Goal: Task Accomplishment & Management: Manage account settings

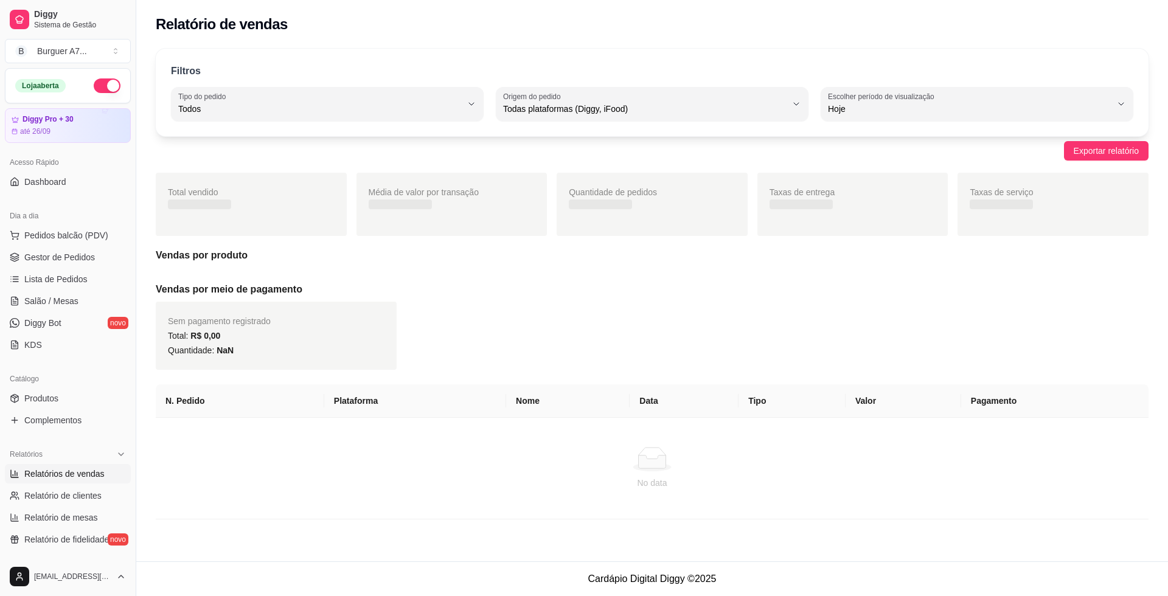
select select "ALL"
select select "0"
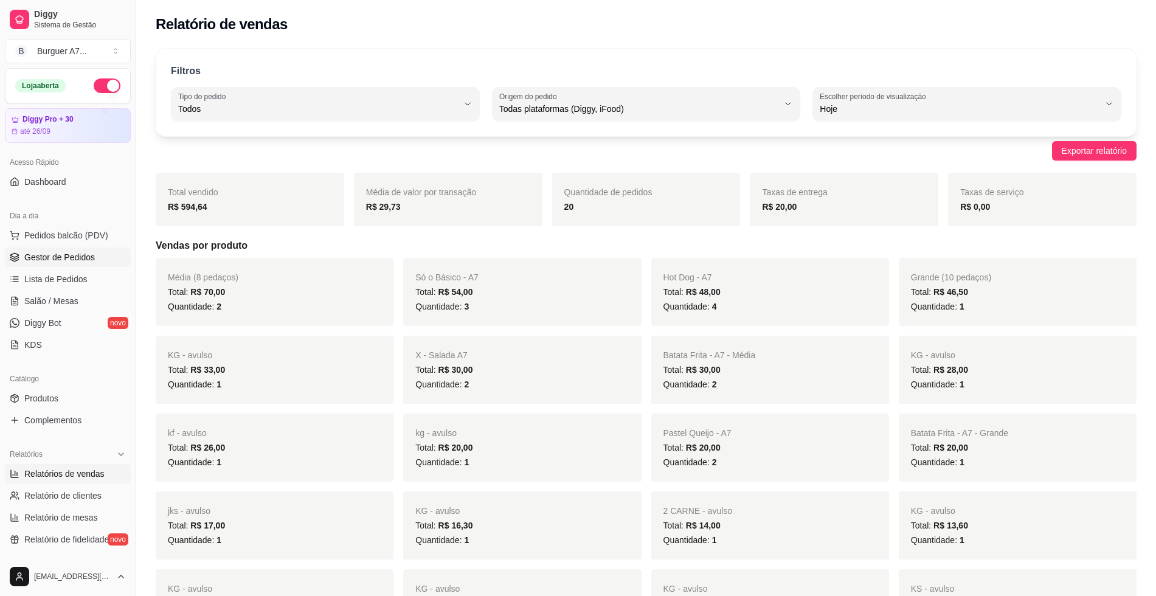
click at [114, 258] on link "Gestor de Pedidos" at bounding box center [68, 257] width 126 height 19
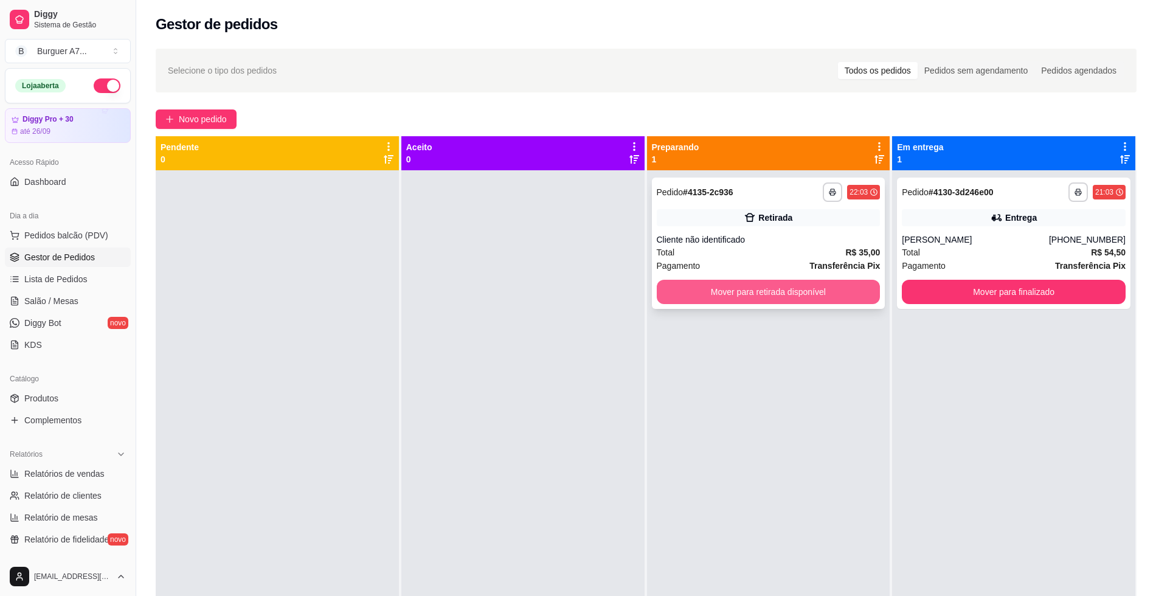
click at [815, 300] on button "Mover para retirada disponível" at bounding box center [769, 292] width 224 height 24
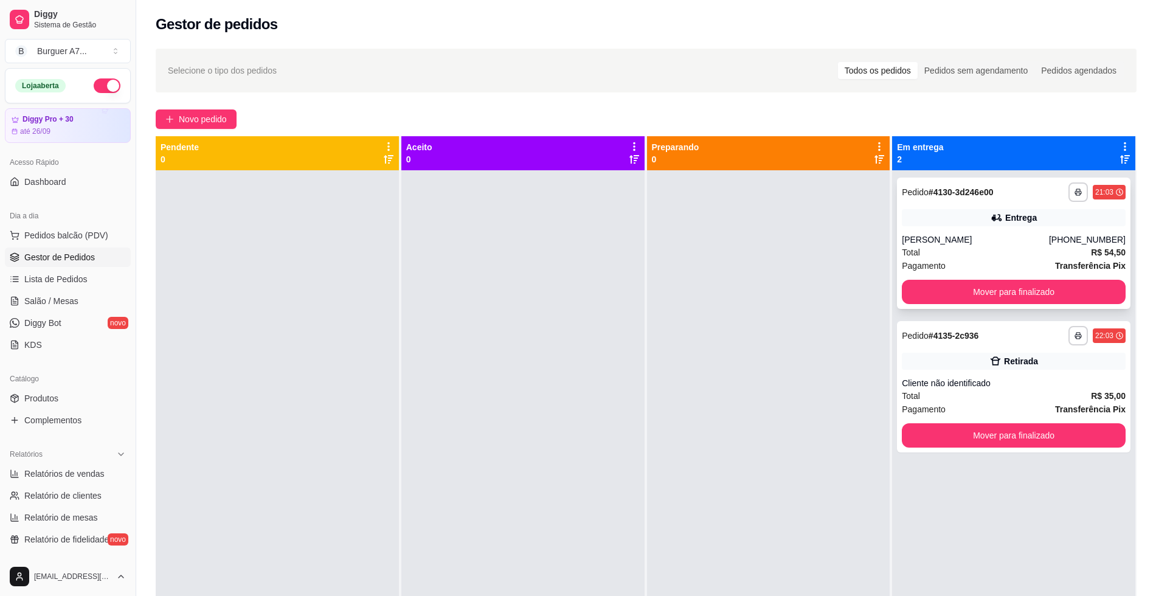
click at [961, 206] on div "**********" at bounding box center [1014, 243] width 234 height 131
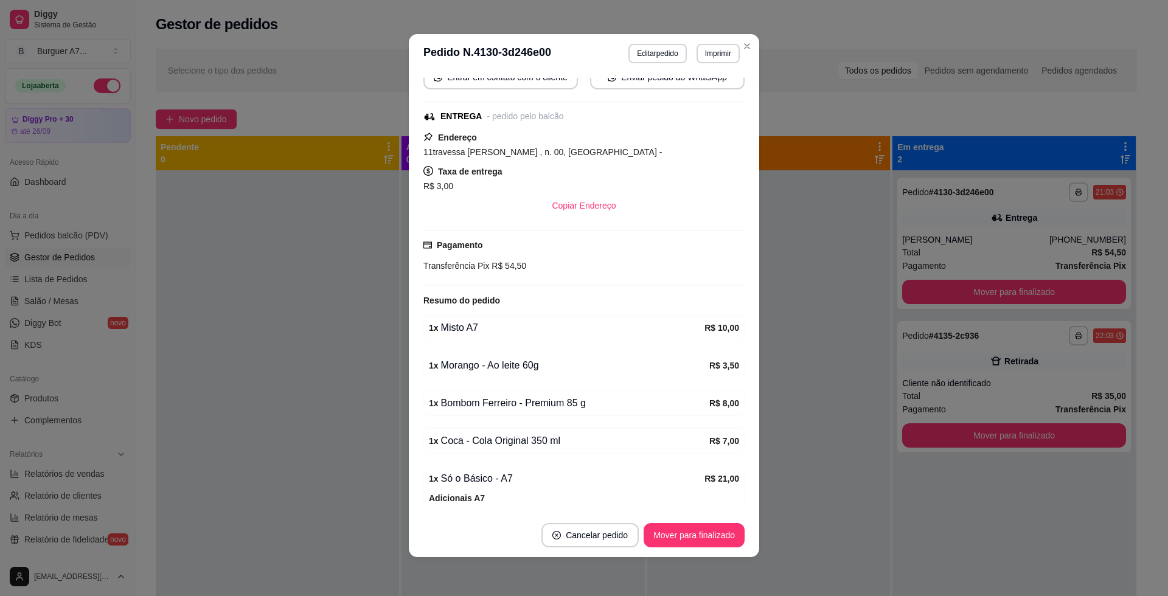
scroll to position [256, 0]
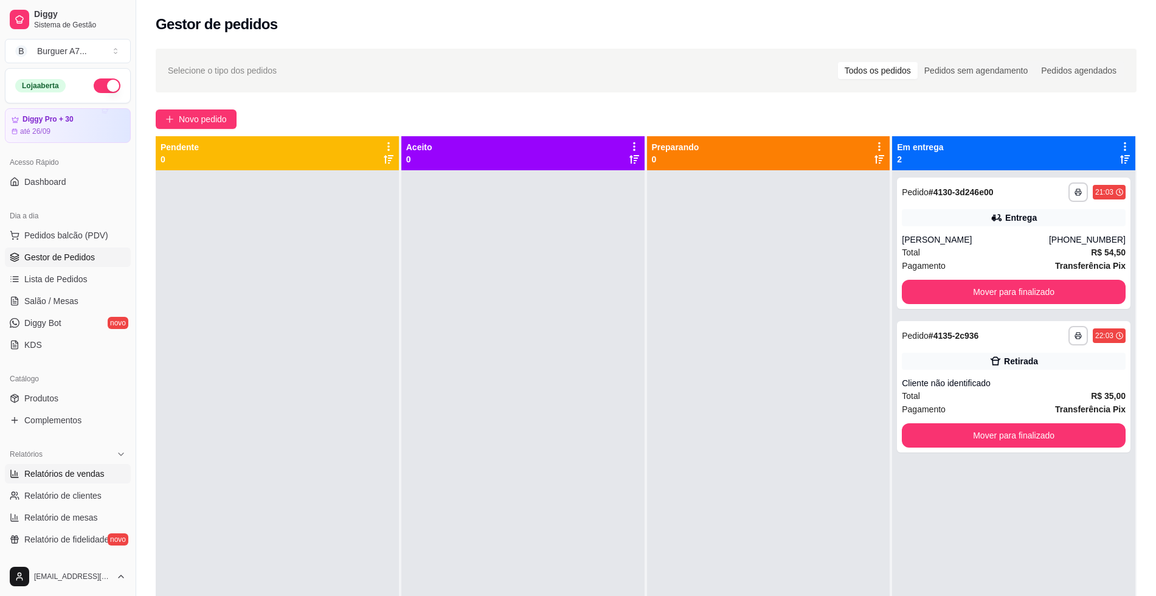
click at [111, 478] on link "Relatórios de vendas" at bounding box center [68, 473] width 126 height 19
select select "ALL"
select select "0"
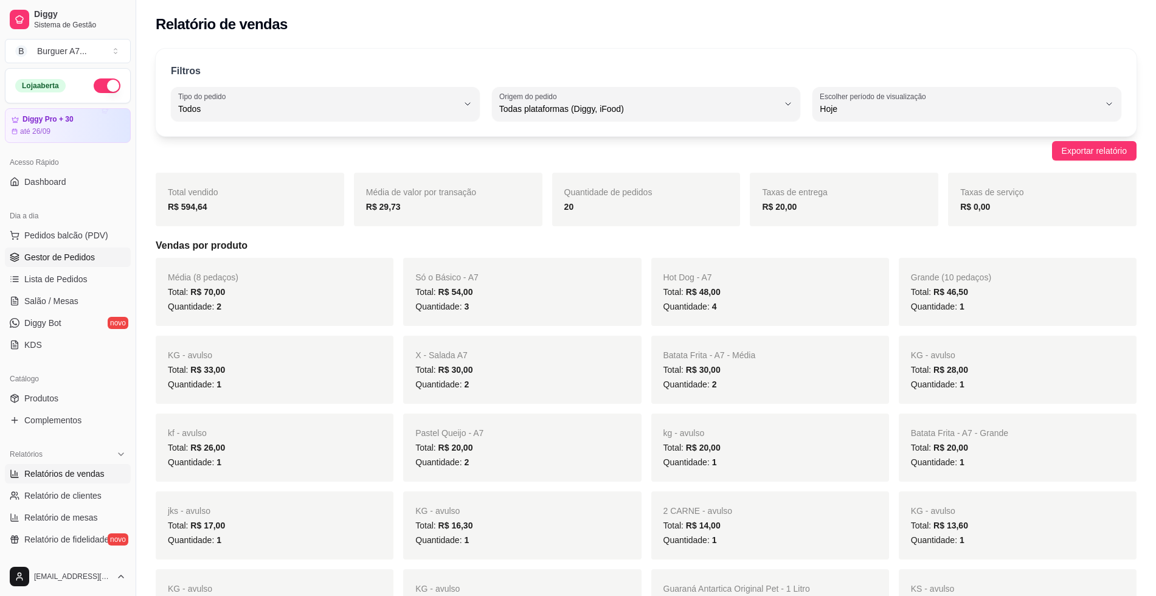
click at [86, 257] on span "Gestor de Pedidos" at bounding box center [59, 257] width 71 height 12
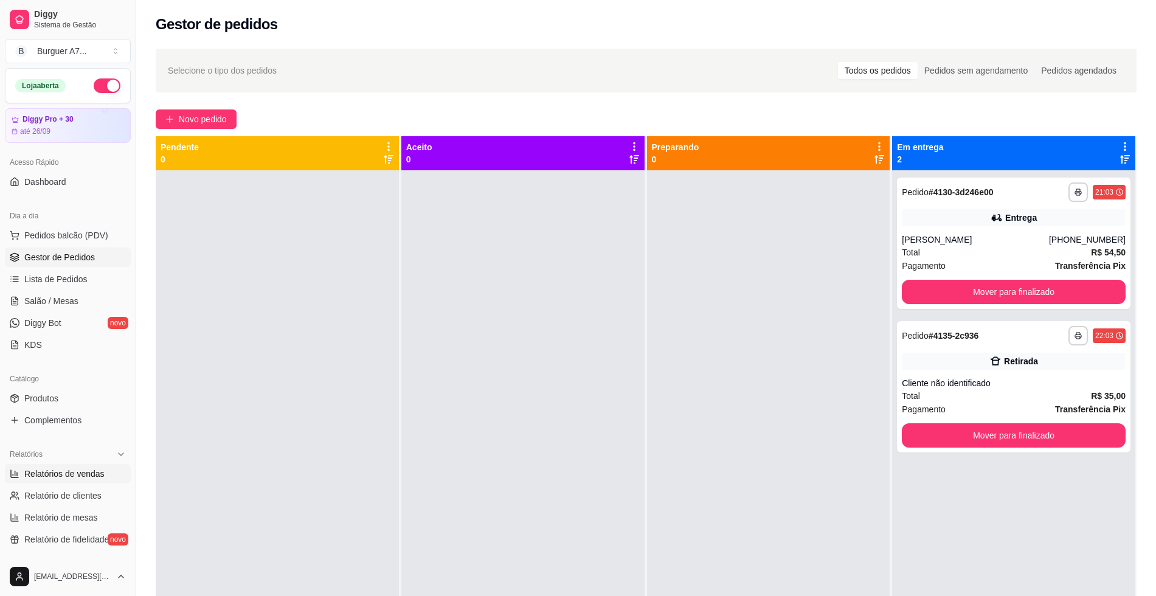
click at [65, 466] on link "Relatórios de vendas" at bounding box center [68, 473] width 126 height 19
select select "ALL"
select select "0"
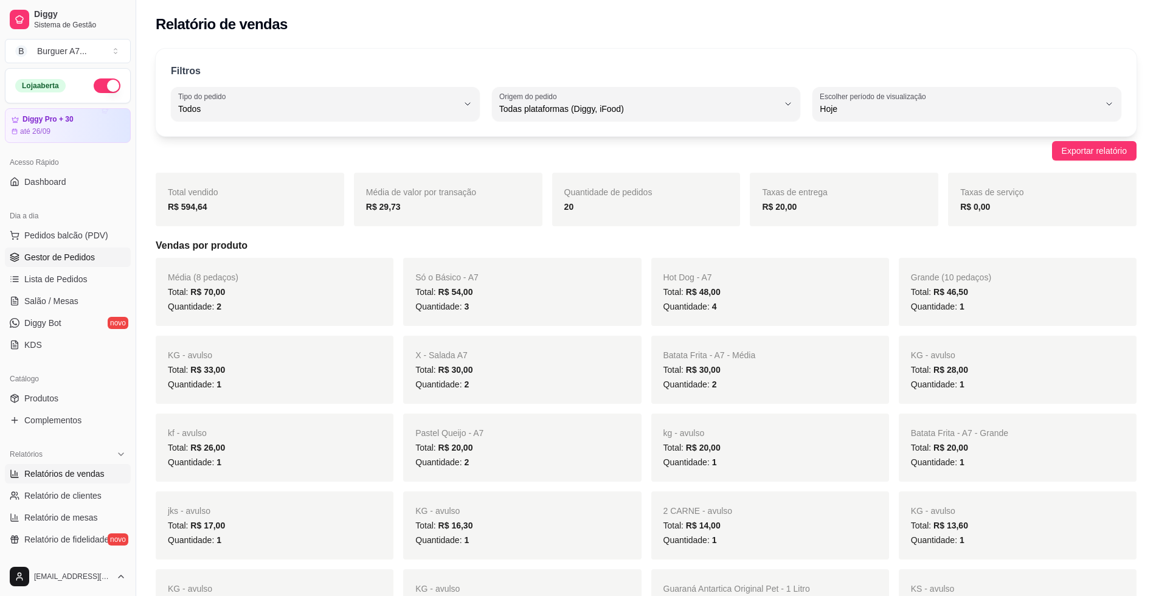
click at [71, 255] on span "Gestor de Pedidos" at bounding box center [59, 257] width 71 height 12
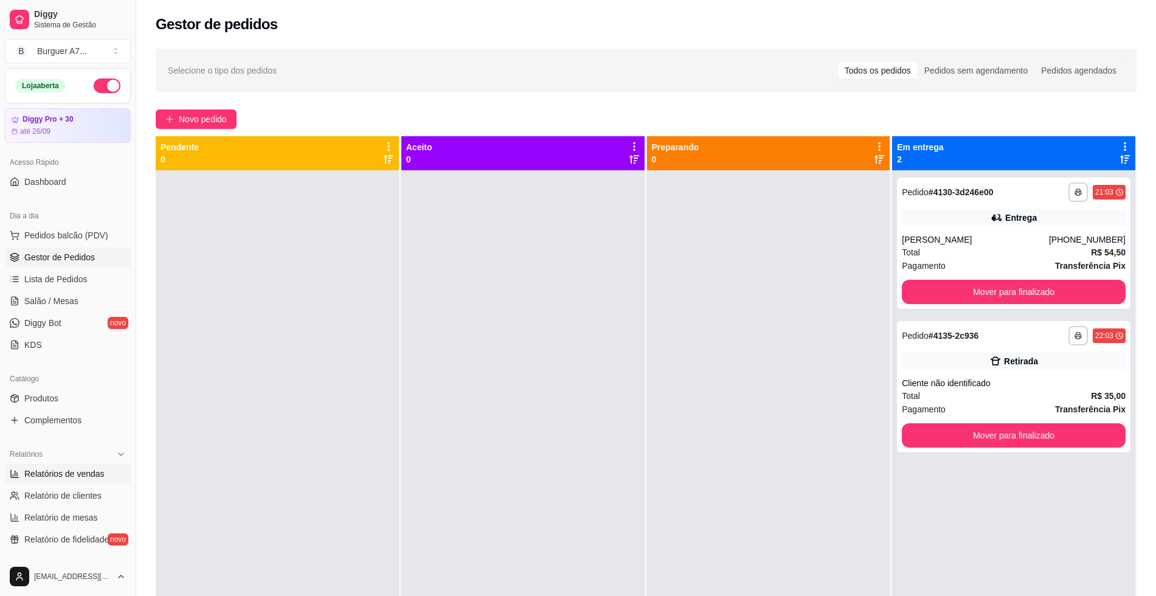
click at [26, 479] on span "Relatórios de vendas" at bounding box center [64, 474] width 80 height 12
select select "ALL"
select select "0"
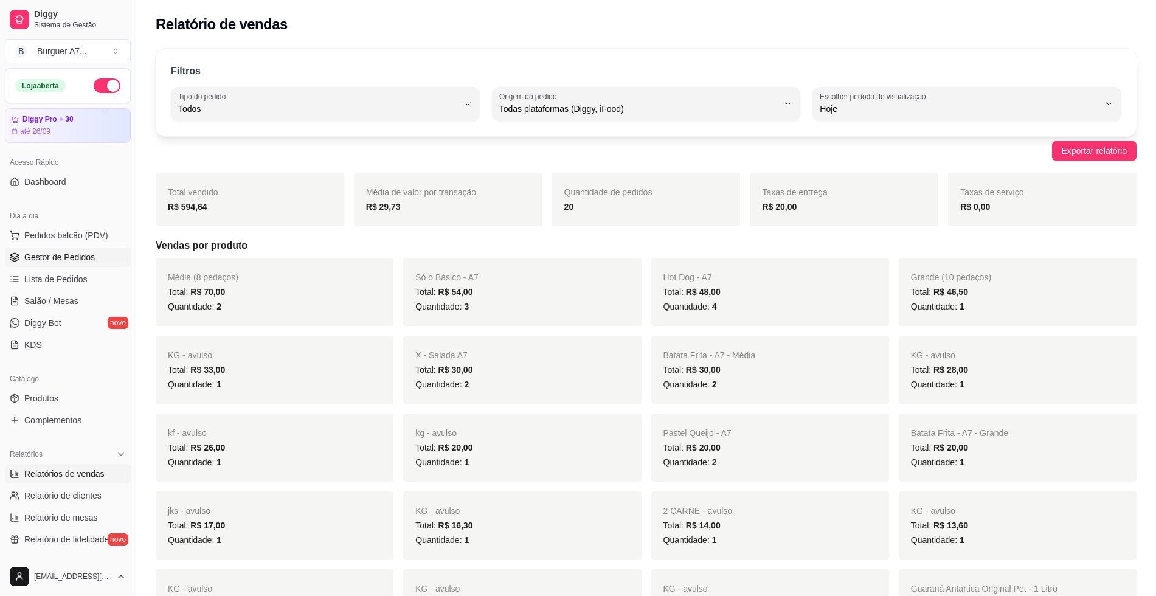
click at [101, 255] on link "Gestor de Pedidos" at bounding box center [68, 257] width 126 height 19
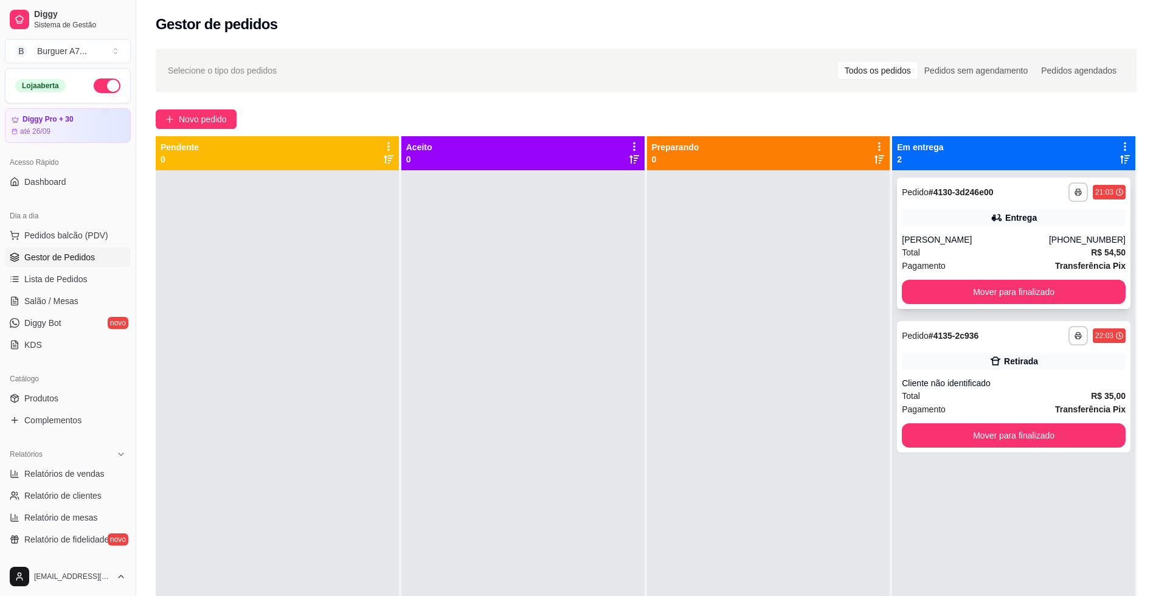
click at [1091, 253] on strong "R$ 54,50" at bounding box center [1108, 253] width 35 height 10
click at [93, 479] on span "Relatórios de vendas" at bounding box center [64, 474] width 80 height 12
select select "ALL"
select select "0"
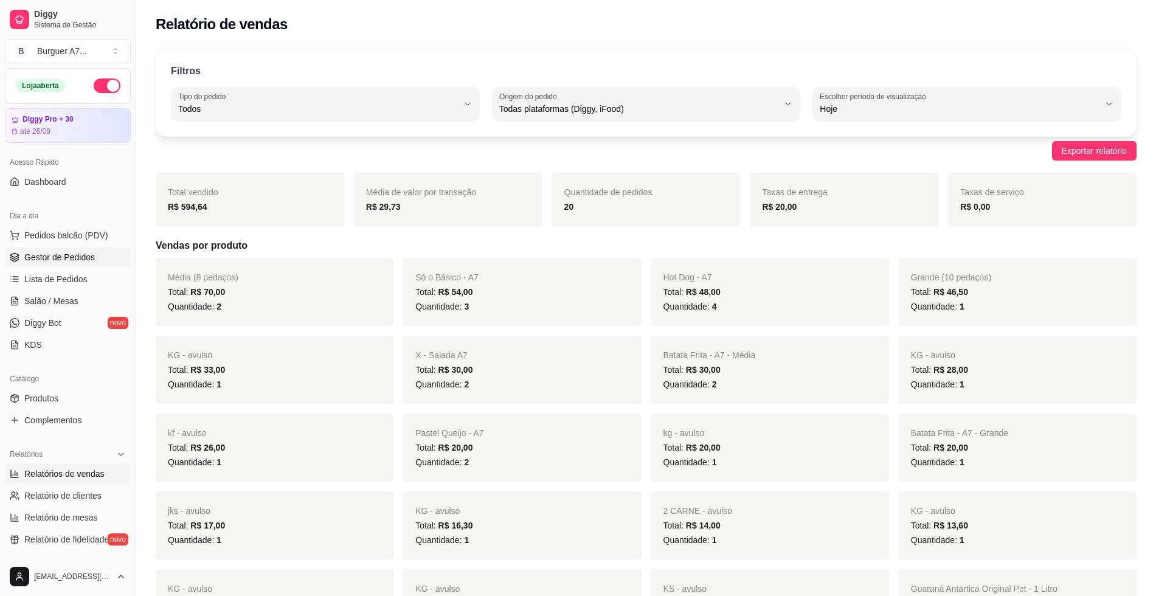
click at [46, 255] on span "Gestor de Pedidos" at bounding box center [59, 257] width 71 height 12
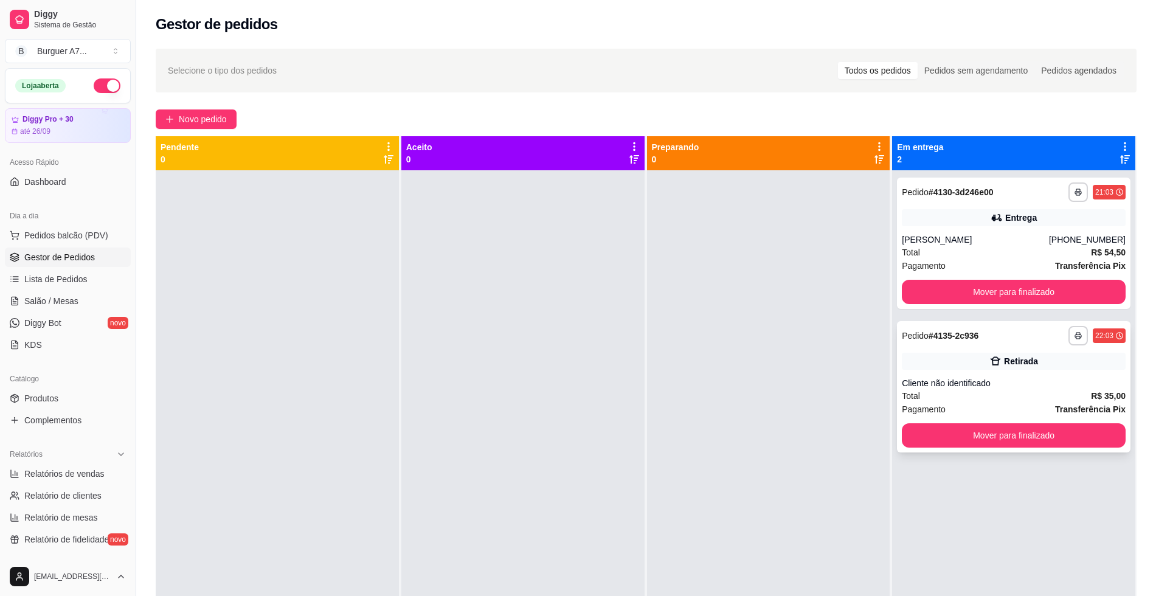
click at [970, 357] on div "Retirada" at bounding box center [1014, 361] width 224 height 17
click at [78, 472] on span "Relatórios de vendas" at bounding box center [64, 474] width 80 height 12
select select "ALL"
select select "0"
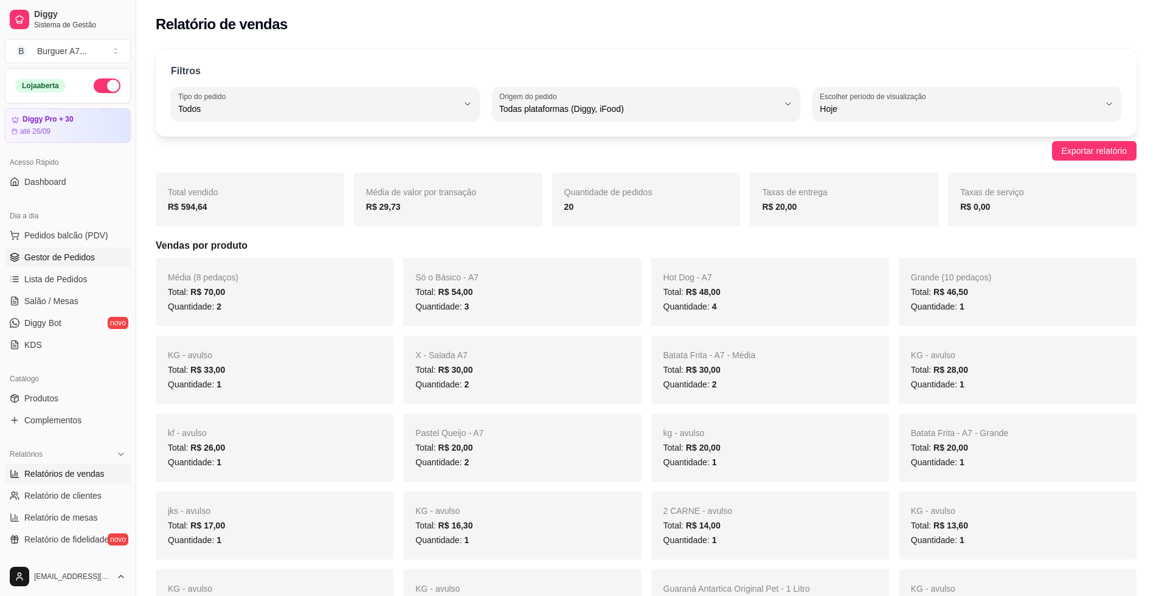
click at [104, 259] on link "Gestor de Pedidos" at bounding box center [68, 257] width 126 height 19
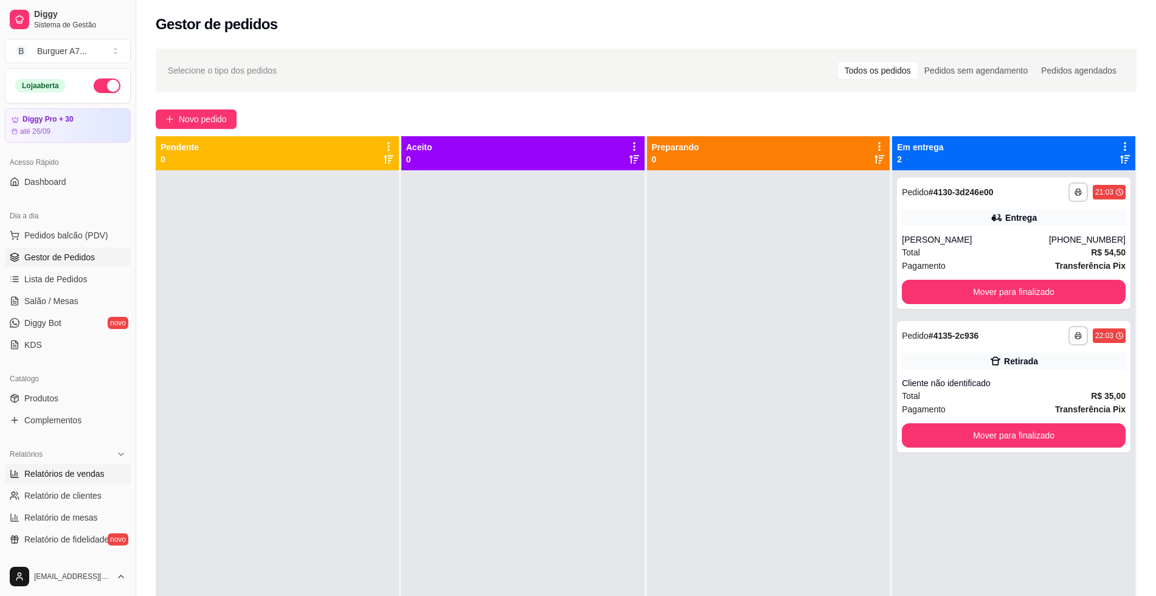
click at [77, 470] on span "Relatórios de vendas" at bounding box center [64, 474] width 80 height 12
select select "ALL"
select select "0"
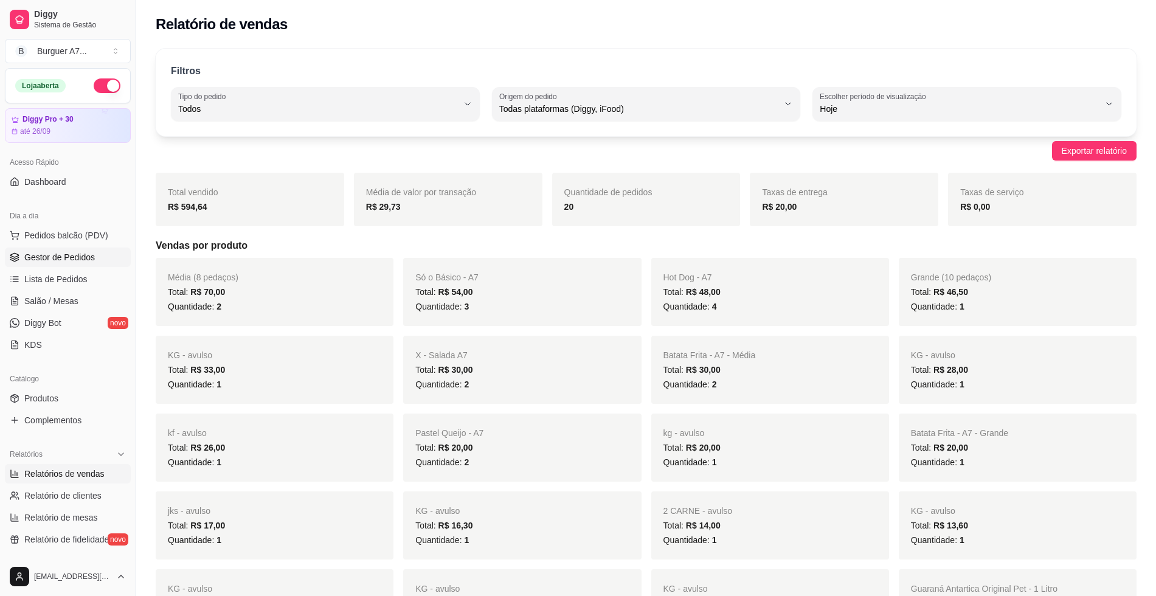
click at [110, 254] on link "Gestor de Pedidos" at bounding box center [68, 257] width 126 height 19
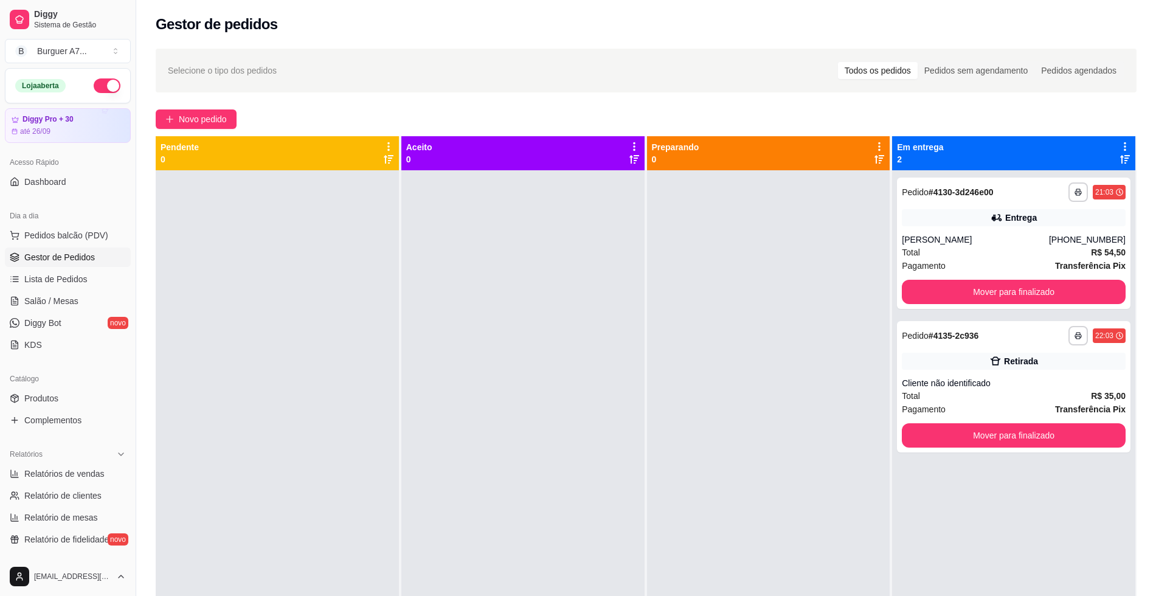
click at [206, 104] on div "**********" at bounding box center [646, 394] width 1020 height 706
click at [201, 114] on span "Novo pedido" at bounding box center [203, 119] width 48 height 13
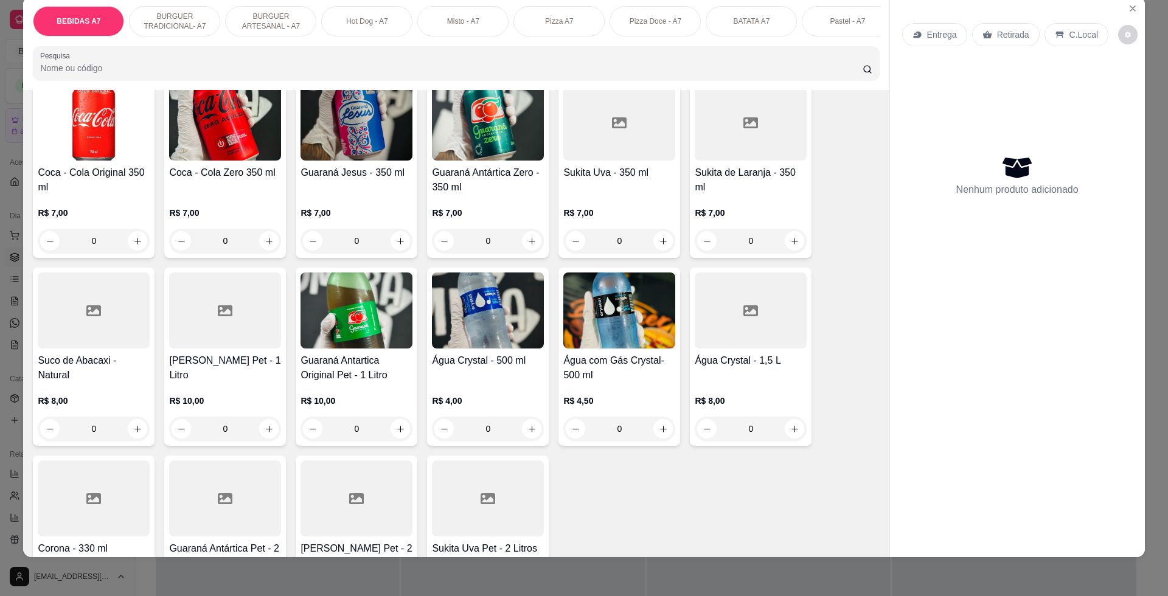
scroll to position [76, 0]
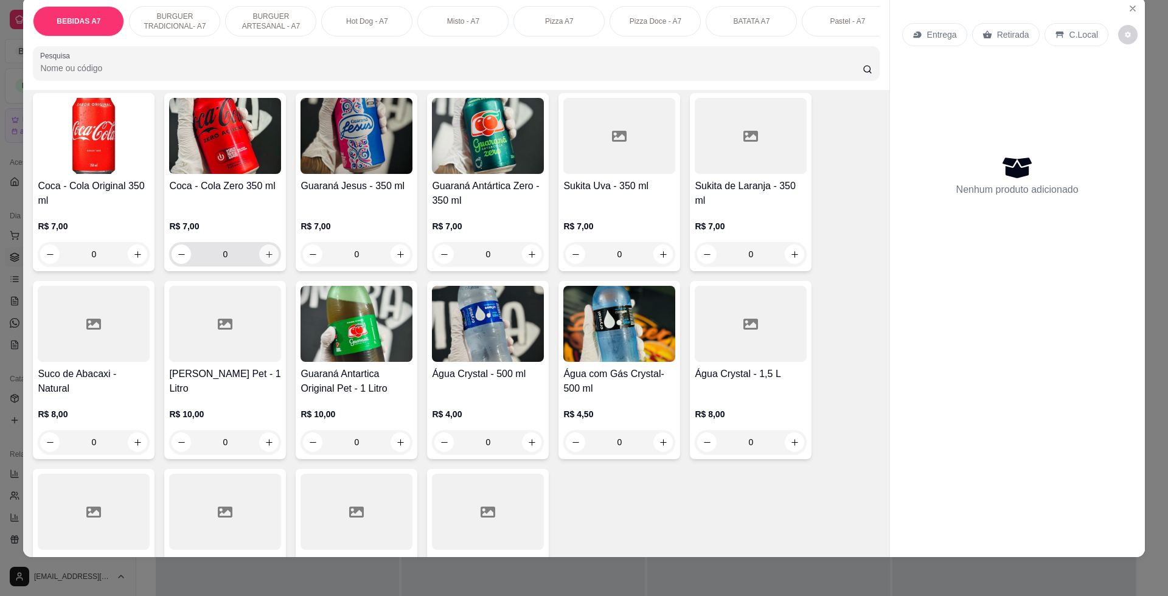
click at [259, 264] on button "increase-product-quantity" at bounding box center [268, 254] width 19 height 19
type input "1"
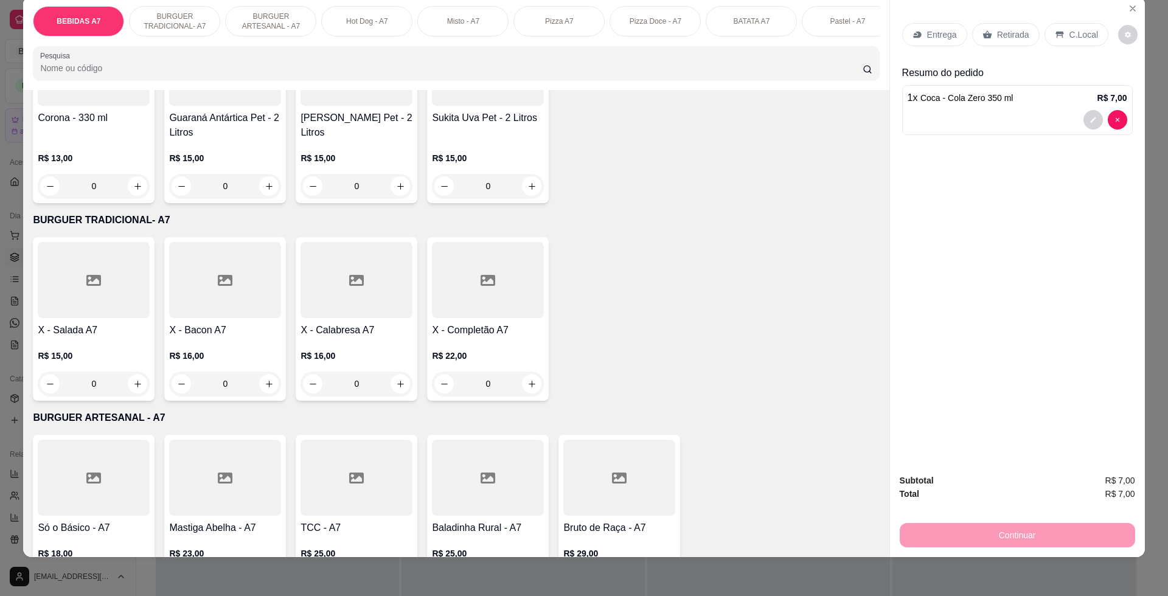
scroll to position [684, 0]
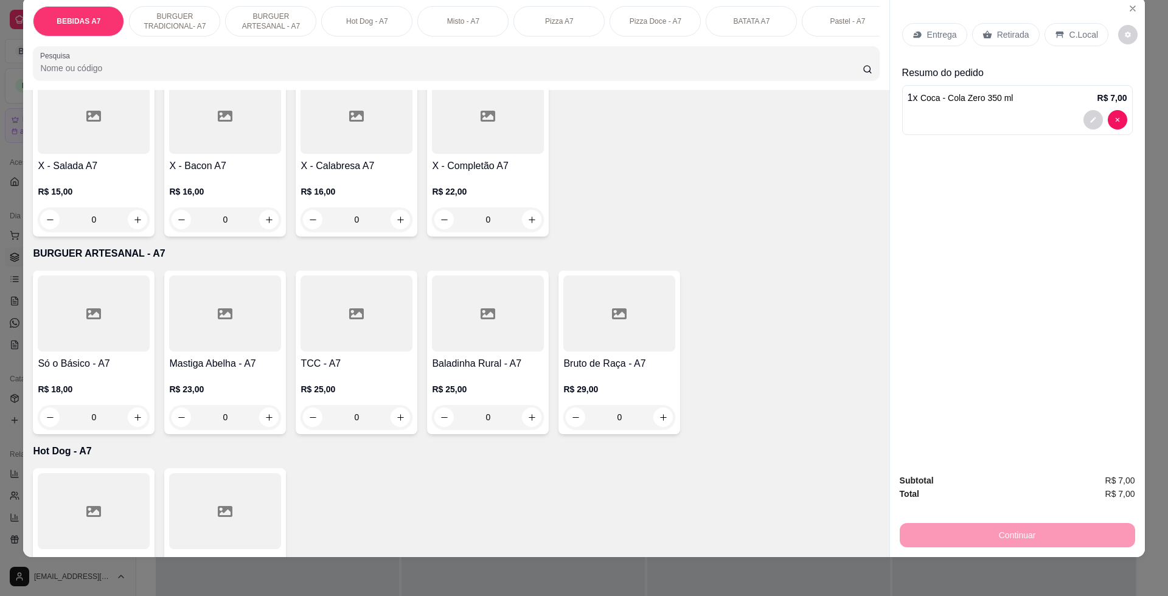
click at [276, 424] on div "Mastiga Abelha - A7 R$ 23,00 0" at bounding box center [225, 353] width 122 height 164
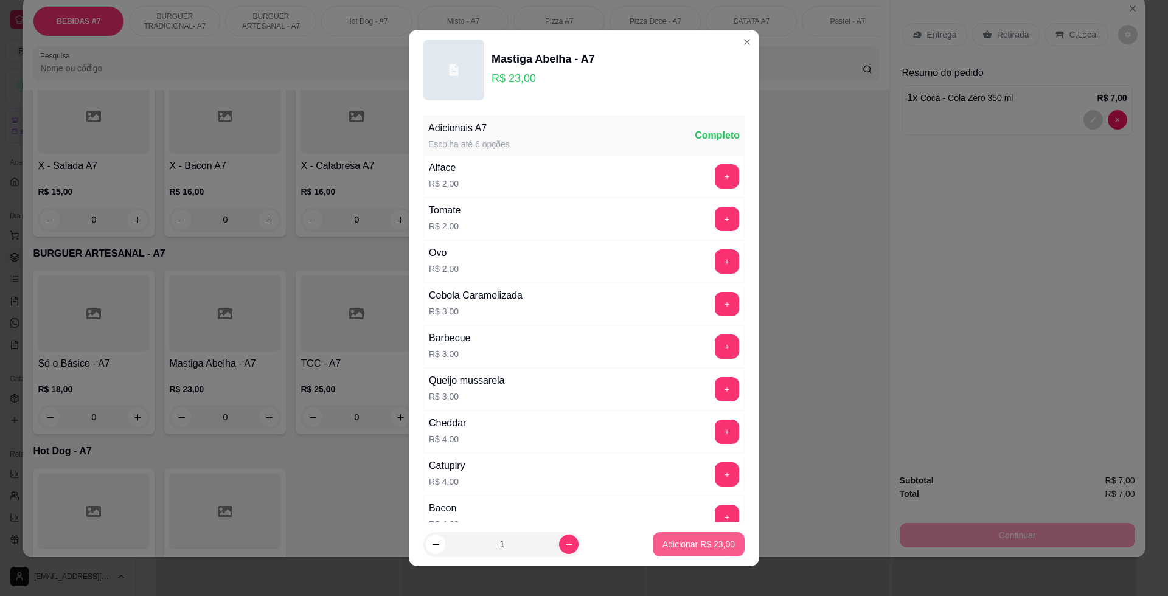
click at [706, 547] on p "Adicionar R$ 23,00" at bounding box center [698, 544] width 72 height 12
type input "1"
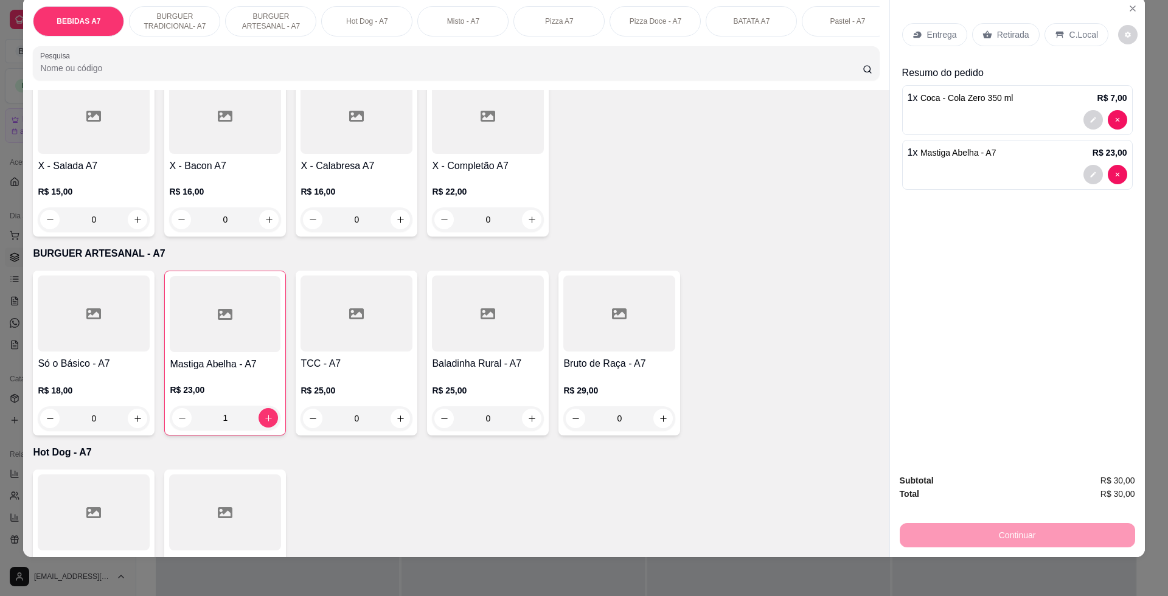
click at [1003, 39] on p "Retirada" at bounding box center [1013, 35] width 32 height 12
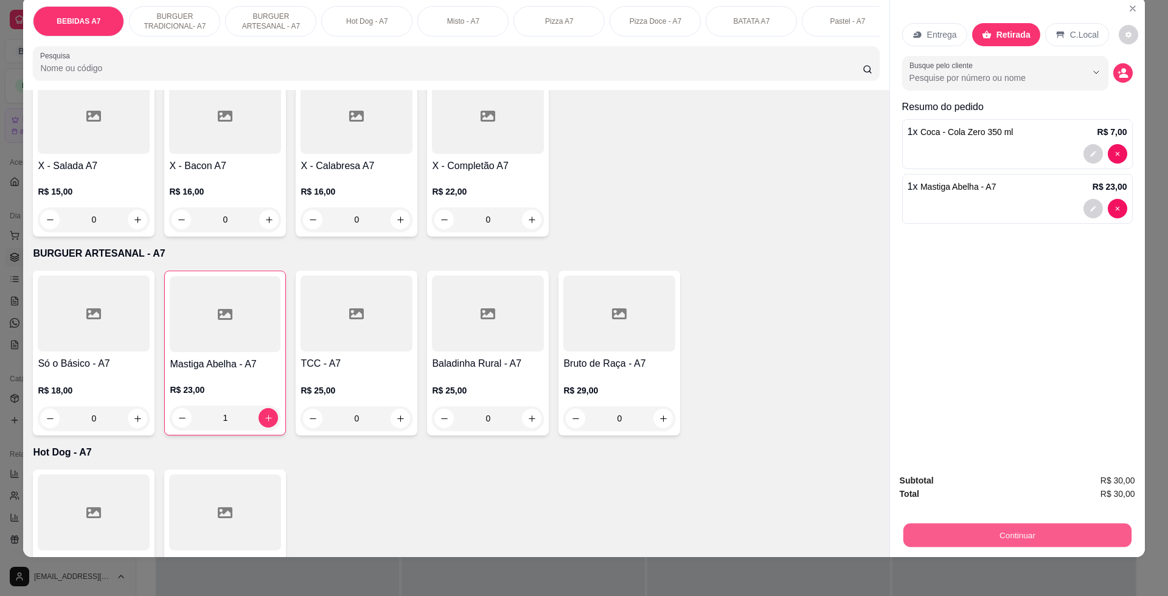
click at [1070, 546] on button "Continuar" at bounding box center [1017, 535] width 228 height 24
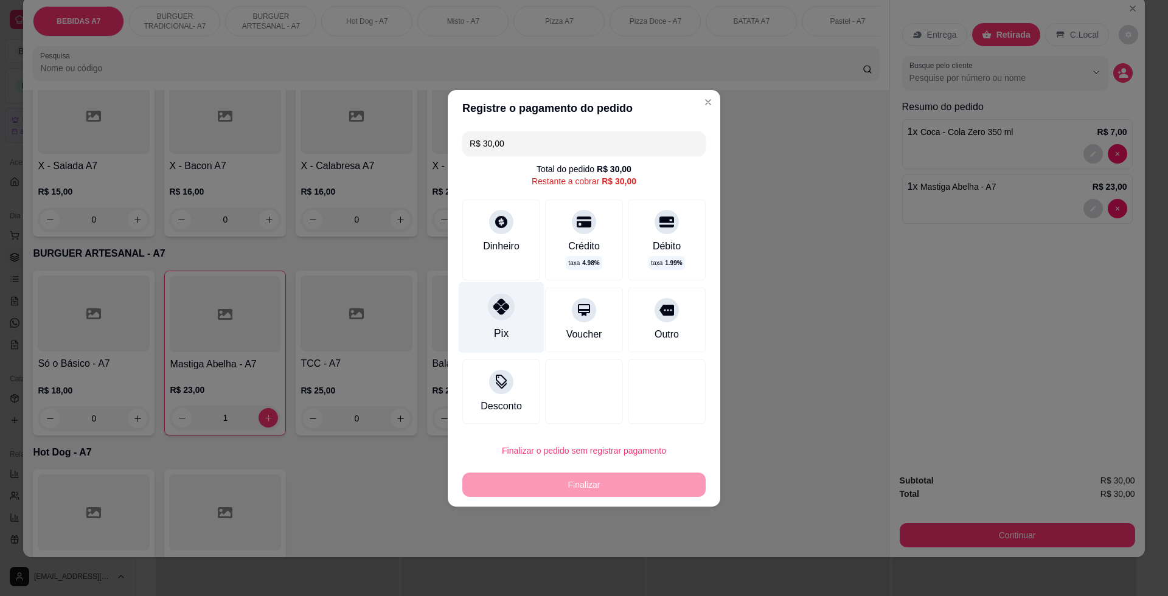
click at [522, 313] on div "Pix" at bounding box center [502, 317] width 86 height 71
type input "R$ 0,00"
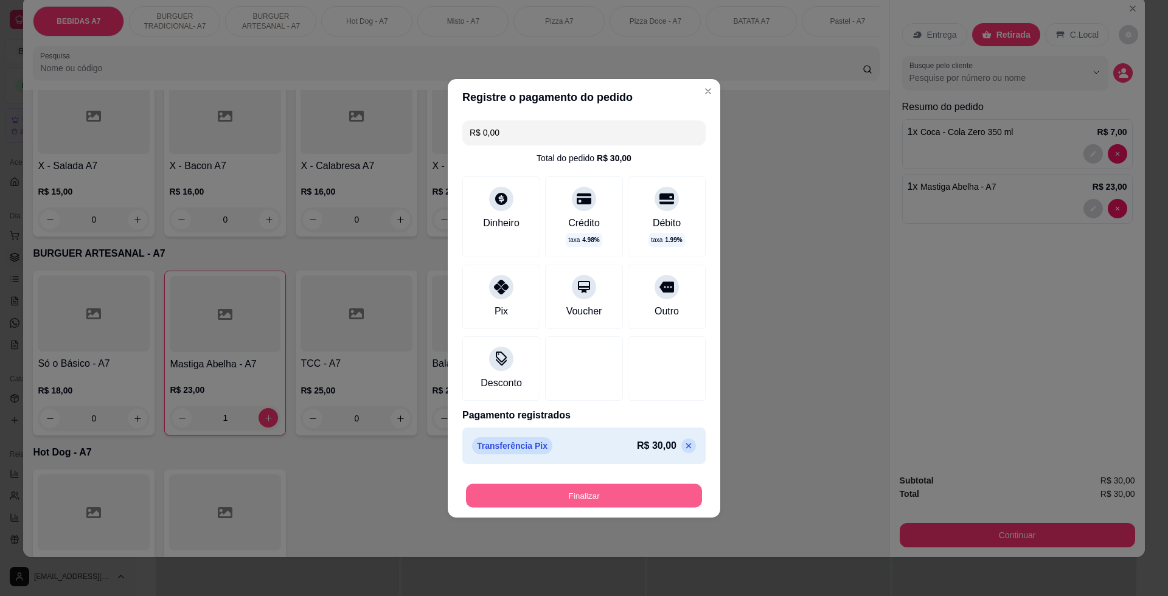
click at [628, 500] on button "Finalizar" at bounding box center [584, 496] width 236 height 24
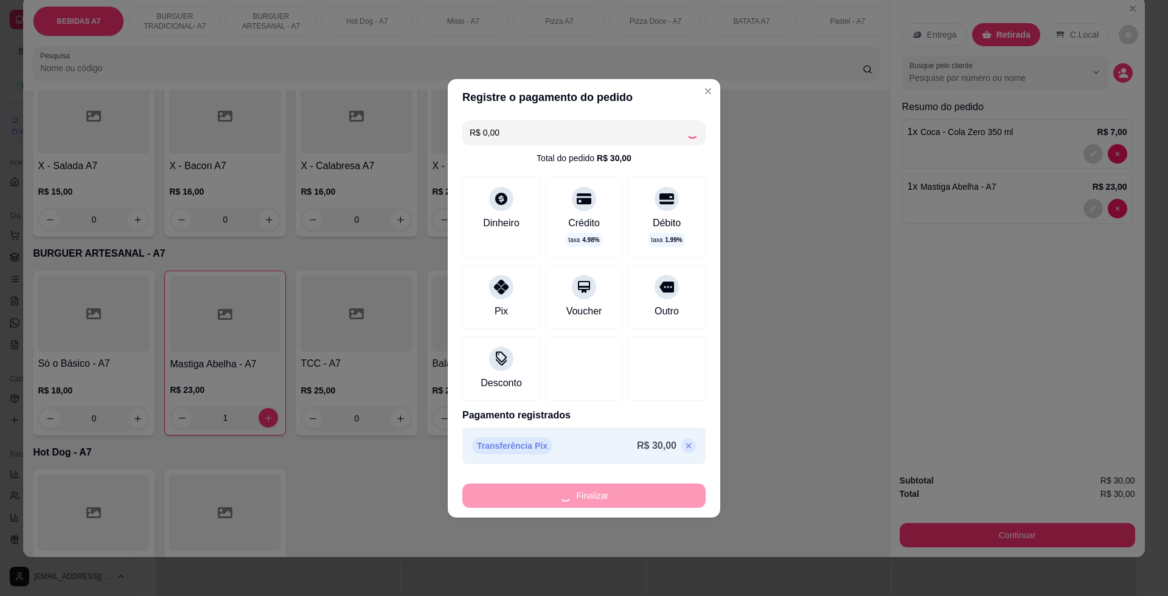
type input "0"
type input "-R$ 30,00"
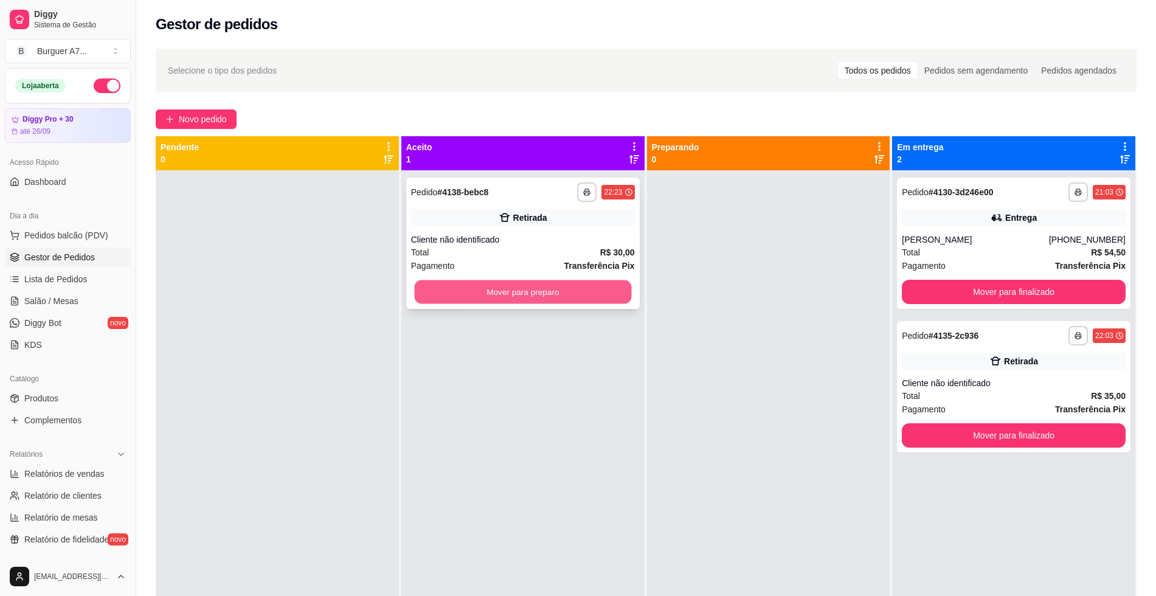
click at [536, 292] on button "Mover para preparo" at bounding box center [522, 292] width 217 height 24
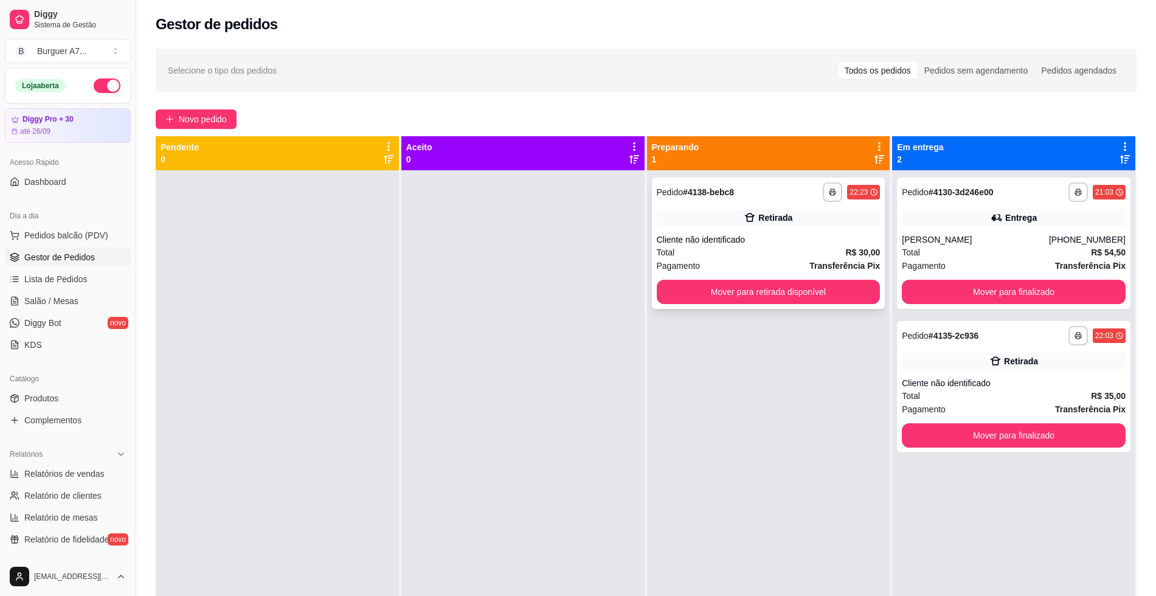
click at [830, 210] on div "Retirada" at bounding box center [769, 217] width 224 height 17
click at [834, 308] on div "**********" at bounding box center [769, 243] width 234 height 131
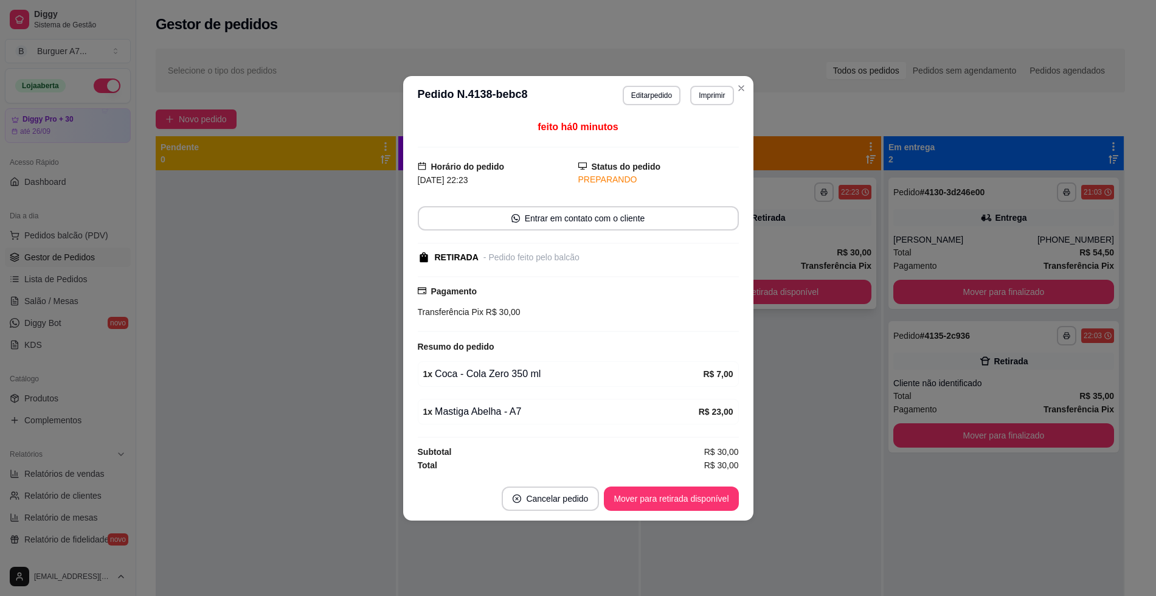
click at [824, 268] on strong "Transferência Pix" at bounding box center [836, 266] width 71 height 10
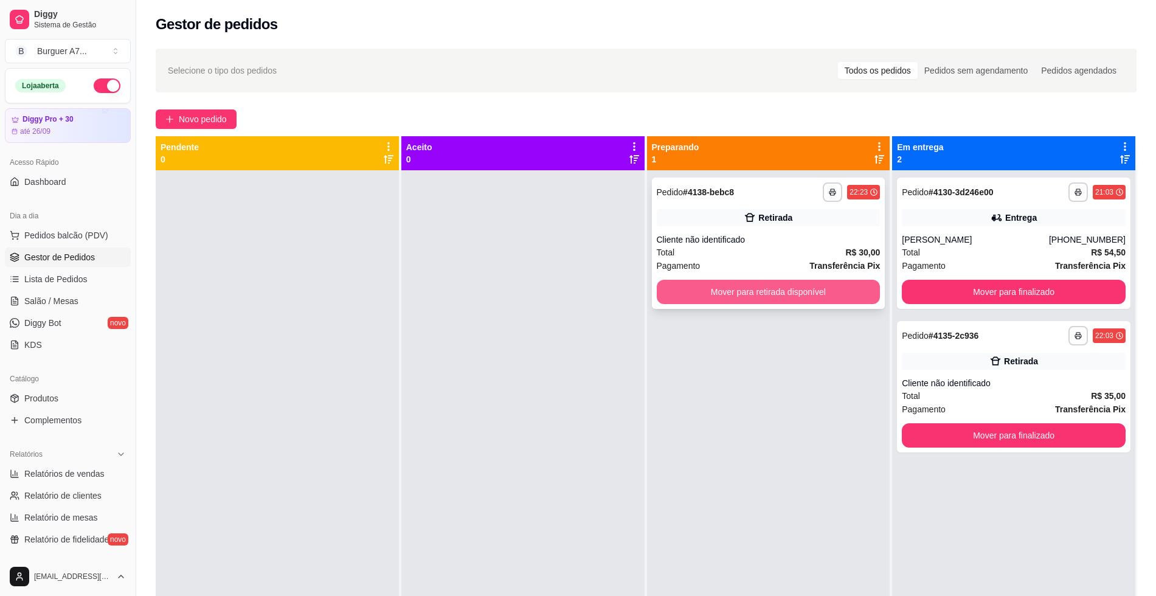
click at [820, 292] on button "Mover para retirada disponível" at bounding box center [769, 292] width 224 height 24
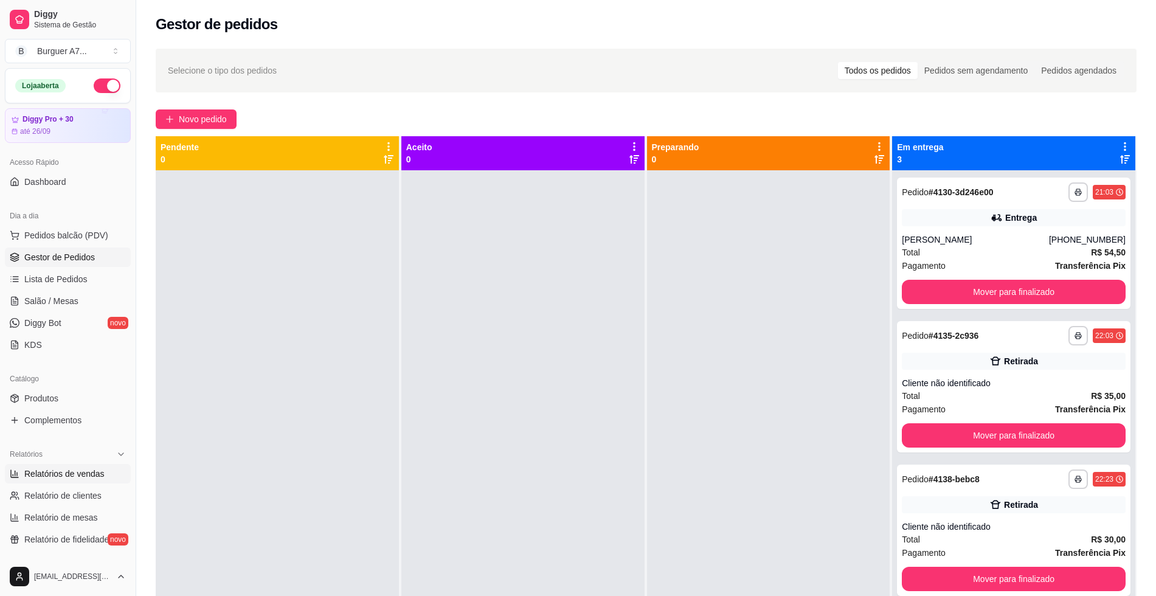
click at [99, 471] on span "Relatórios de vendas" at bounding box center [64, 474] width 80 height 12
select select "ALL"
select select "0"
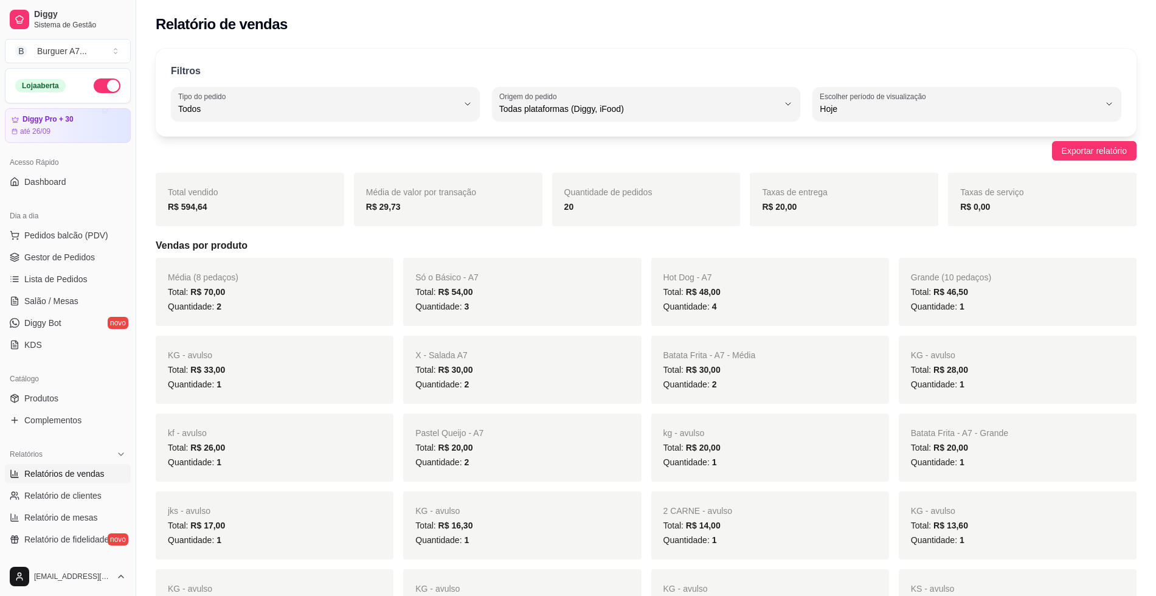
click at [92, 268] on ul "Pedidos balcão (PDV) Gestor de Pedidos Lista de Pedidos Salão / Mesas Diggy Bot…" at bounding box center [68, 290] width 126 height 129
click at [91, 259] on span "Gestor de Pedidos" at bounding box center [59, 257] width 71 height 12
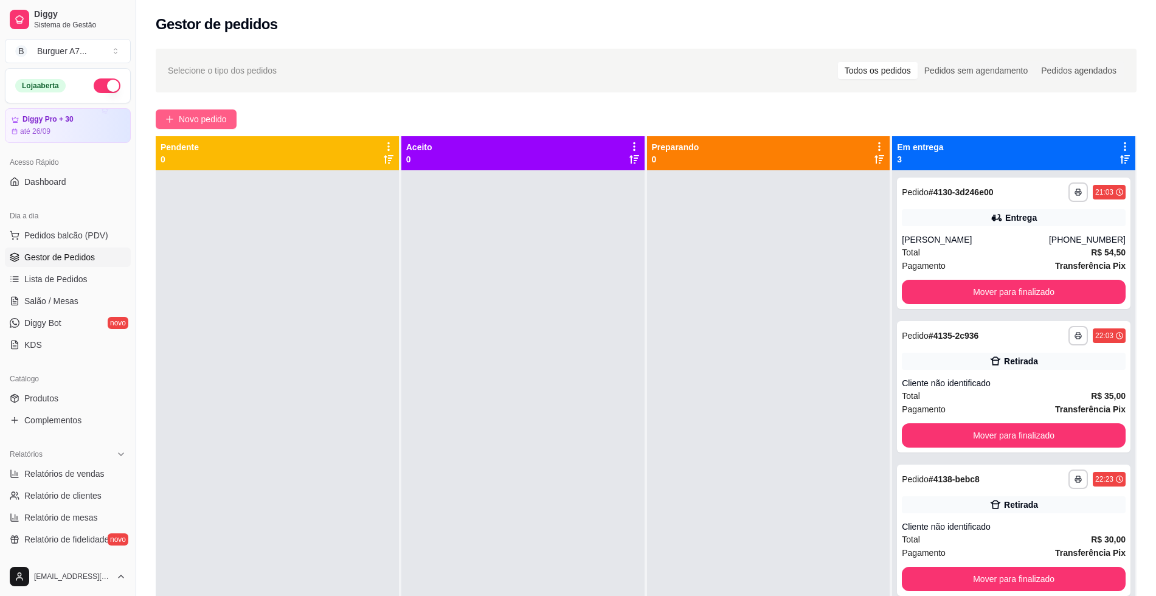
click at [192, 127] on button "Novo pedido" at bounding box center [196, 118] width 81 height 19
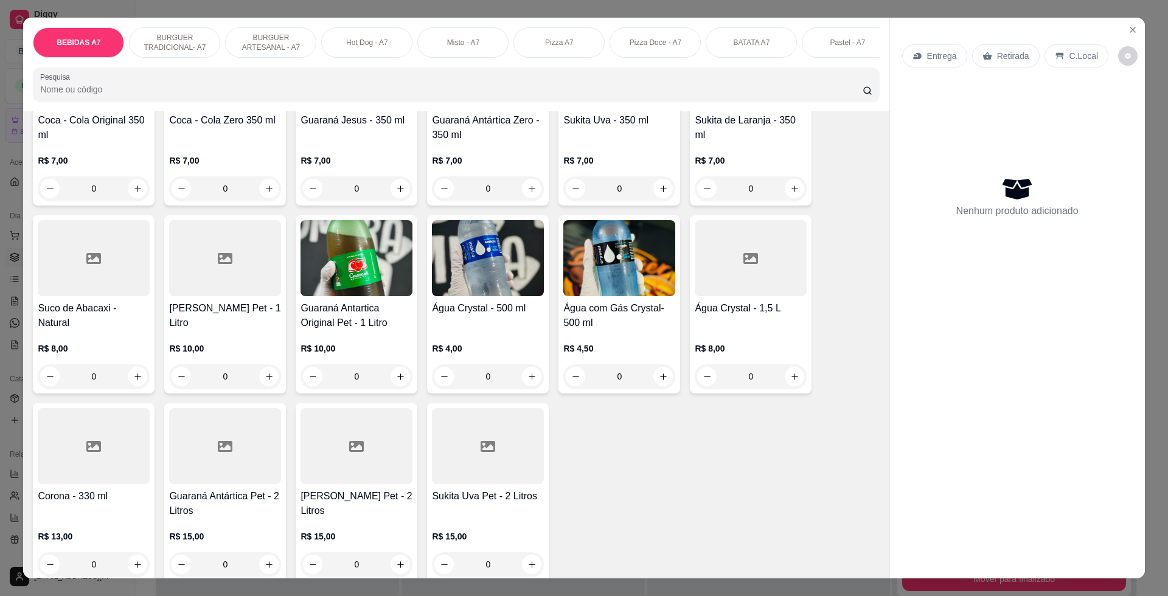
scroll to position [152, 0]
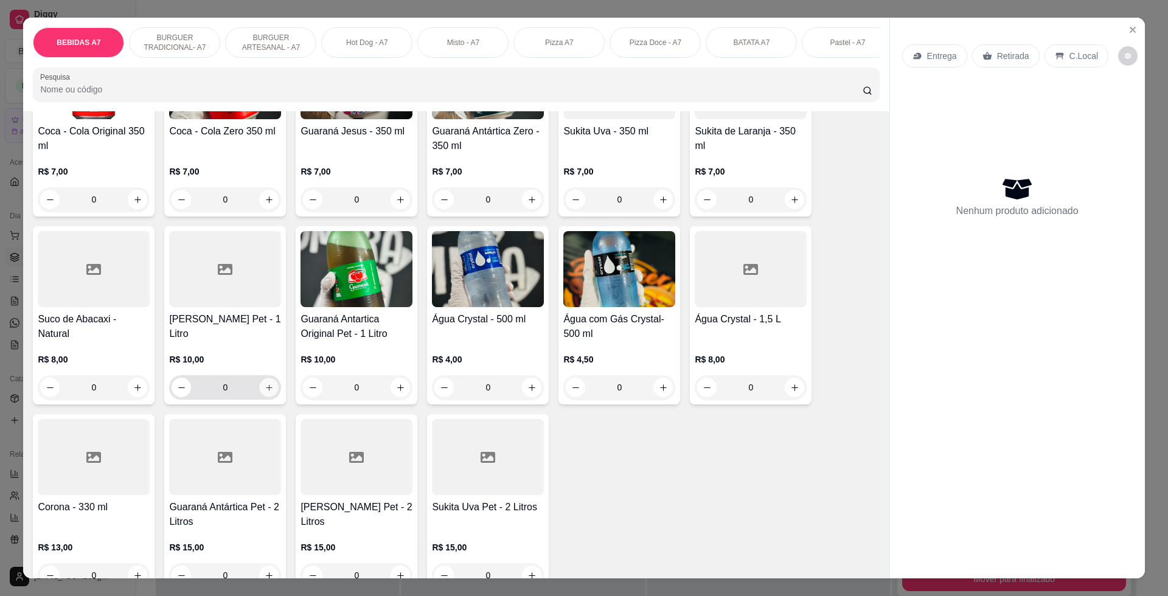
click at [265, 392] on icon "increase-product-quantity" at bounding box center [269, 387] width 9 height 9
type input "1"
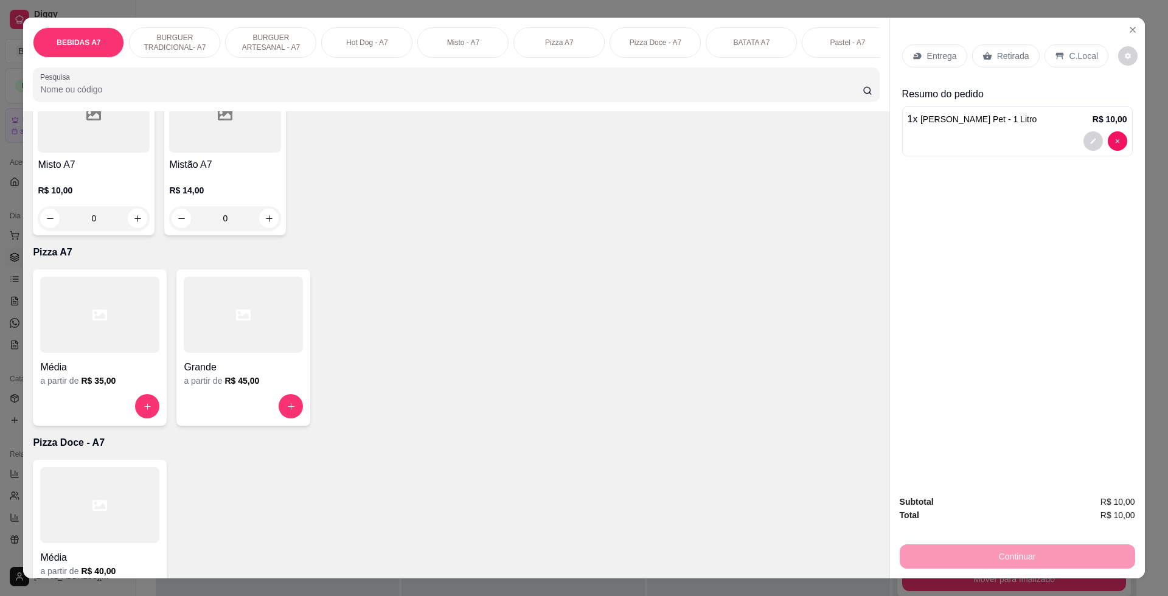
scroll to position [1444, 0]
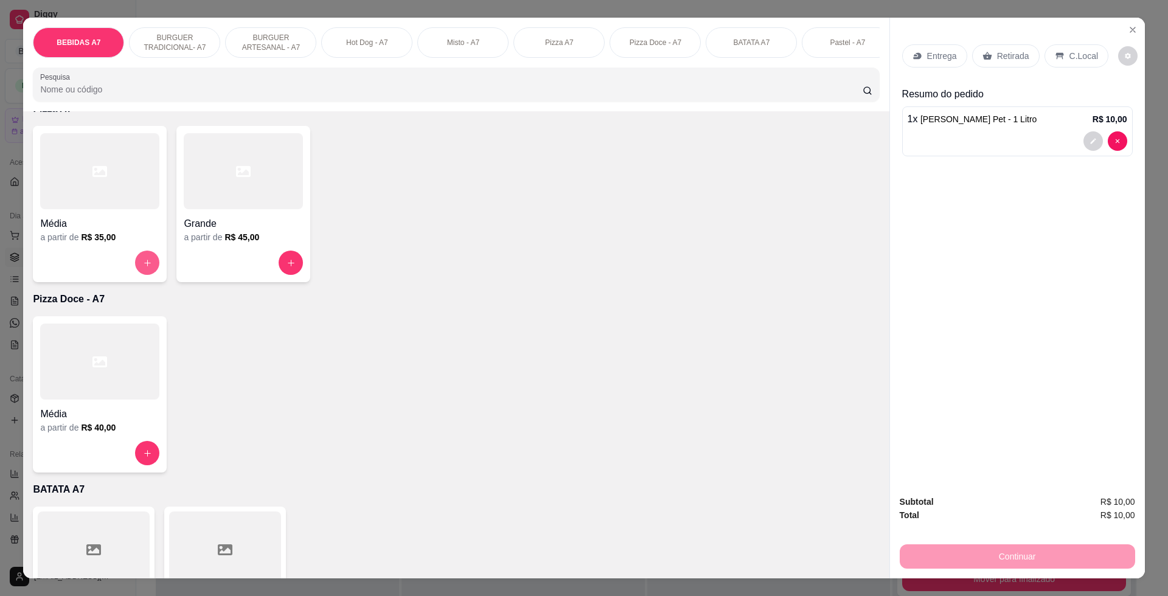
click at [144, 266] on icon "increase-product-quantity" at bounding box center [147, 263] width 7 height 7
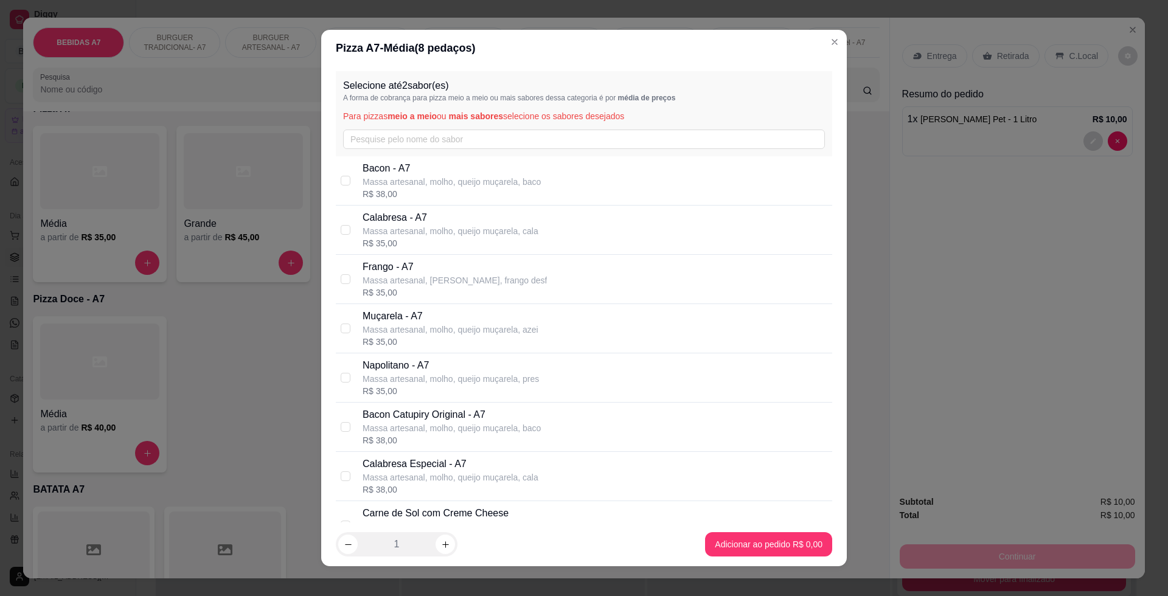
click at [428, 231] on p "Massa artesanal, molho, queijo muçarela, cala" at bounding box center [450, 231] width 176 height 12
checkbox input "true"
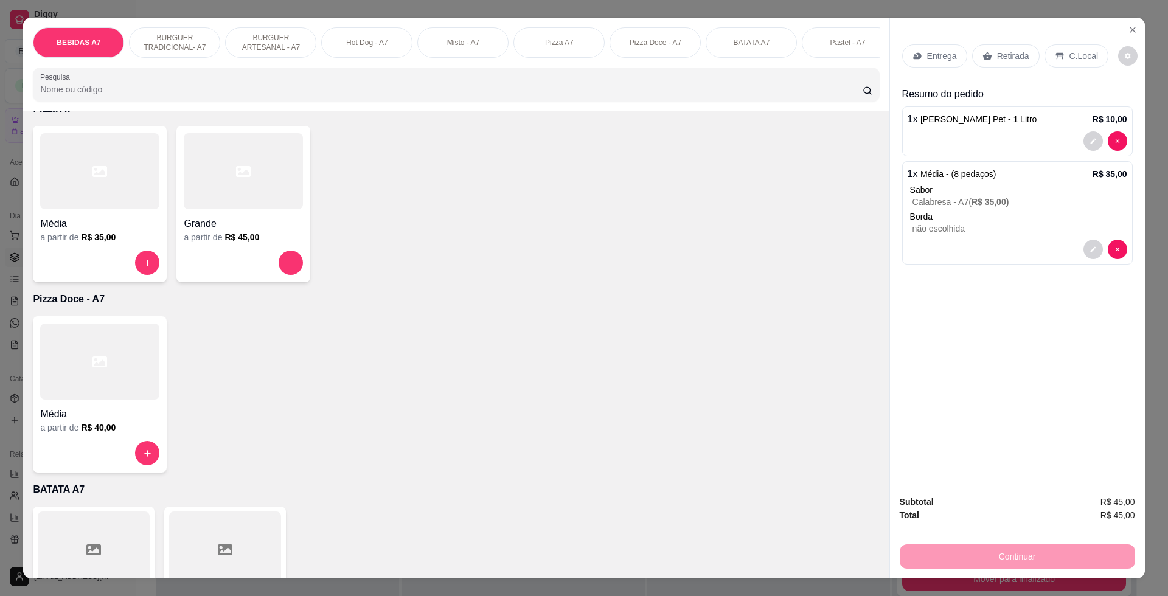
click at [978, 72] on div "Entrega Retirada C.Local" at bounding box center [1017, 56] width 231 height 43
click at [988, 65] on div "Retirada" at bounding box center [1006, 55] width 68 height 23
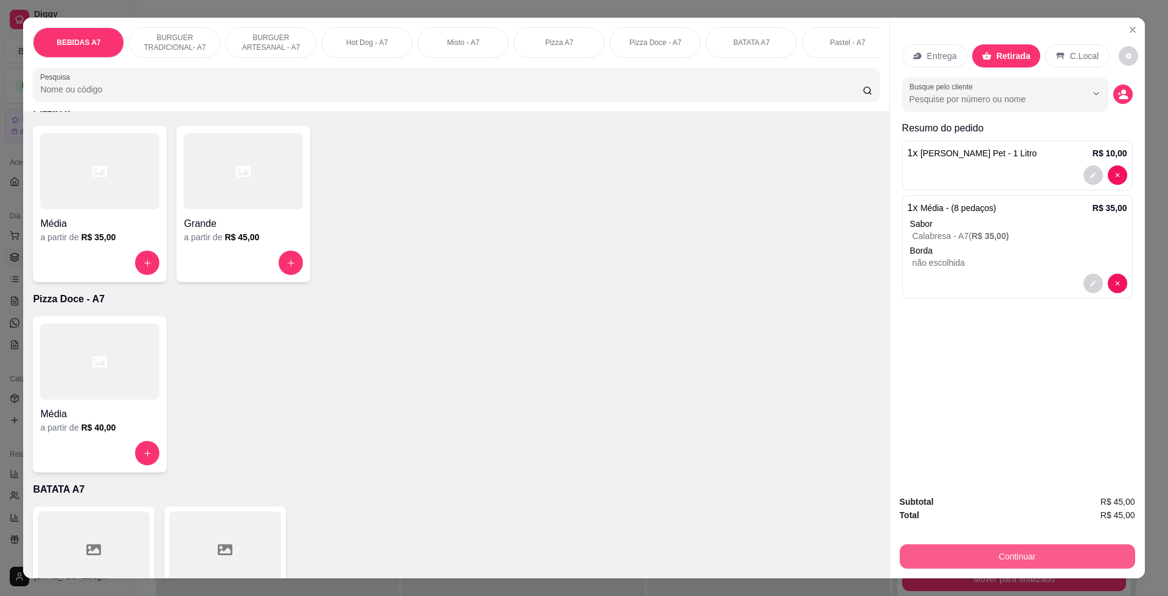
click at [1057, 555] on button "Continuar" at bounding box center [1017, 556] width 235 height 24
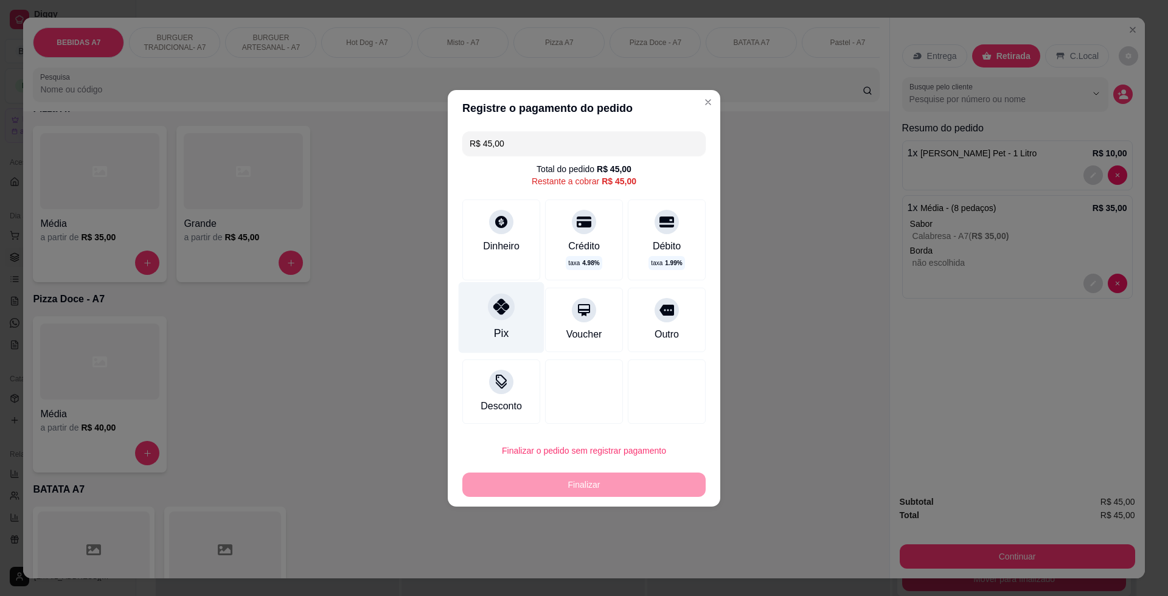
click at [501, 326] on div "Pix" at bounding box center [501, 333] width 15 height 16
type input "R$ 0,00"
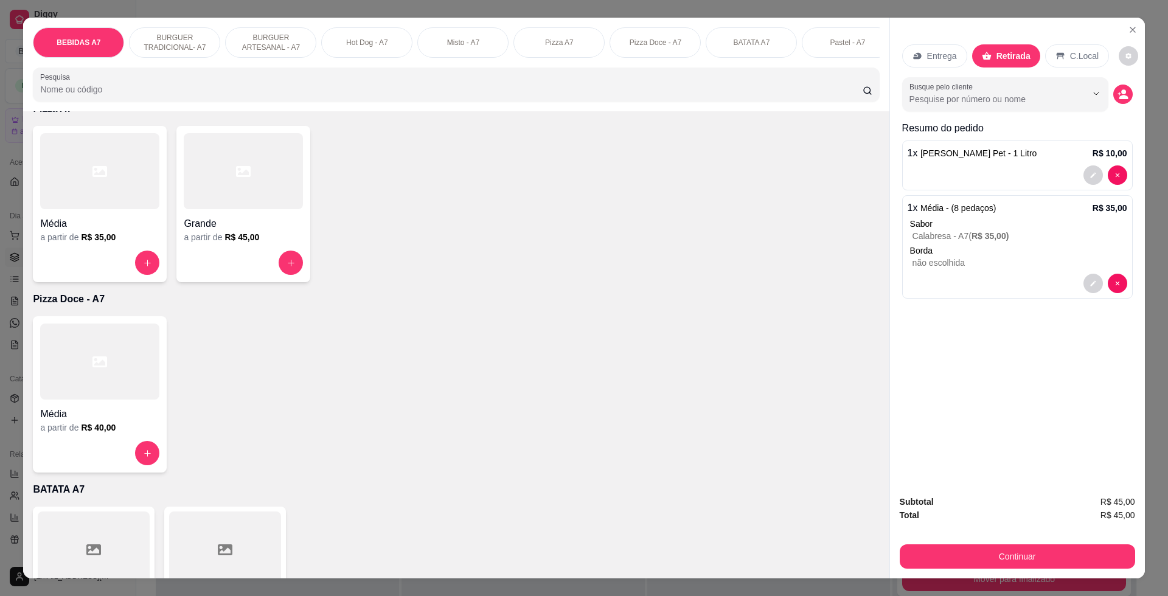
click at [659, 514] on div "Item avulso BEBIDAS A7 Coca - Cola Original 350 ml R$ 7,00 0 Coca - Cola Zero 3…" at bounding box center [455, 344] width 865 height 466
click at [953, 553] on button "Continuar" at bounding box center [1017, 556] width 235 height 24
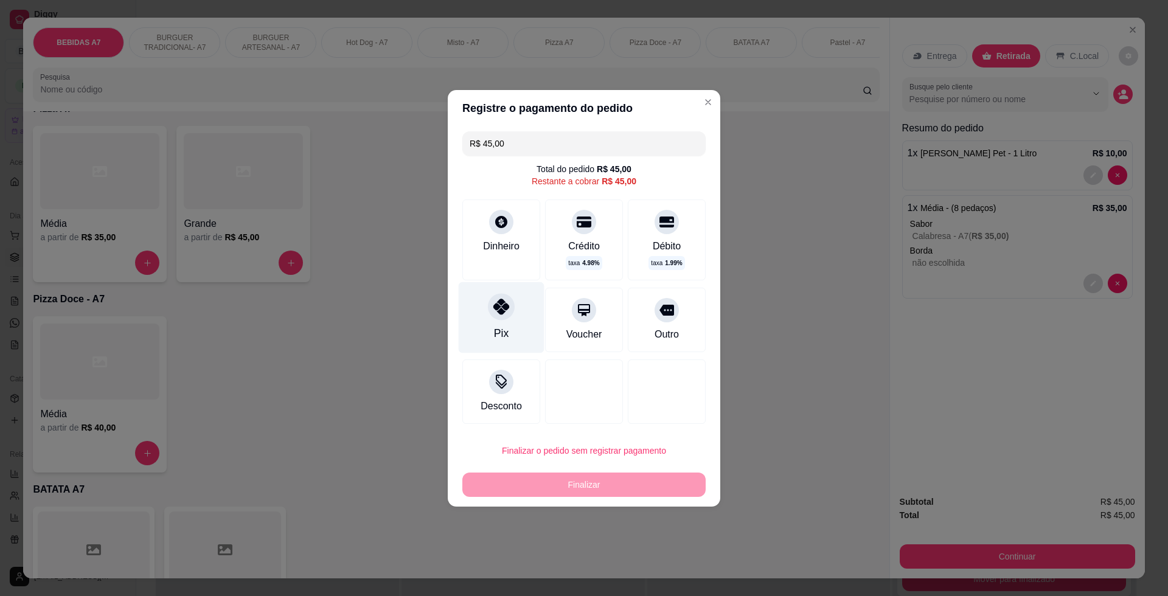
click at [516, 298] on div "Pix" at bounding box center [502, 317] width 86 height 71
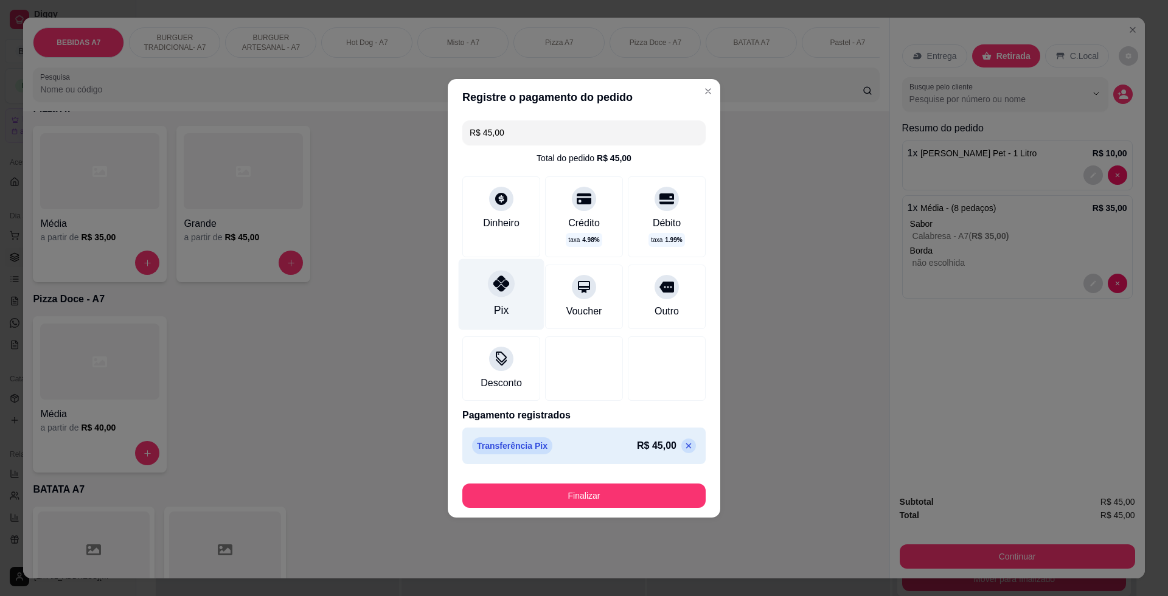
type input "R$ 0,00"
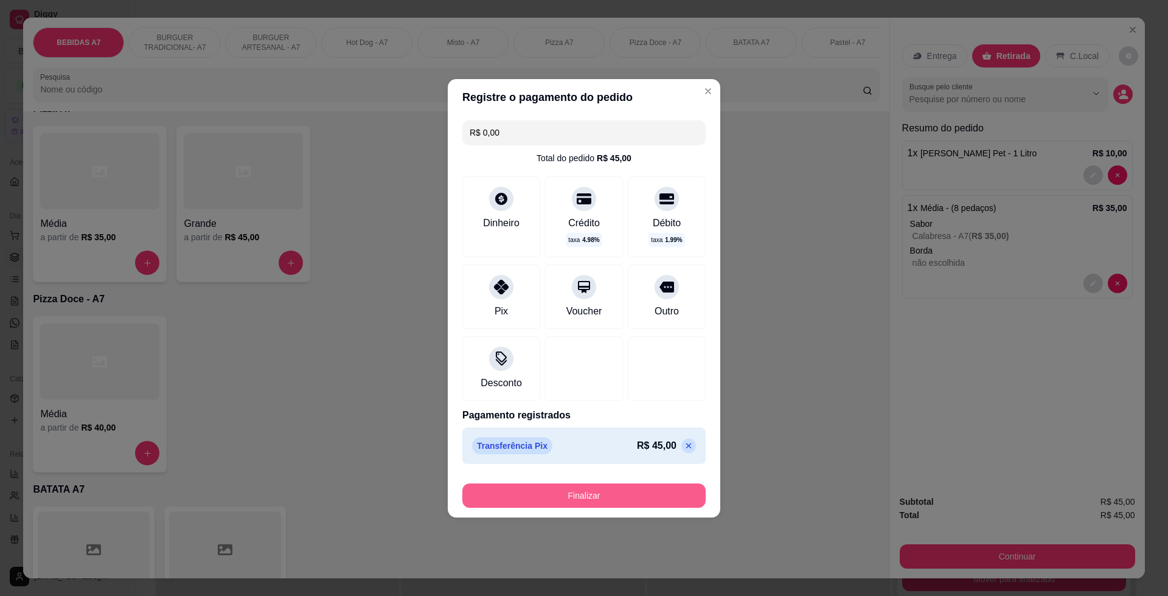
click at [608, 487] on button "Finalizar" at bounding box center [583, 496] width 243 height 24
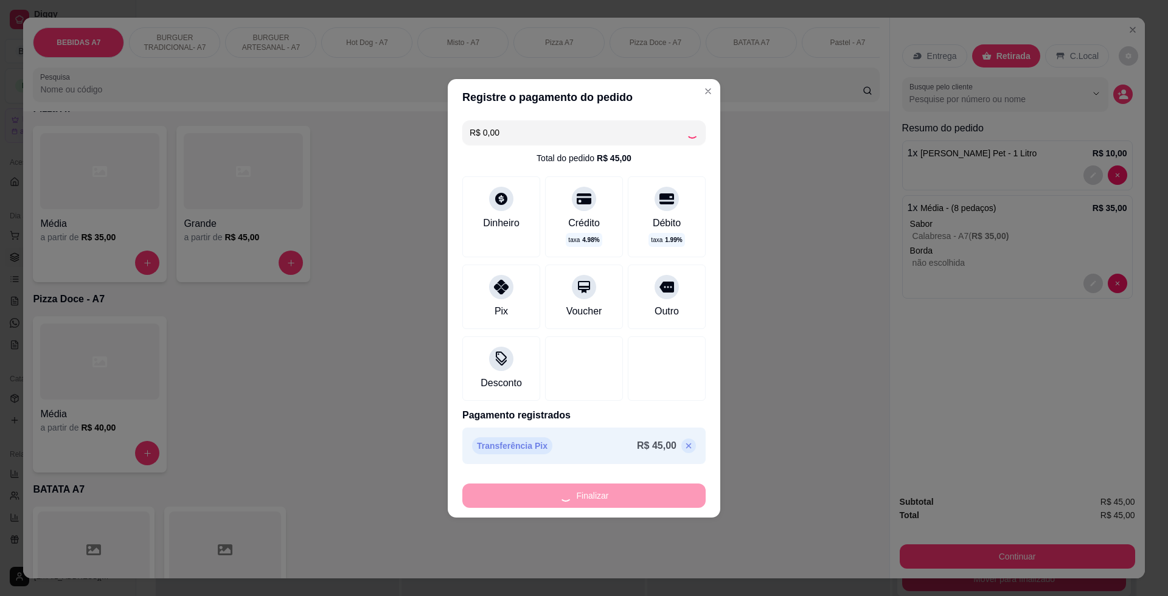
type input "0"
type input "-R$ 45,00"
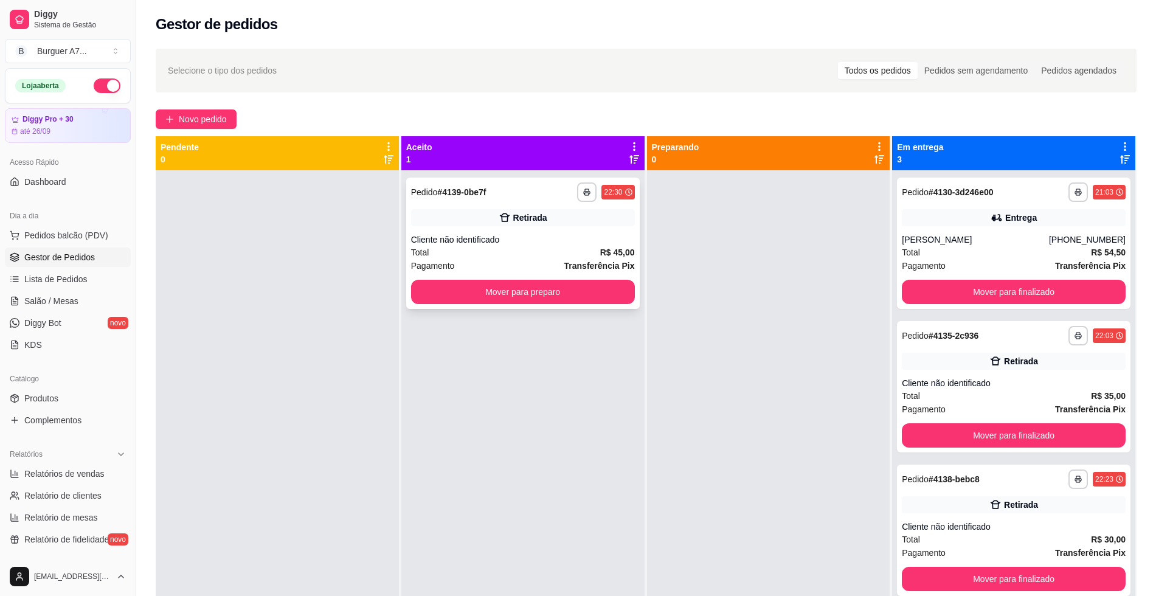
click at [586, 269] on strong "Transferência Pix" at bounding box center [599, 266] width 71 height 10
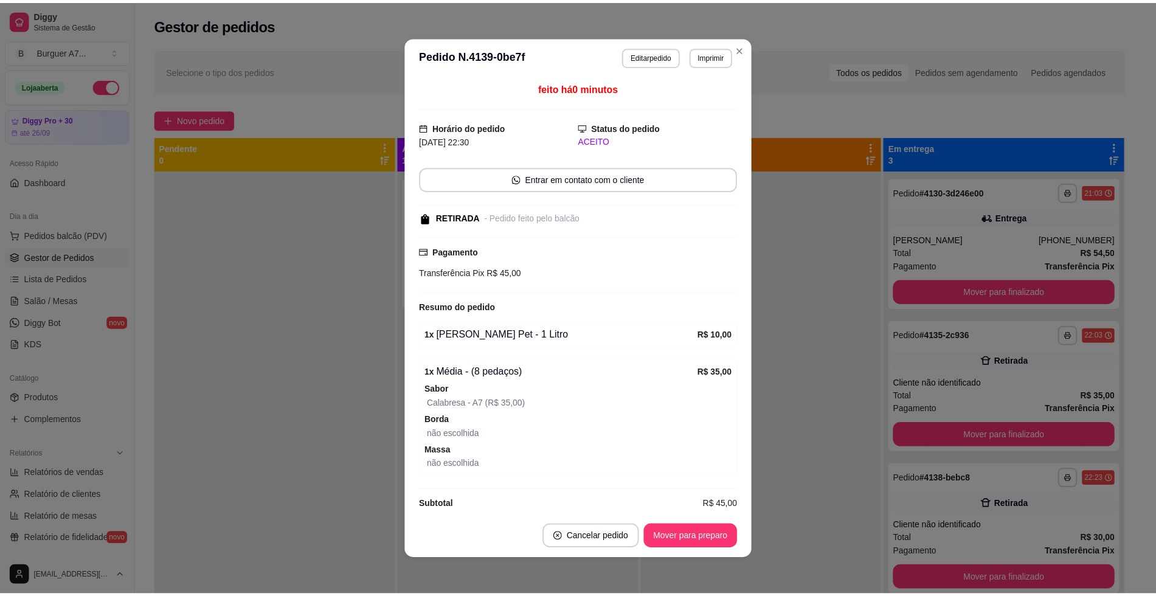
scroll to position [14, 0]
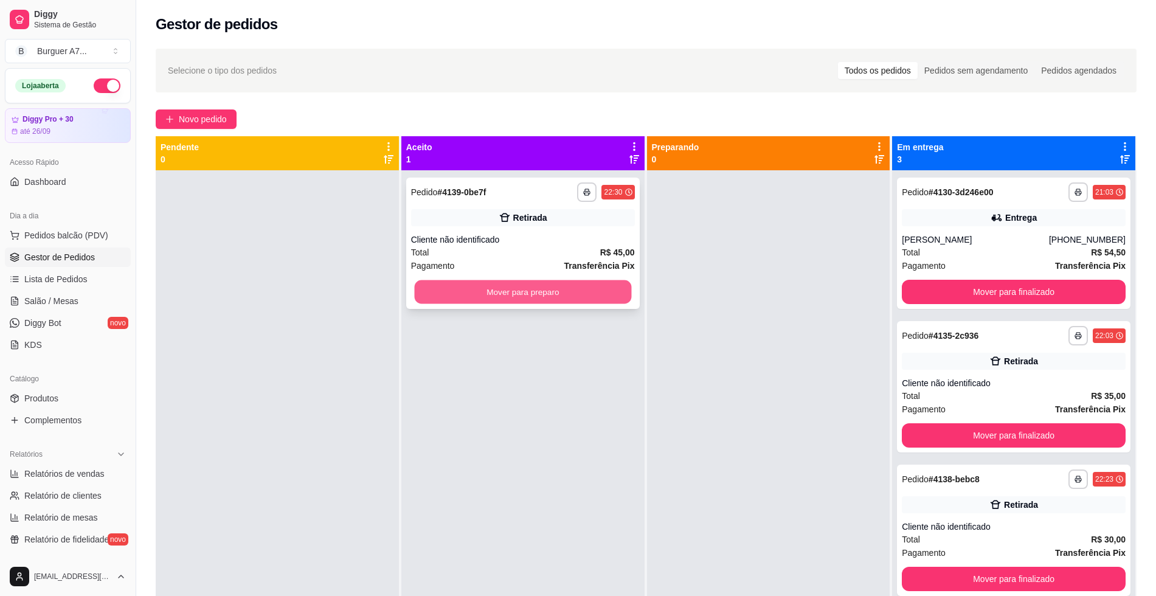
click at [558, 298] on button "Mover para preparo" at bounding box center [522, 292] width 217 height 24
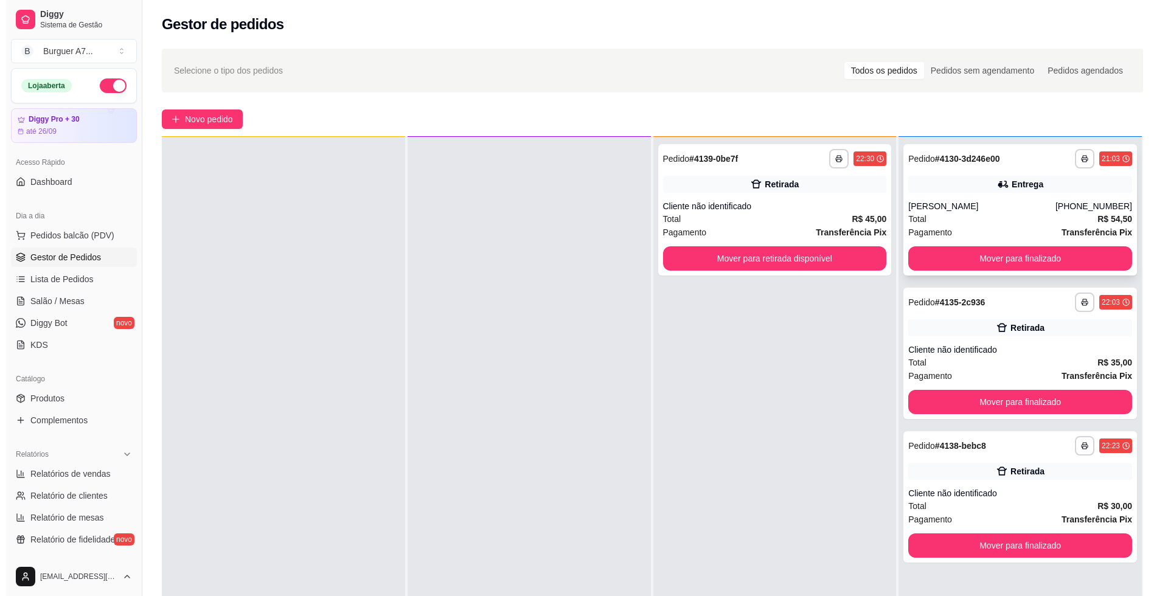
scroll to position [34, 0]
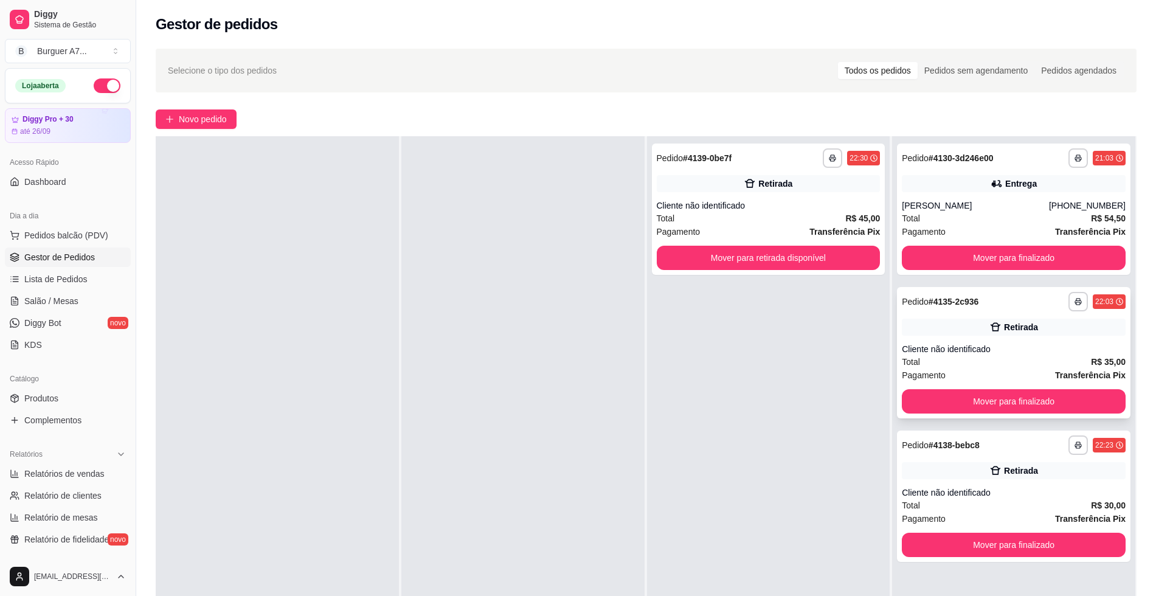
click at [936, 353] on div "Cliente não identificado" at bounding box center [1014, 349] width 224 height 12
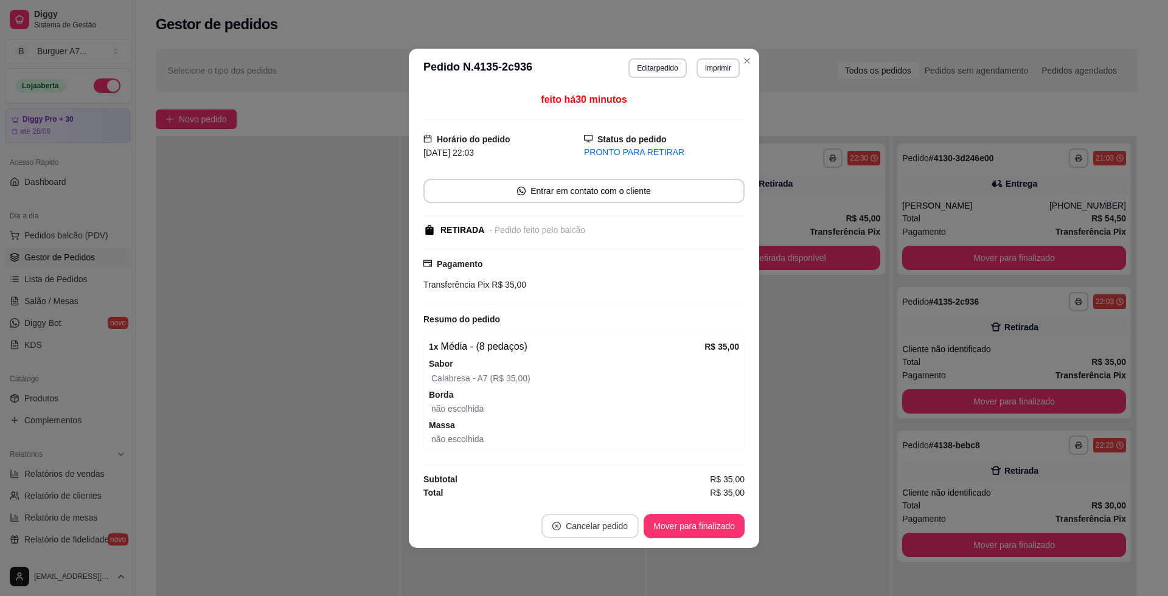
click at [609, 525] on button "Cancelar pedido" at bounding box center [589, 526] width 97 height 24
click at [614, 503] on button "Sim" at bounding box center [623, 496] width 47 height 24
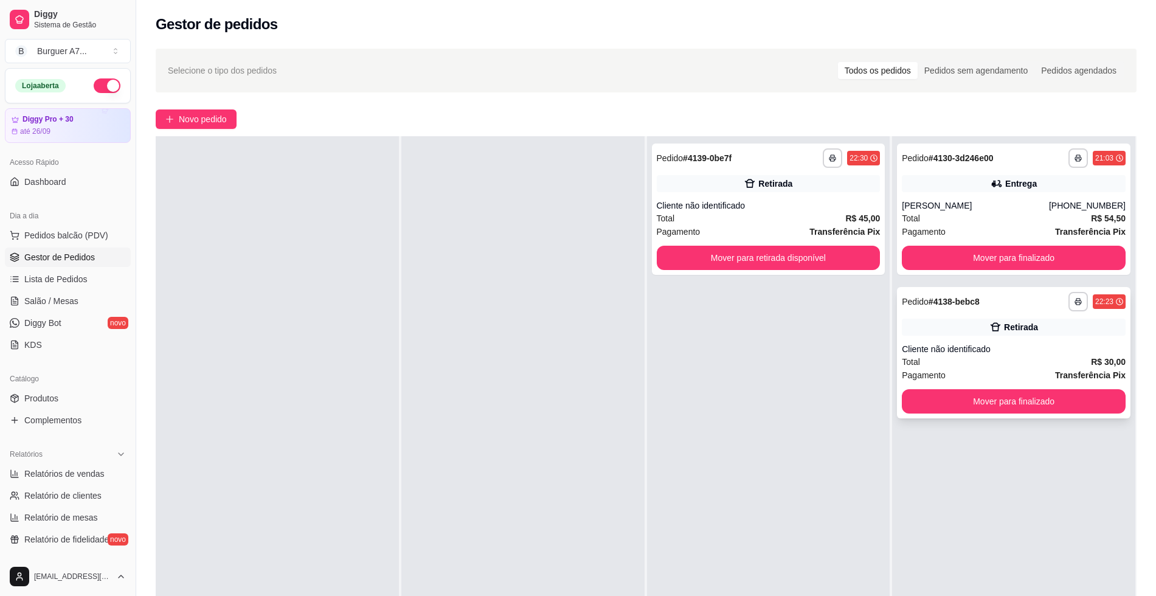
click at [1044, 339] on div "**********" at bounding box center [1014, 352] width 234 height 131
click at [1058, 353] on div "Cliente não identificado" at bounding box center [1014, 349] width 224 height 12
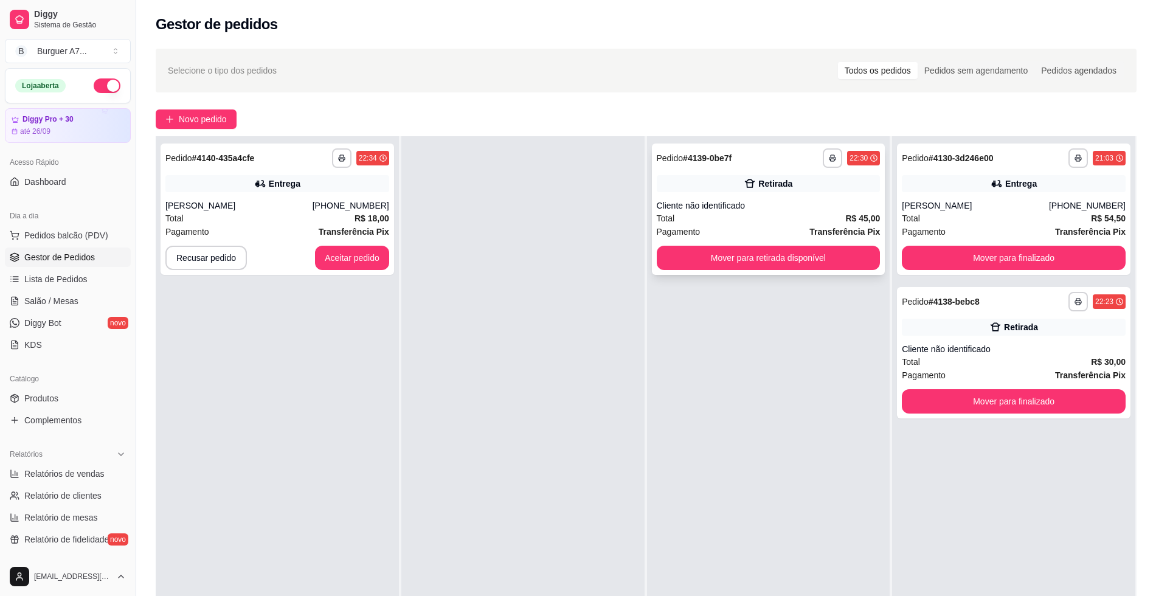
click at [775, 178] on div "Retirada" at bounding box center [775, 184] width 34 height 12
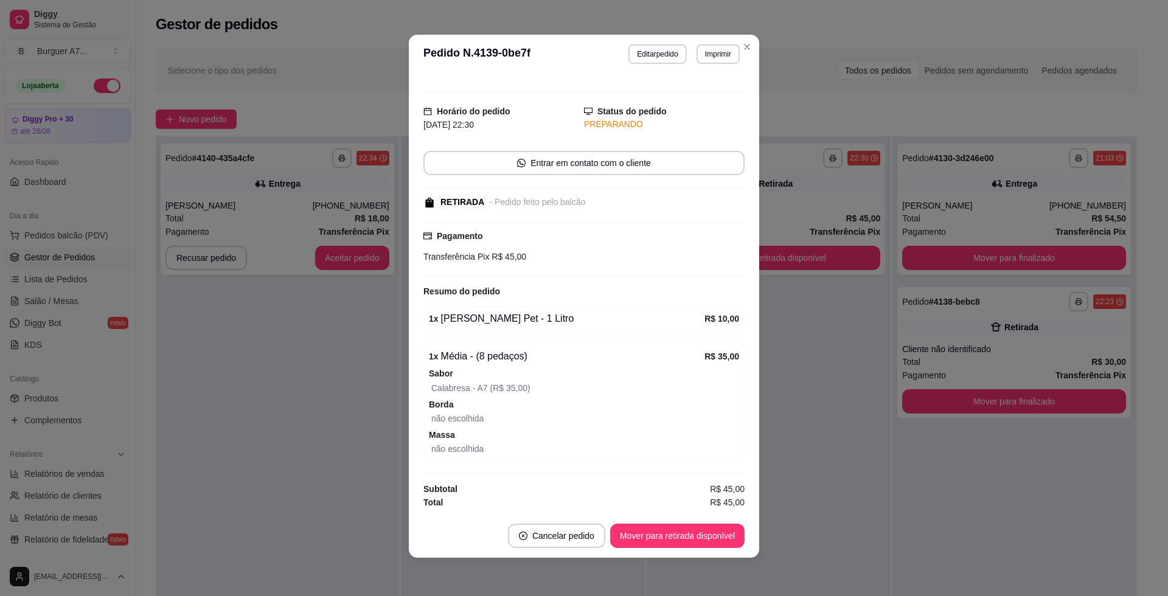
scroll to position [2, 0]
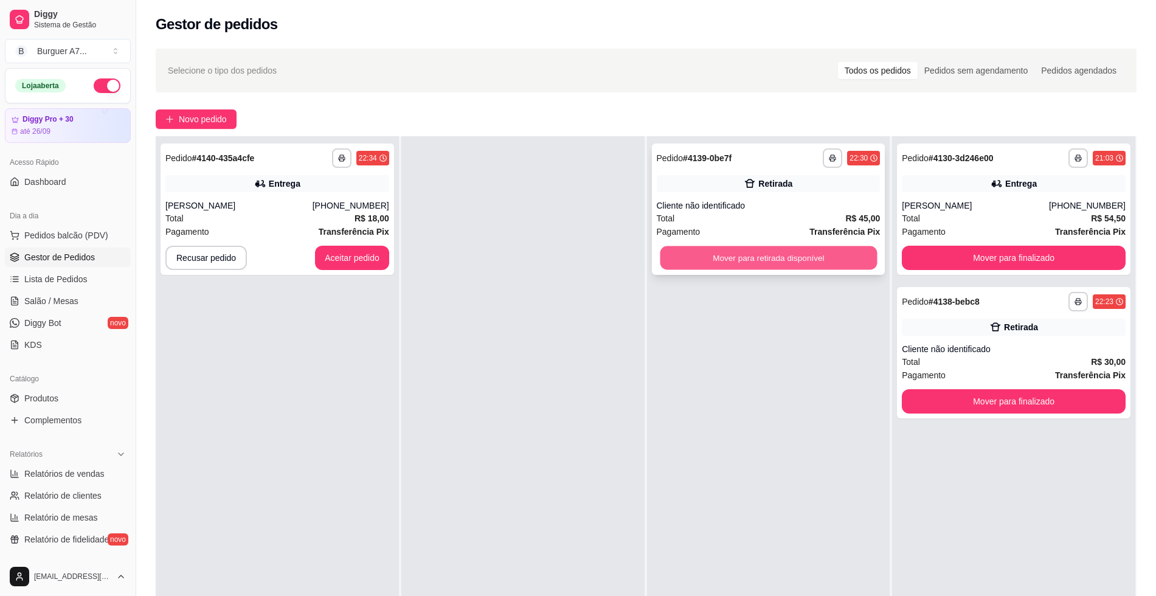
click at [816, 249] on button "Mover para retirada disponível" at bounding box center [768, 258] width 217 height 24
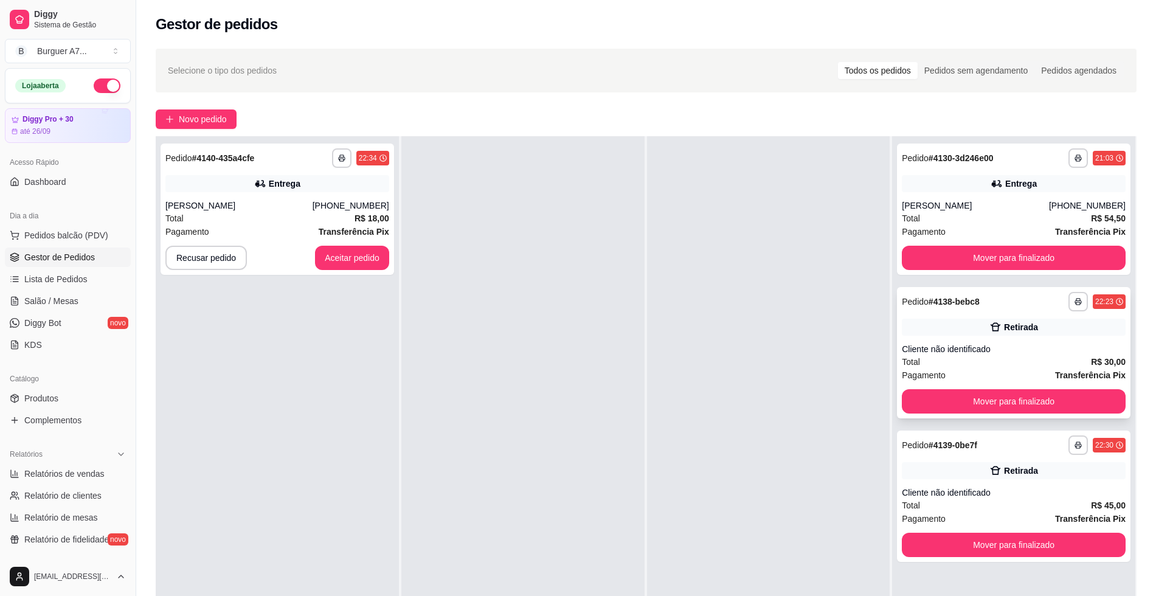
click at [937, 311] on div "**********" at bounding box center [1014, 301] width 224 height 19
click at [380, 262] on button "Aceitar pedido" at bounding box center [352, 258] width 72 height 24
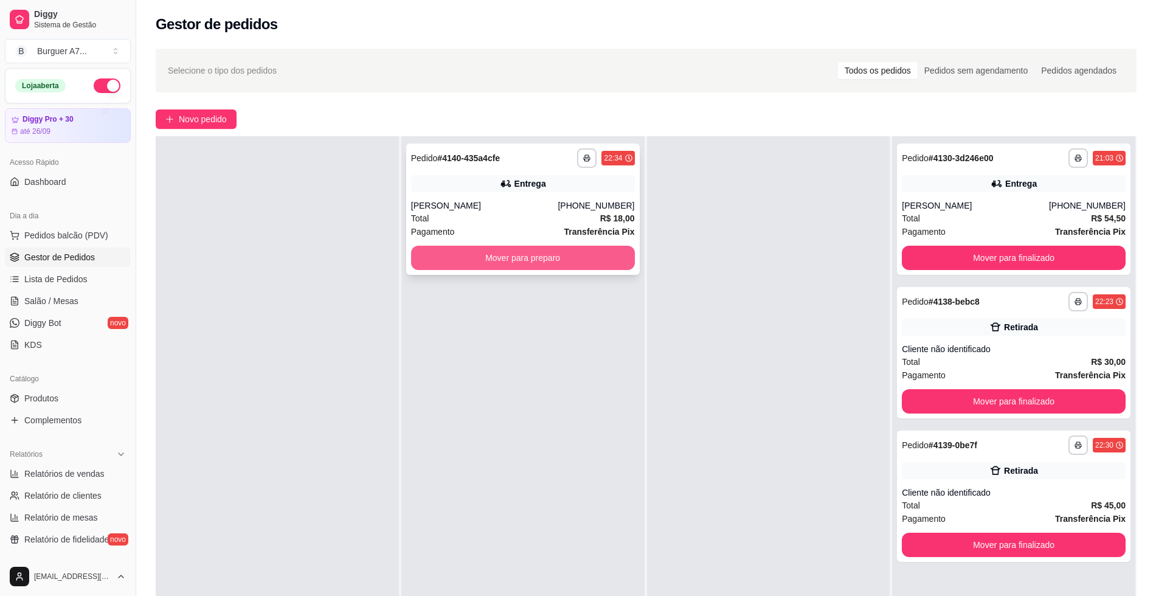
click at [550, 265] on button "Mover para preparo" at bounding box center [523, 258] width 224 height 24
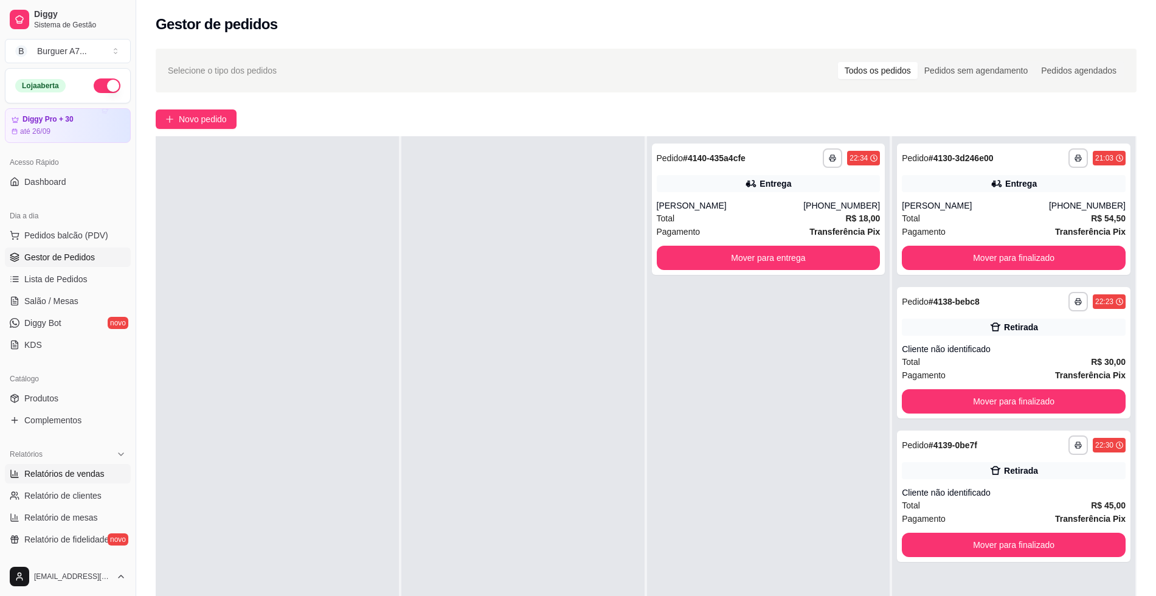
click at [104, 473] on link "Relatórios de vendas" at bounding box center [68, 473] width 126 height 19
select select "ALL"
select select "0"
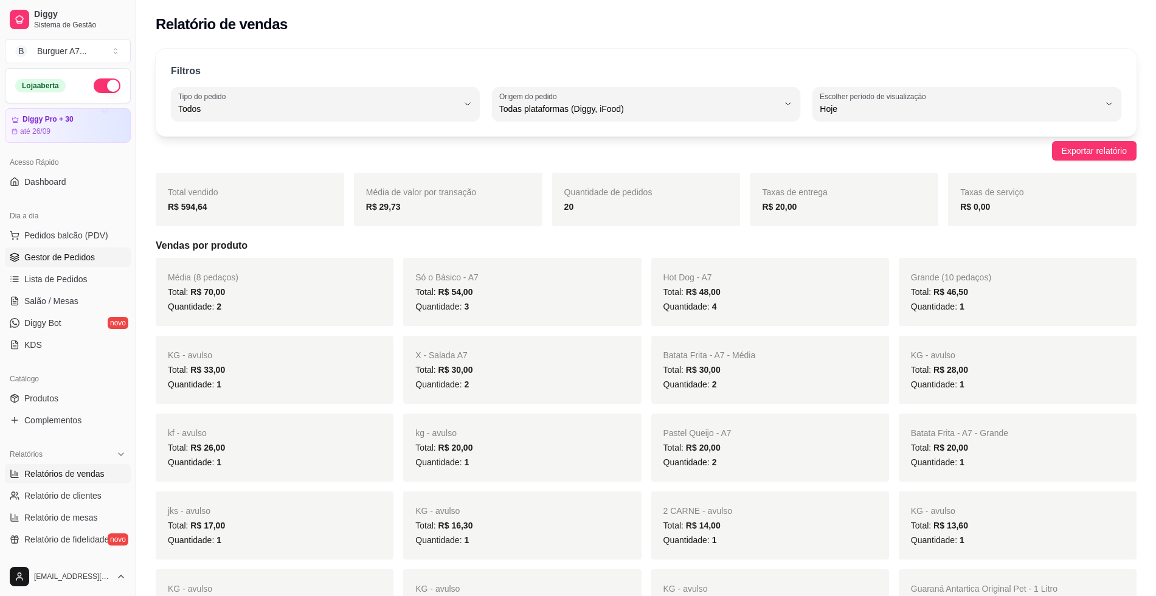
click at [100, 252] on link "Gestor de Pedidos" at bounding box center [68, 257] width 126 height 19
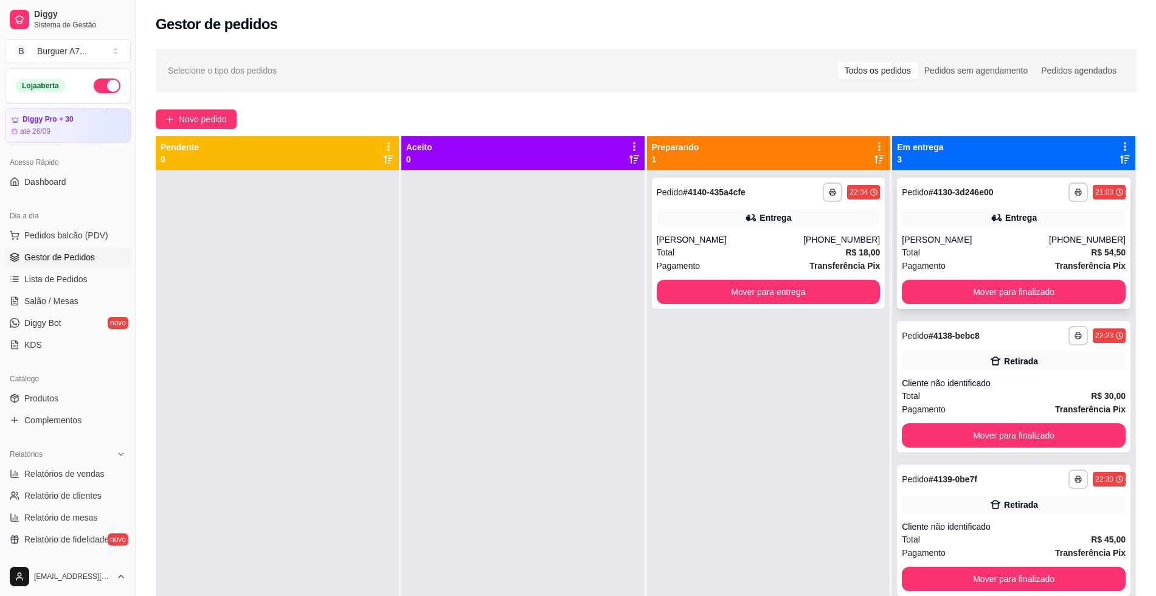
click at [965, 228] on div "**********" at bounding box center [1014, 243] width 234 height 131
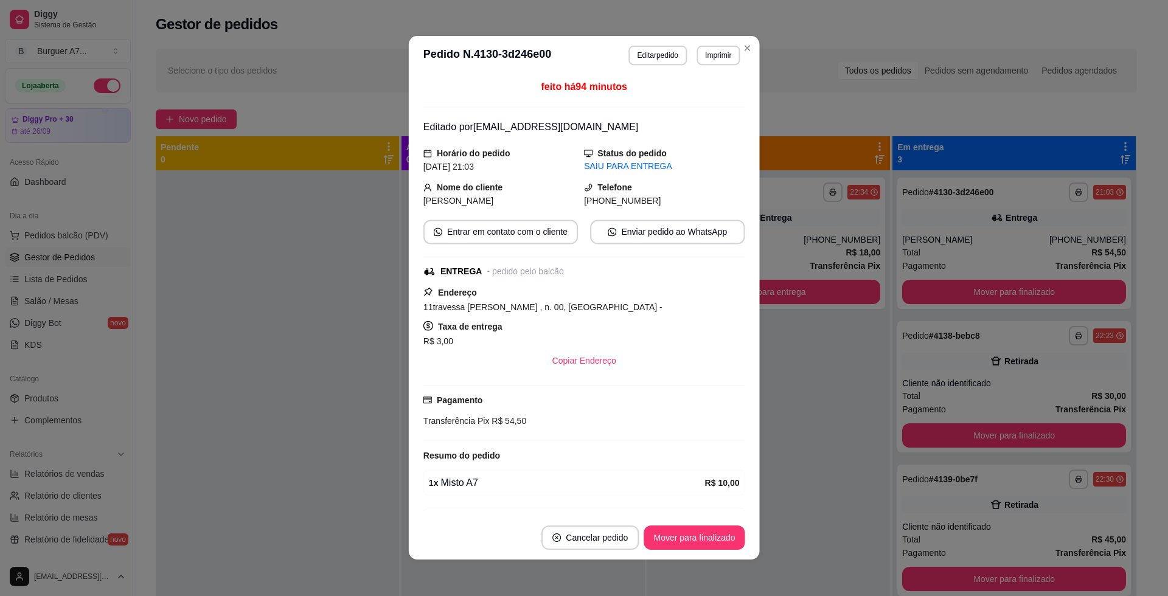
scroll to position [2, 0]
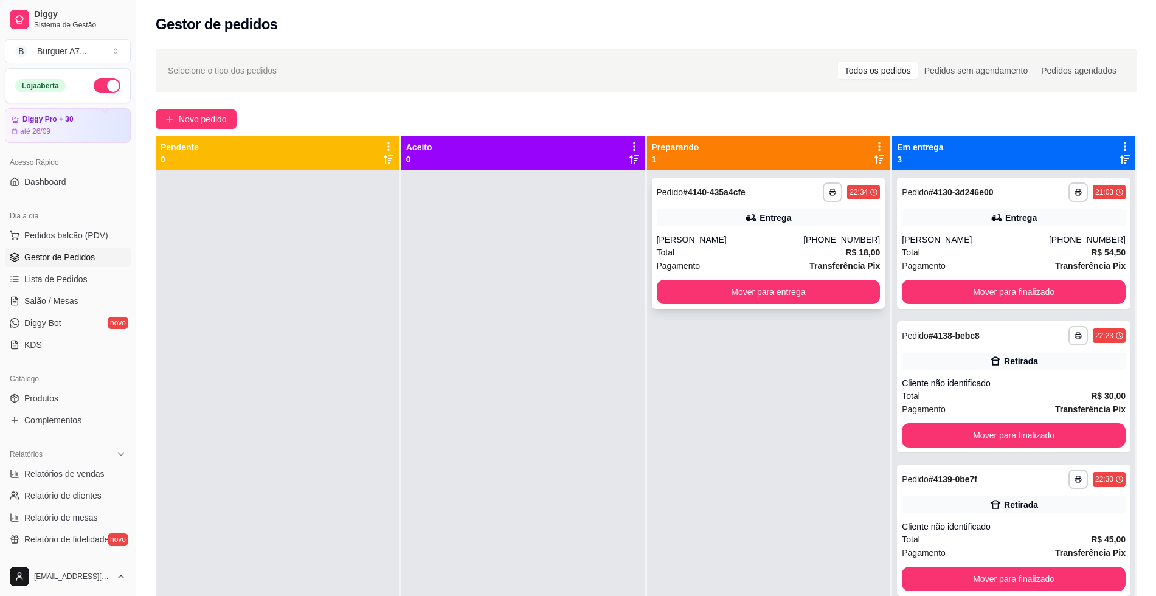
click at [828, 237] on div "[PHONE_NUMBER]" at bounding box center [841, 240] width 77 height 12
click at [702, 259] on div "Pagamento Transferência Pix" at bounding box center [769, 265] width 224 height 13
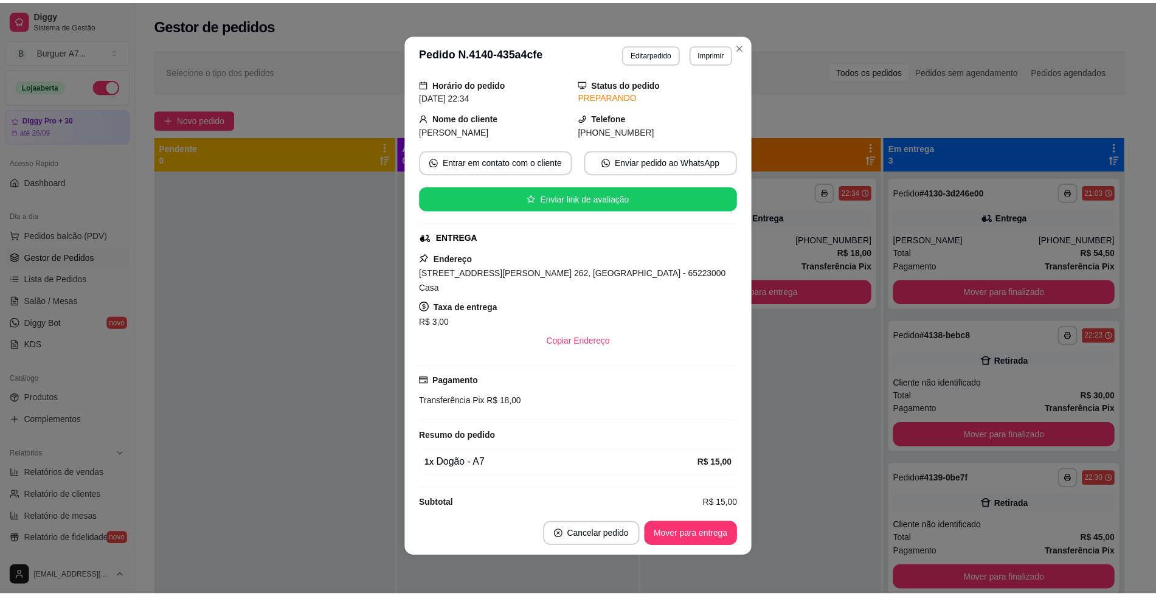
scroll to position [42, 0]
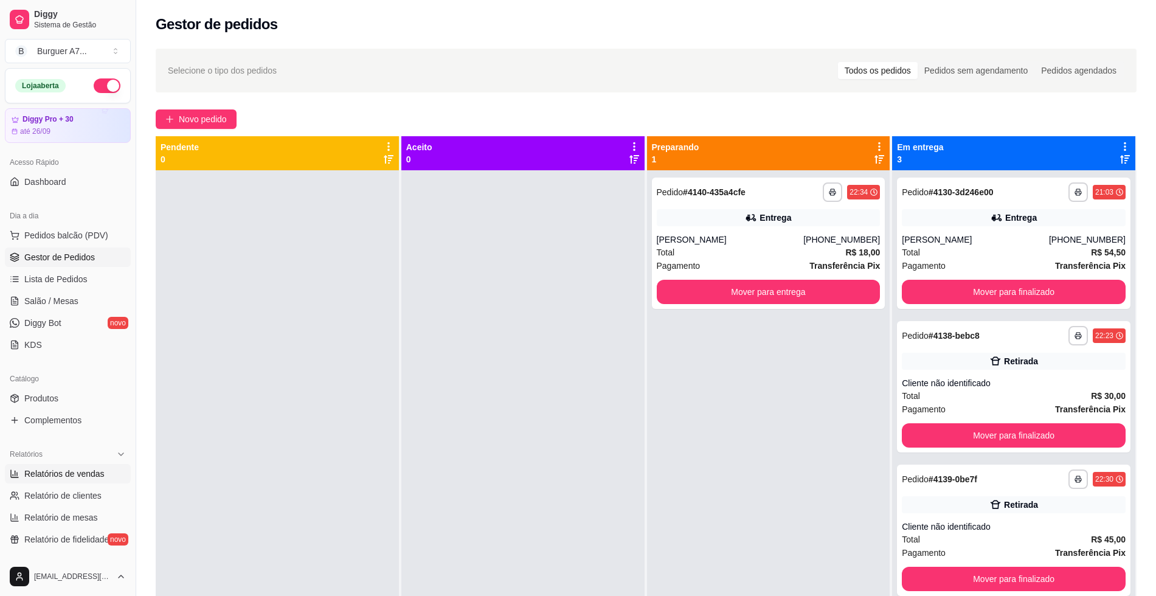
click at [95, 470] on span "Relatórios de vendas" at bounding box center [64, 474] width 80 height 12
select select "ALL"
select select "0"
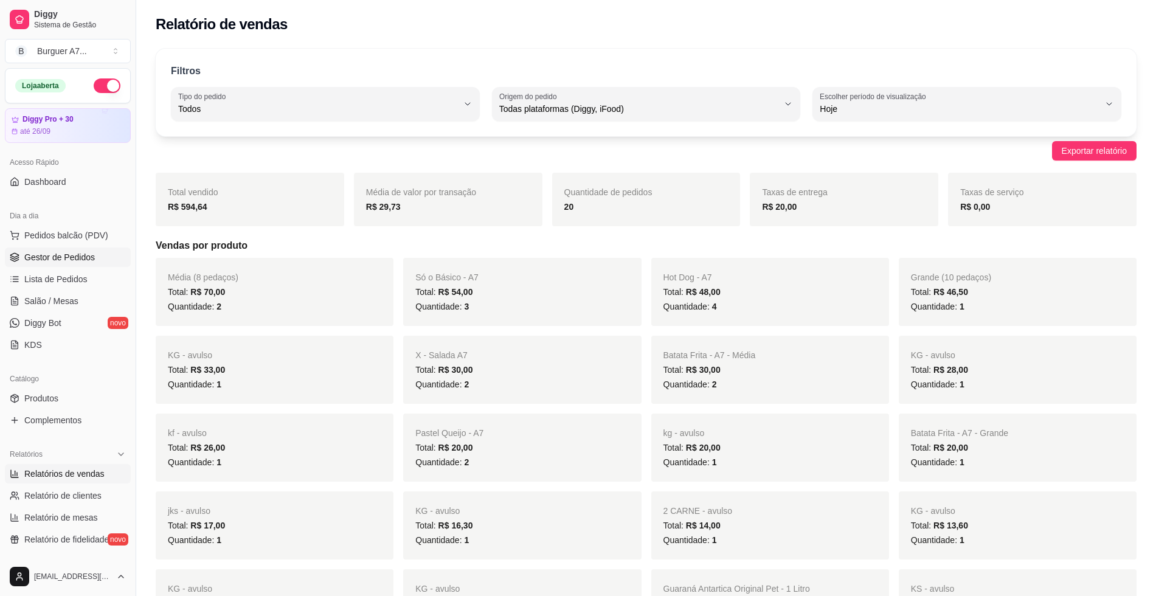
click at [72, 254] on span "Gestor de Pedidos" at bounding box center [59, 257] width 71 height 12
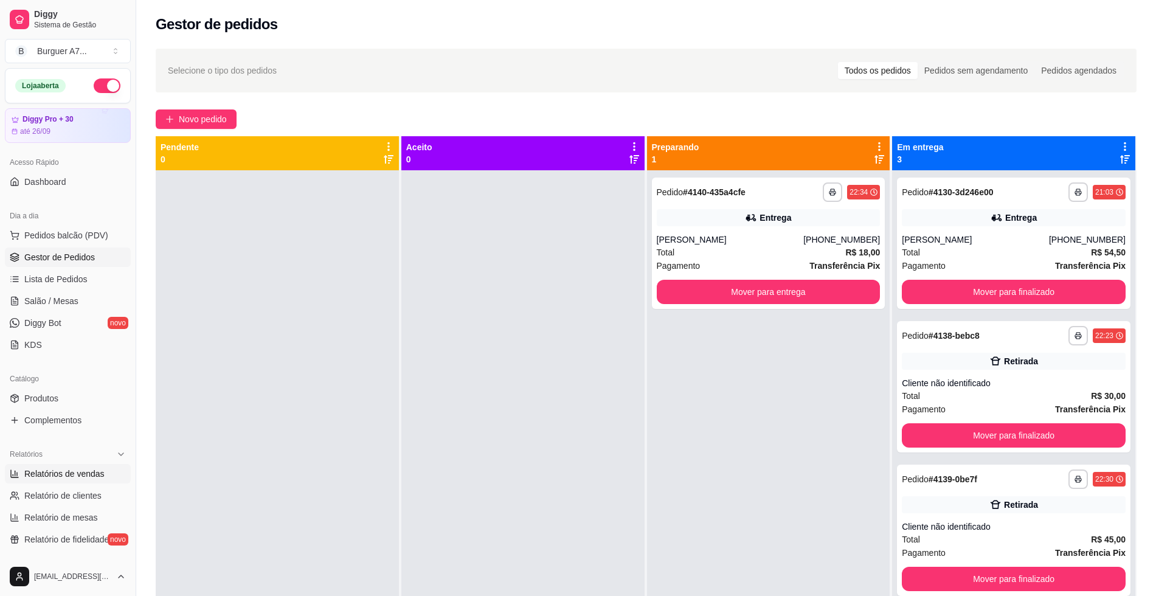
click at [72, 474] on span "Relatórios de vendas" at bounding box center [64, 474] width 80 height 12
select select "ALL"
select select "0"
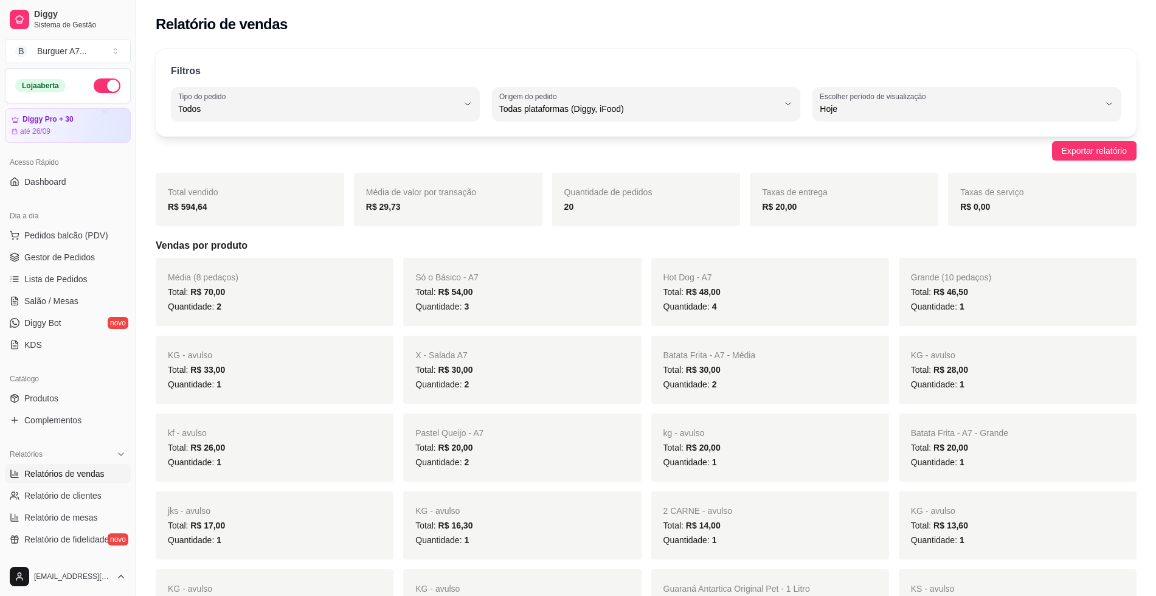
click at [70, 268] on ul "Pedidos balcão (PDV) Gestor de Pedidos Lista de Pedidos Salão / Mesas Diggy Bot…" at bounding box center [68, 290] width 126 height 129
click at [82, 260] on span "Gestor de Pedidos" at bounding box center [59, 257] width 71 height 12
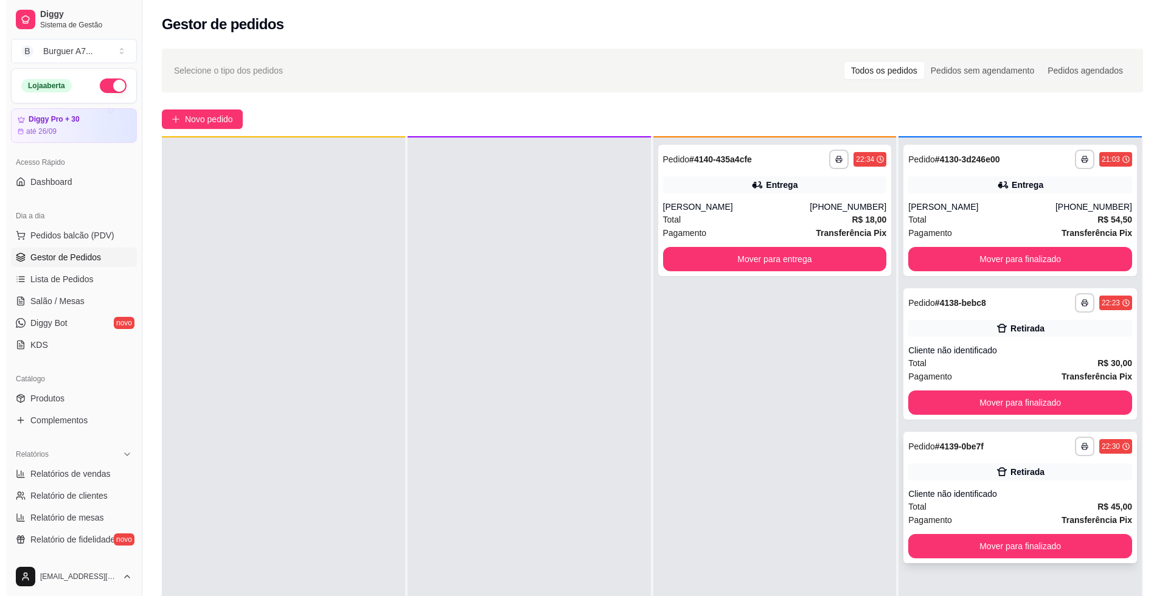
scroll to position [34, 0]
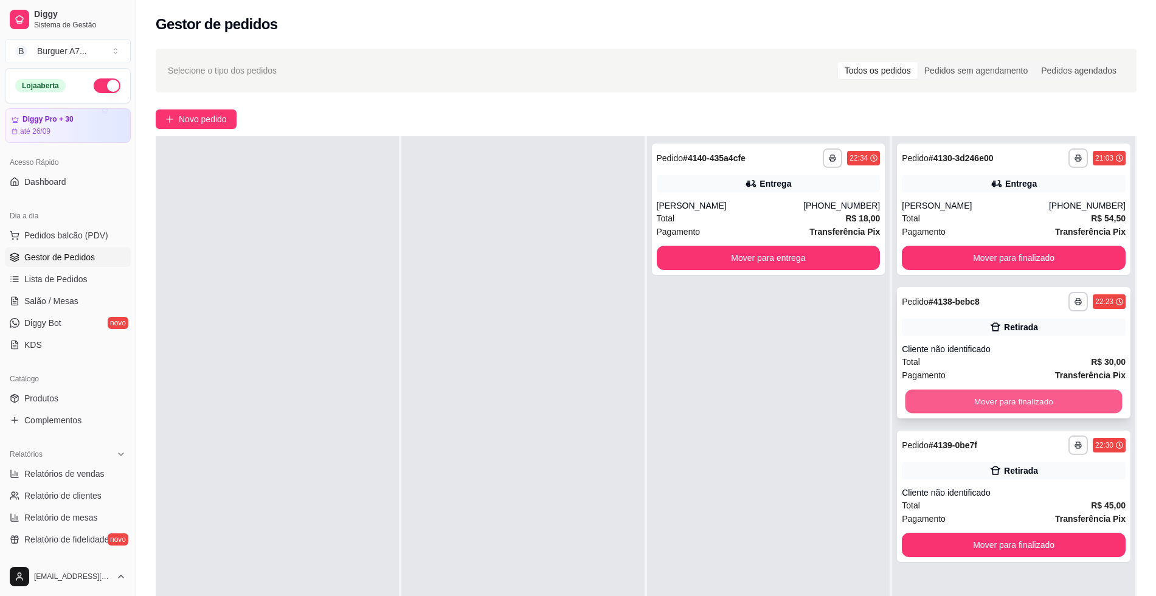
click at [1076, 408] on button "Mover para finalizado" at bounding box center [1014, 402] width 217 height 24
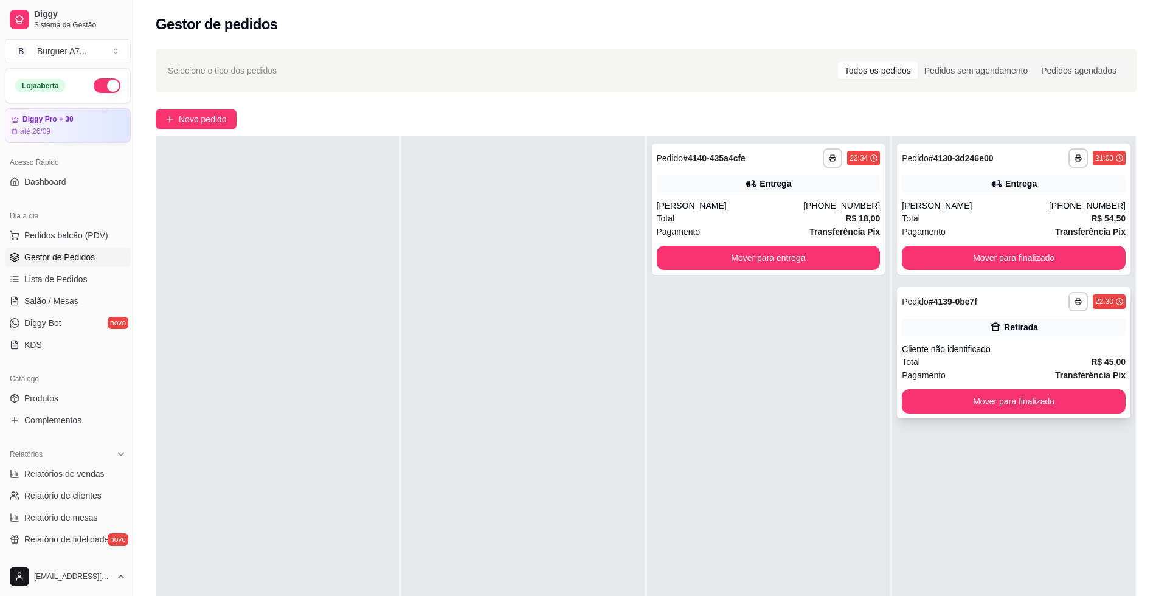
click at [1015, 342] on div "**********" at bounding box center [1014, 352] width 234 height 131
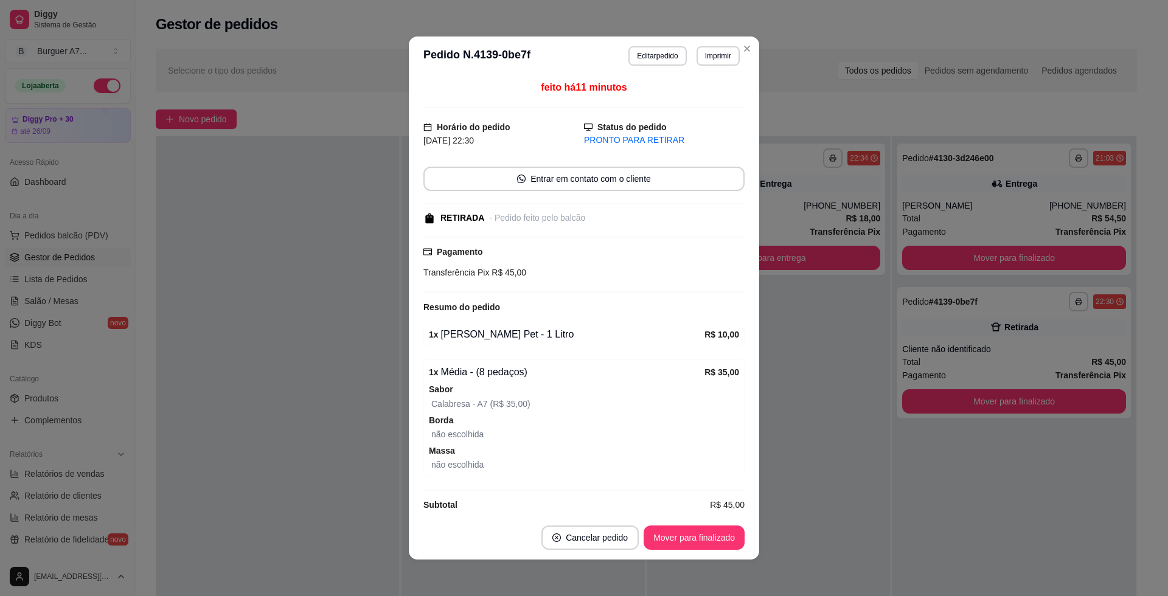
scroll to position [14, 0]
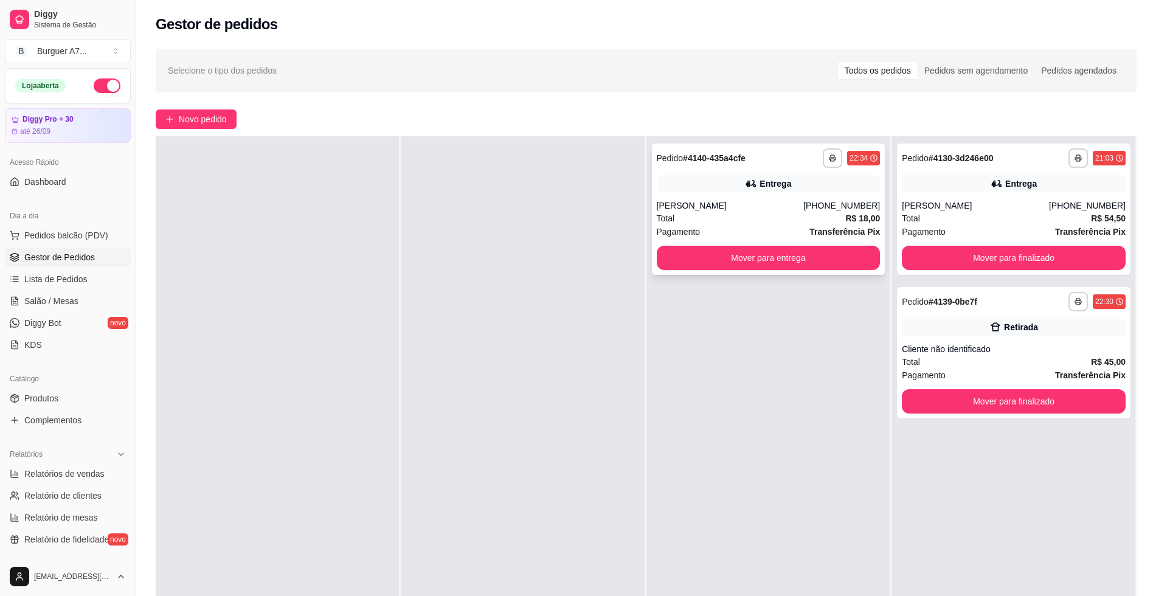
click at [812, 198] on div "**********" at bounding box center [769, 209] width 234 height 131
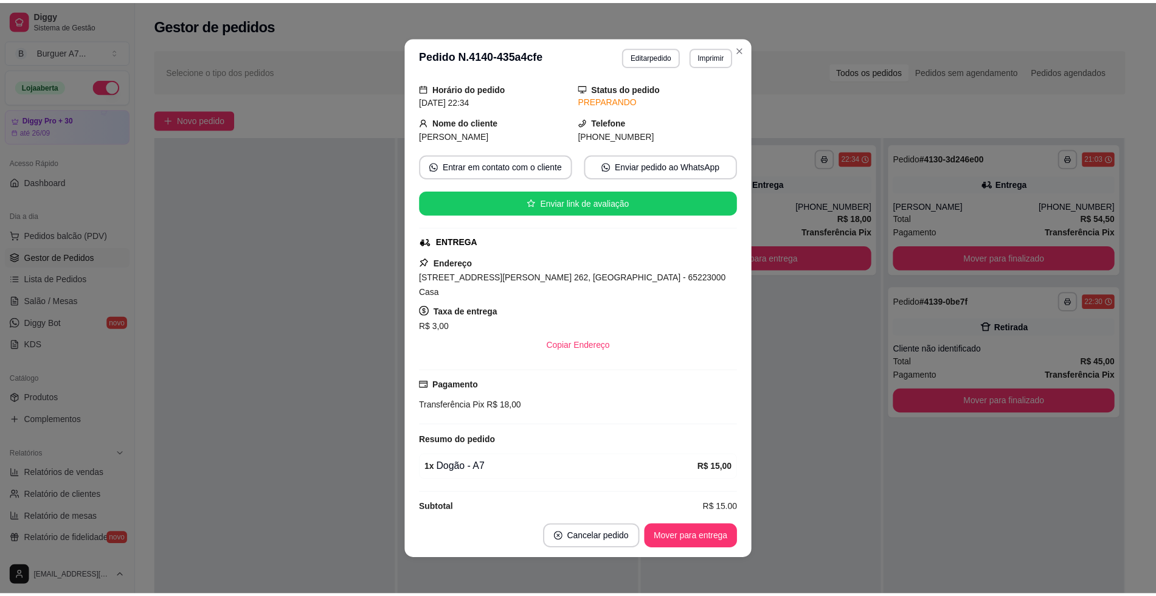
scroll to position [42, 0]
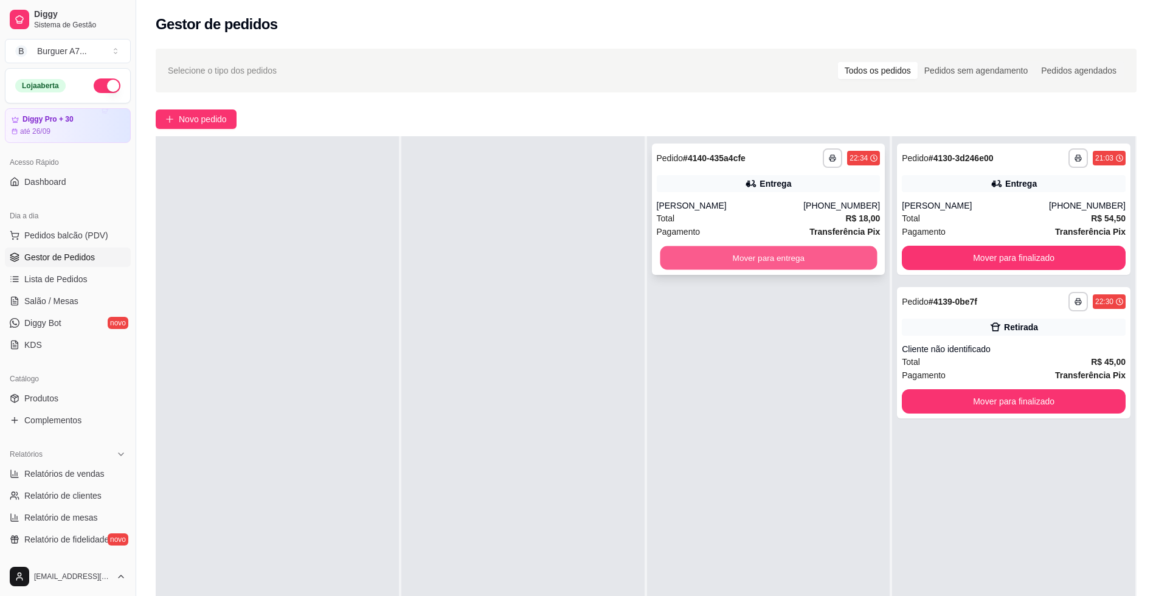
click at [830, 260] on button "Mover para entrega" at bounding box center [768, 258] width 217 height 24
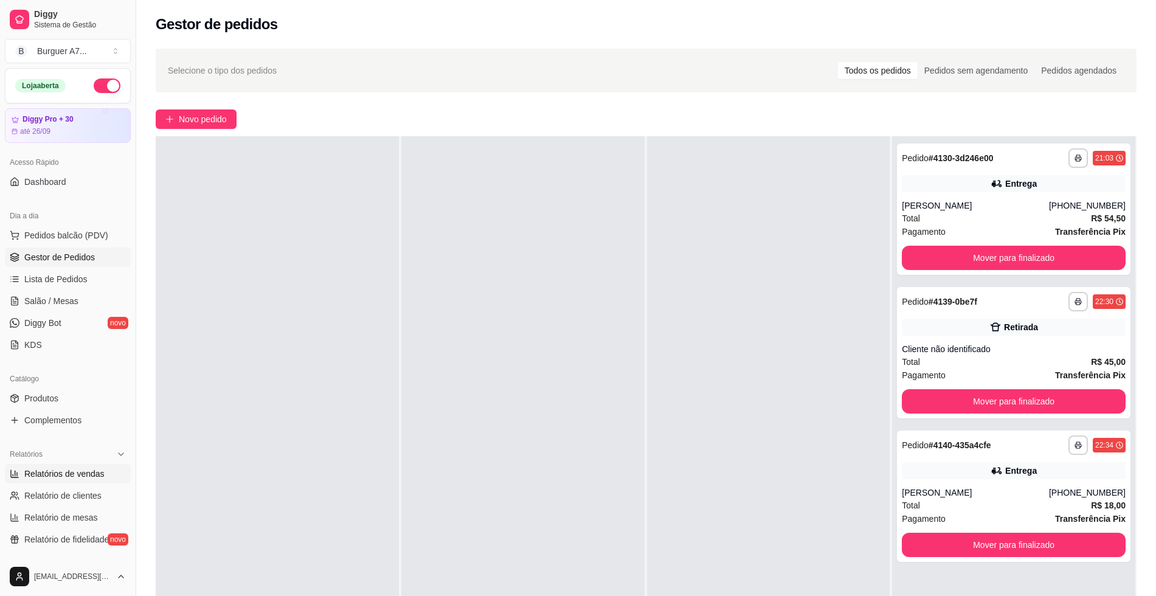
click at [85, 465] on link "Relatórios de vendas" at bounding box center [68, 473] width 126 height 19
select select "ALL"
select select "0"
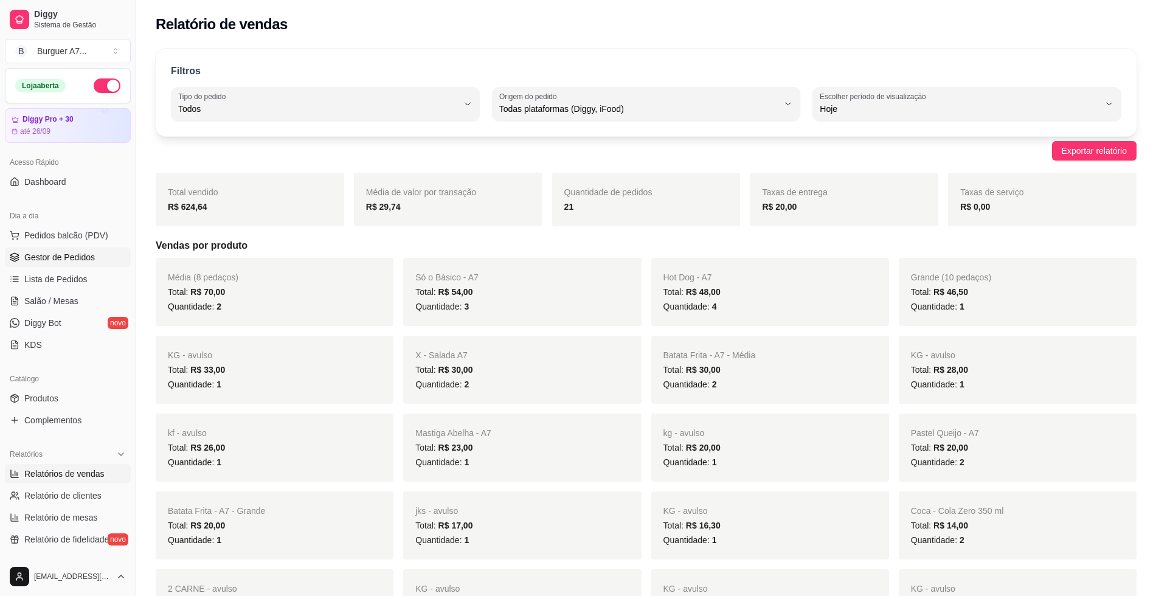
click at [101, 252] on link "Gestor de Pedidos" at bounding box center [68, 257] width 126 height 19
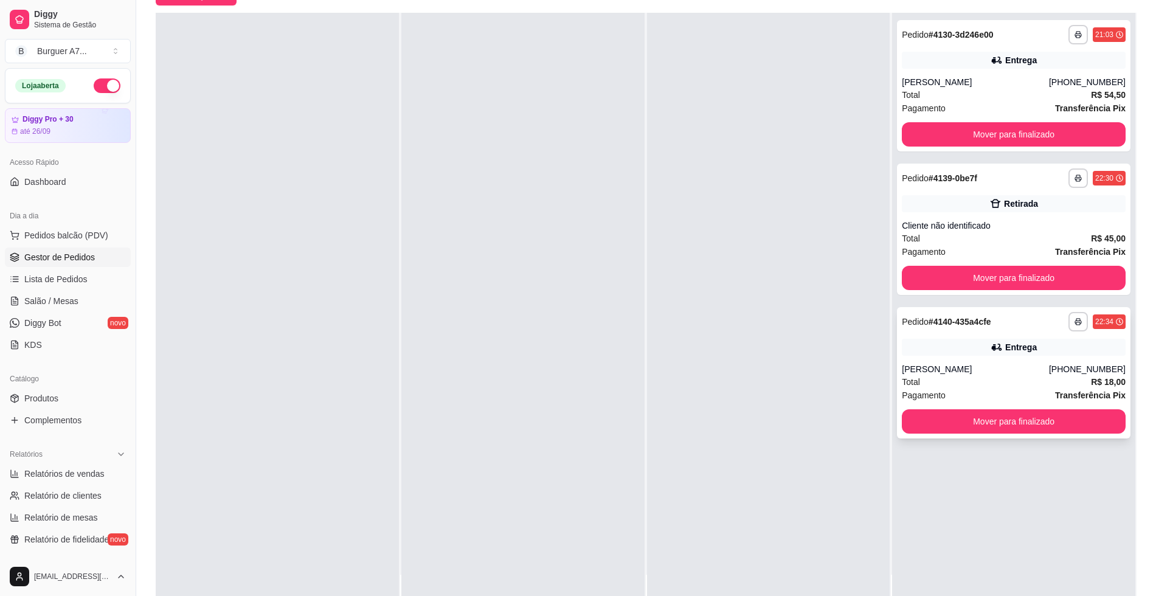
scroll to position [186, 0]
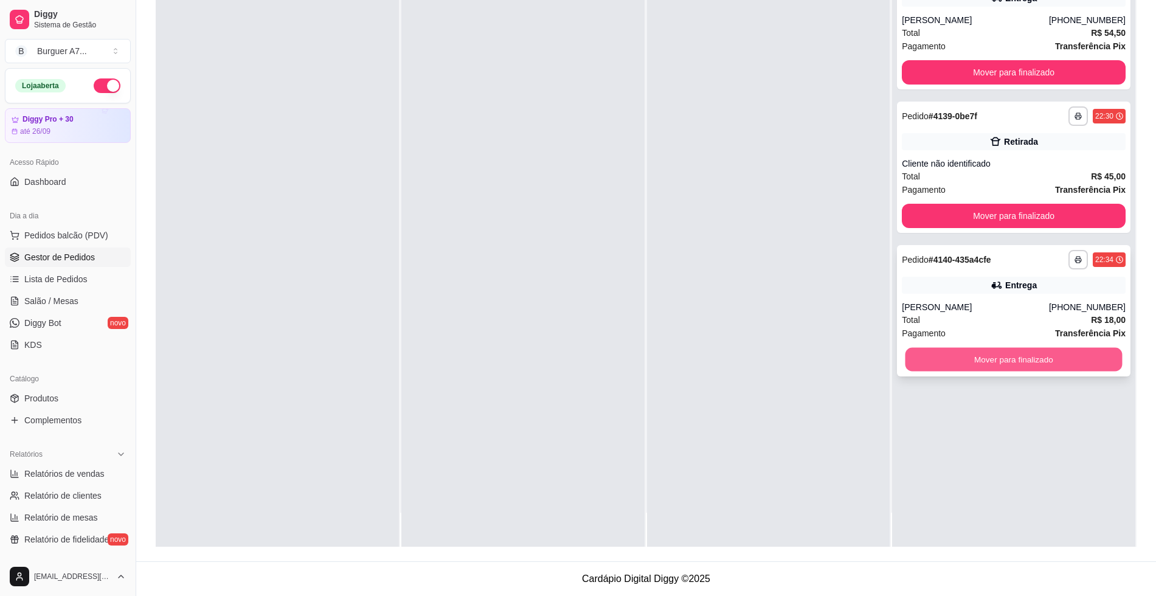
click at [1064, 352] on button "Mover para finalizado" at bounding box center [1014, 360] width 217 height 24
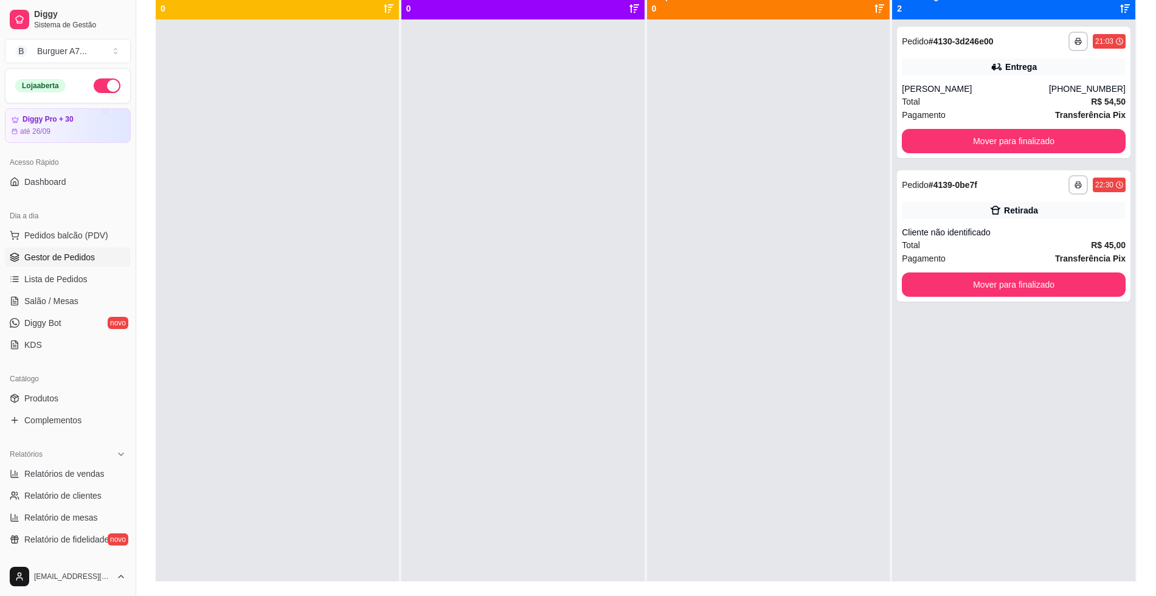
scroll to position [109, 0]
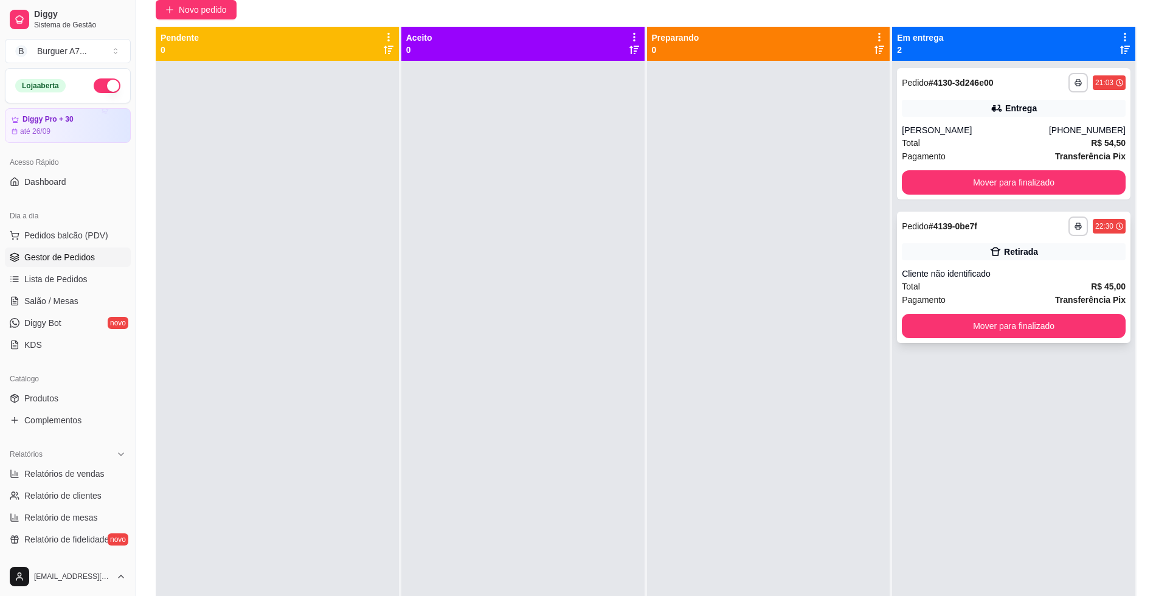
click at [1025, 268] on div "Cliente não identificado" at bounding box center [1014, 274] width 224 height 12
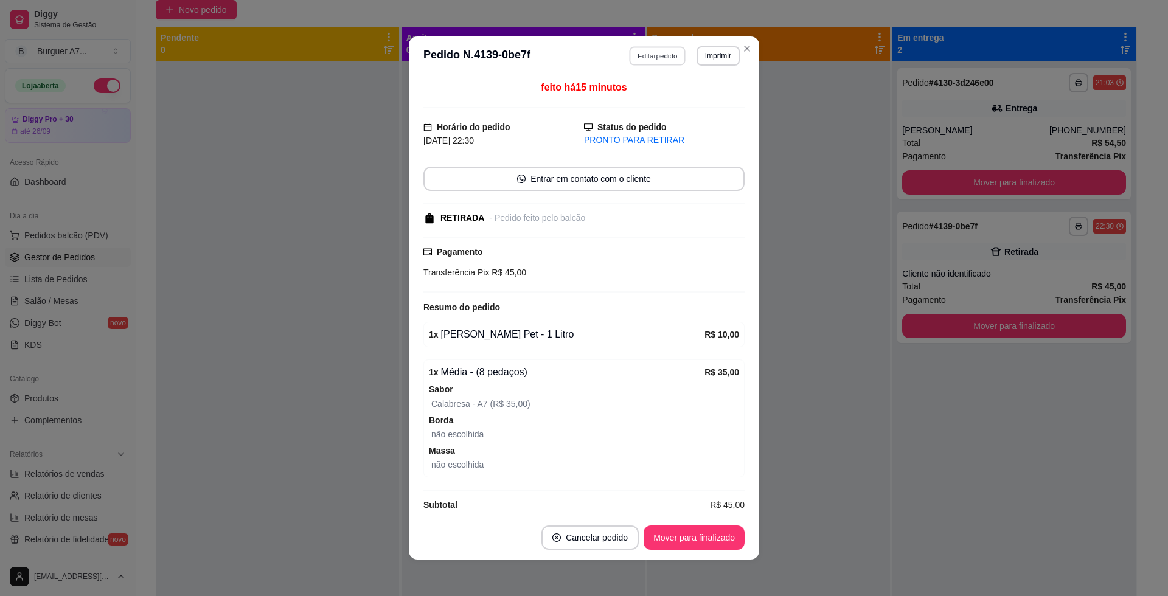
click at [646, 51] on button "Editar pedido" at bounding box center [657, 55] width 57 height 19
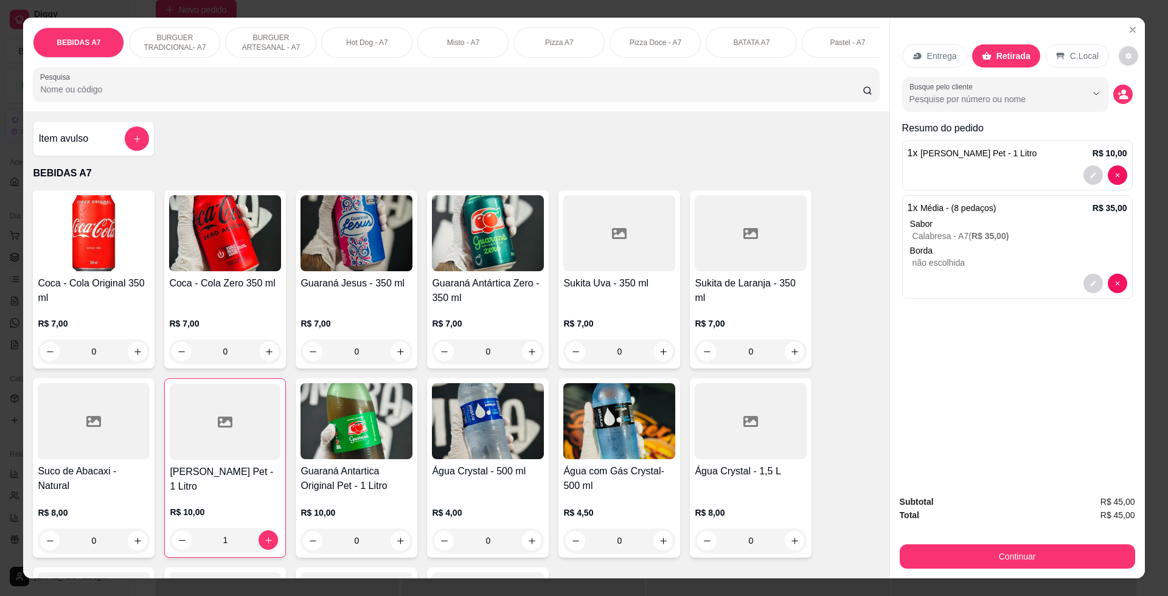
click at [100, 131] on div "Item avulso BEBIDAS A7 Coca - Cola Original 350 ml R$ 7,00 0 Coca - Cola Zero 3…" at bounding box center [455, 344] width 865 height 466
click at [106, 144] on div "Item avulso" at bounding box center [93, 139] width 111 height 24
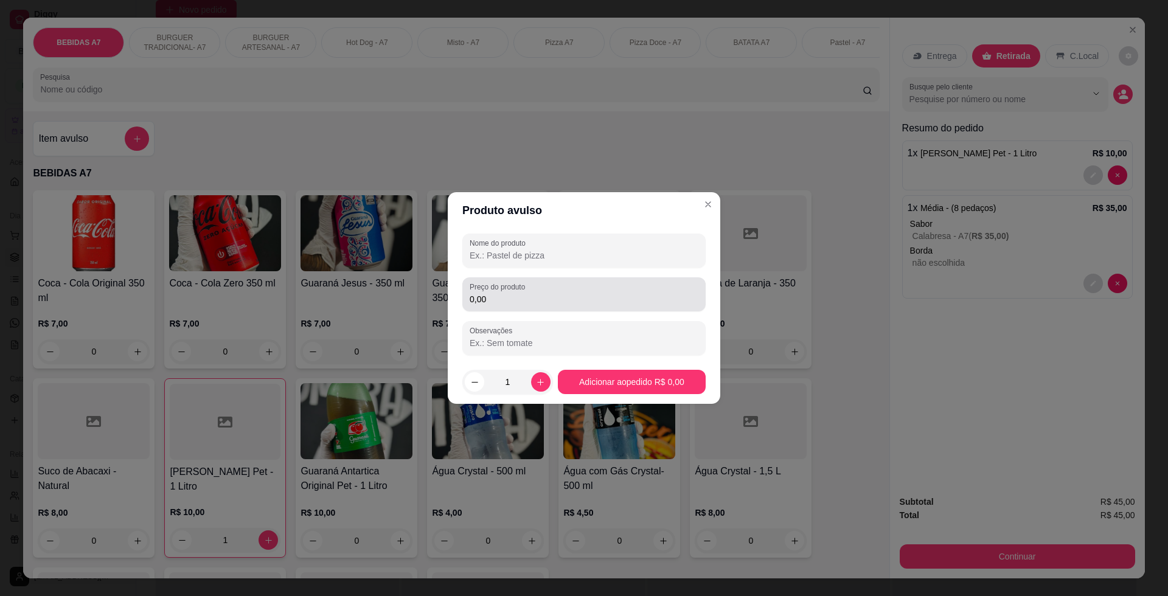
click at [494, 307] on div "Preço do produto 0,00" at bounding box center [583, 294] width 243 height 34
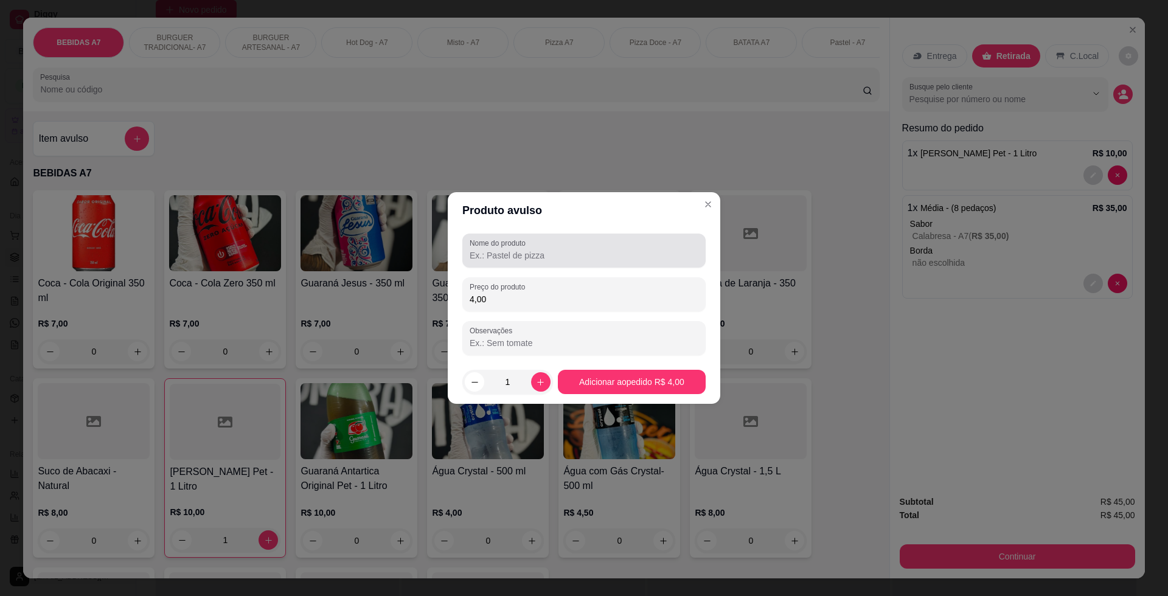
type input "4,00"
click at [544, 258] on input "Nome do produto" at bounding box center [584, 255] width 229 height 12
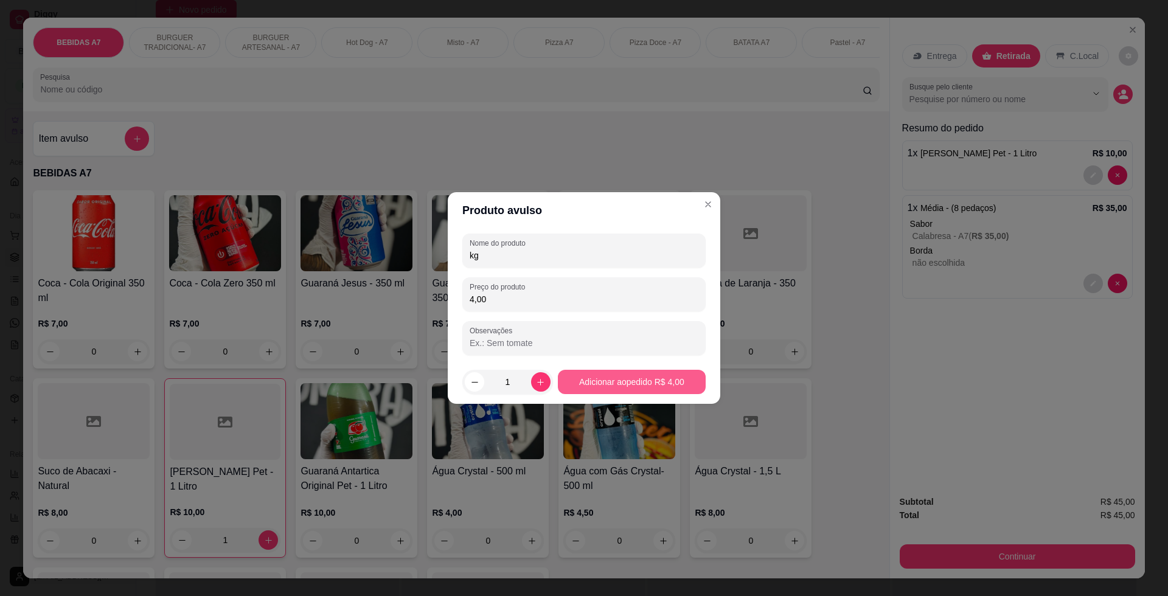
type input "kg"
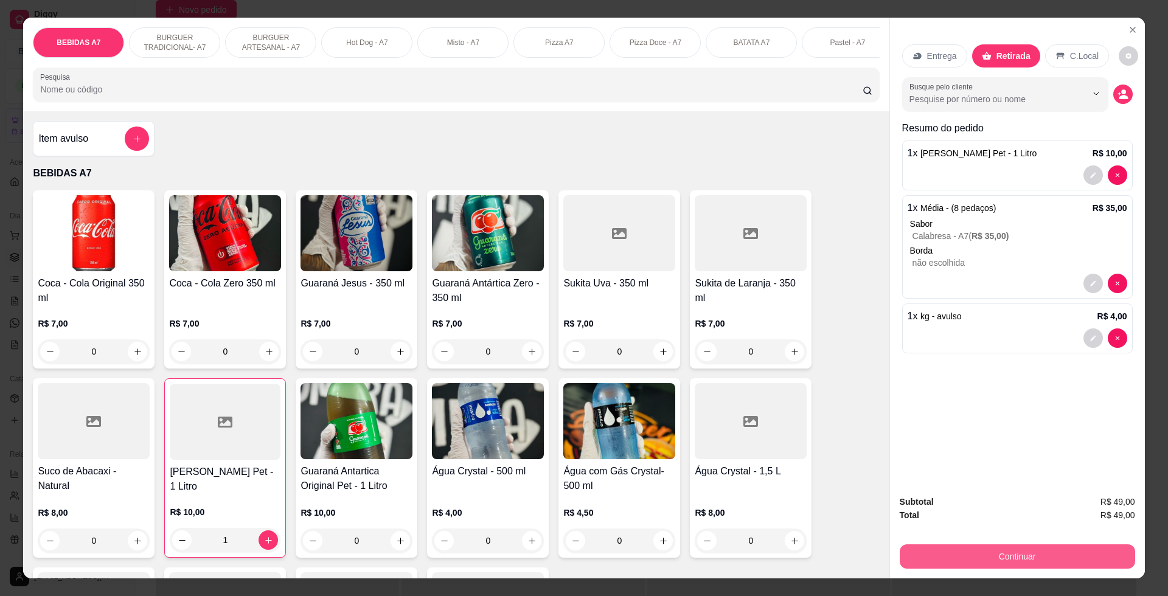
click at [1097, 558] on button "Continuar" at bounding box center [1017, 556] width 235 height 24
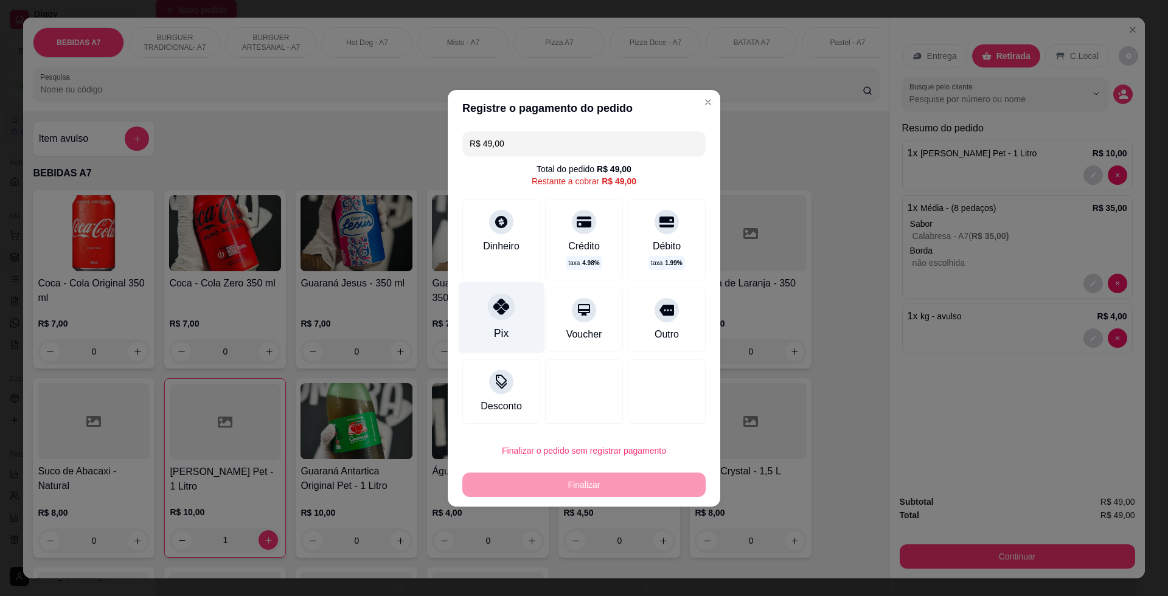
click at [498, 314] on icon at bounding box center [501, 307] width 16 height 16
type input "R$ 0,00"
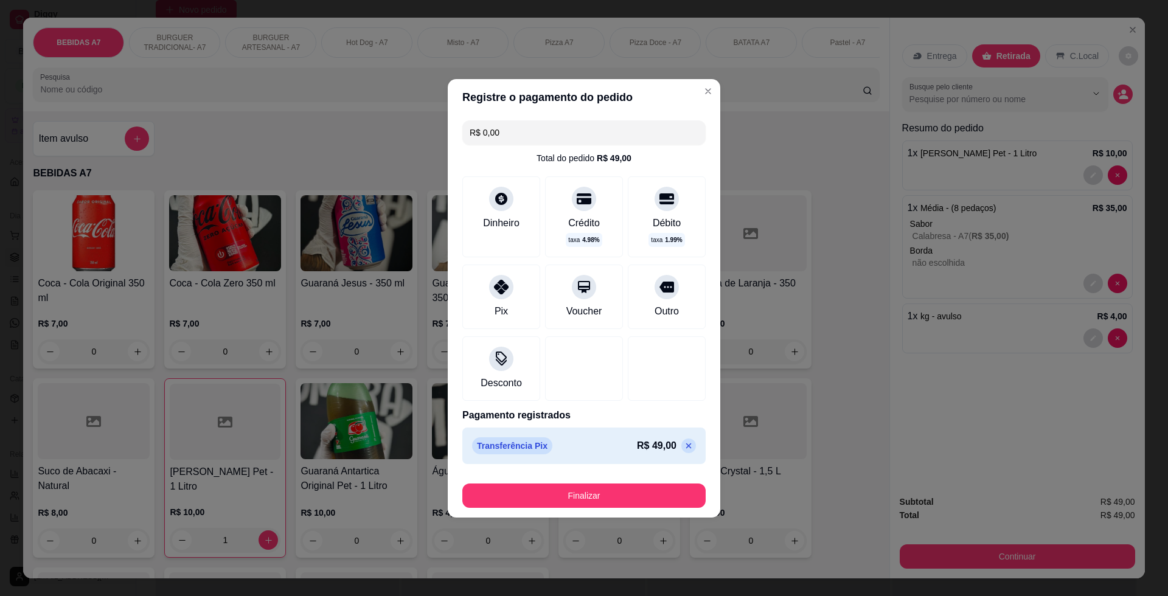
click at [579, 488] on button "Finalizar" at bounding box center [583, 496] width 243 height 24
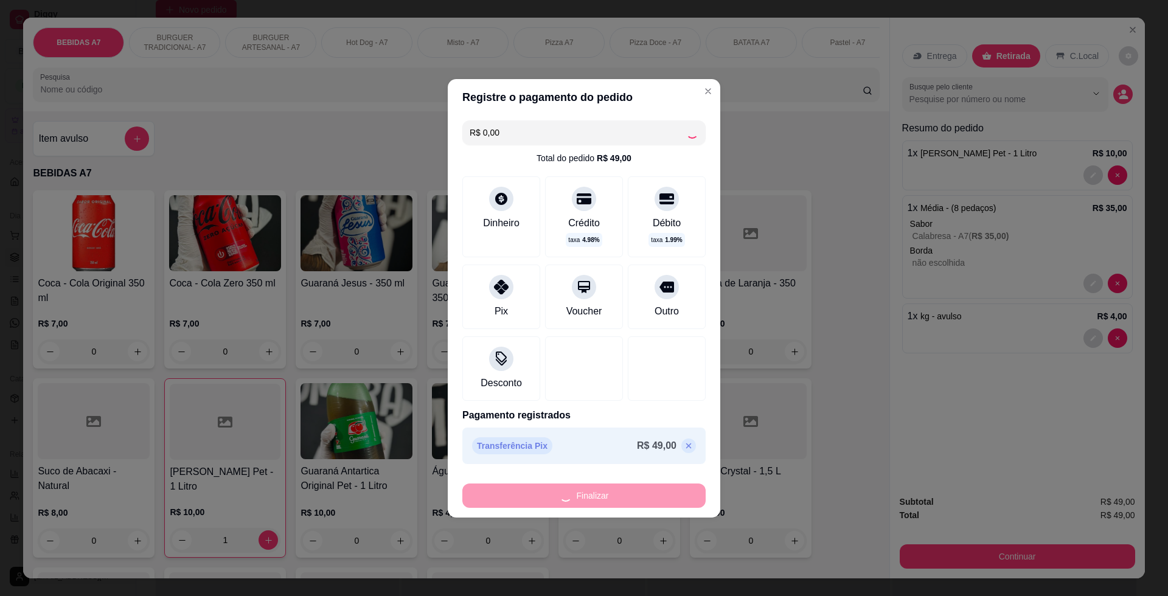
click at [582, 493] on div "Finalizar" at bounding box center [583, 496] width 243 height 24
type input "0"
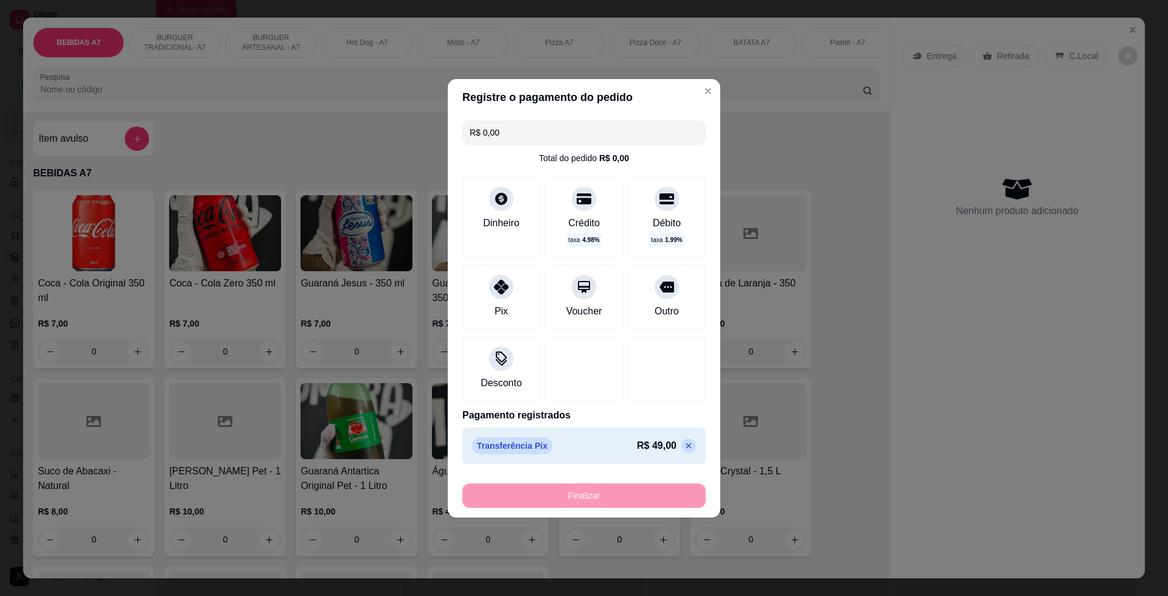
type input "-R$ 49,00"
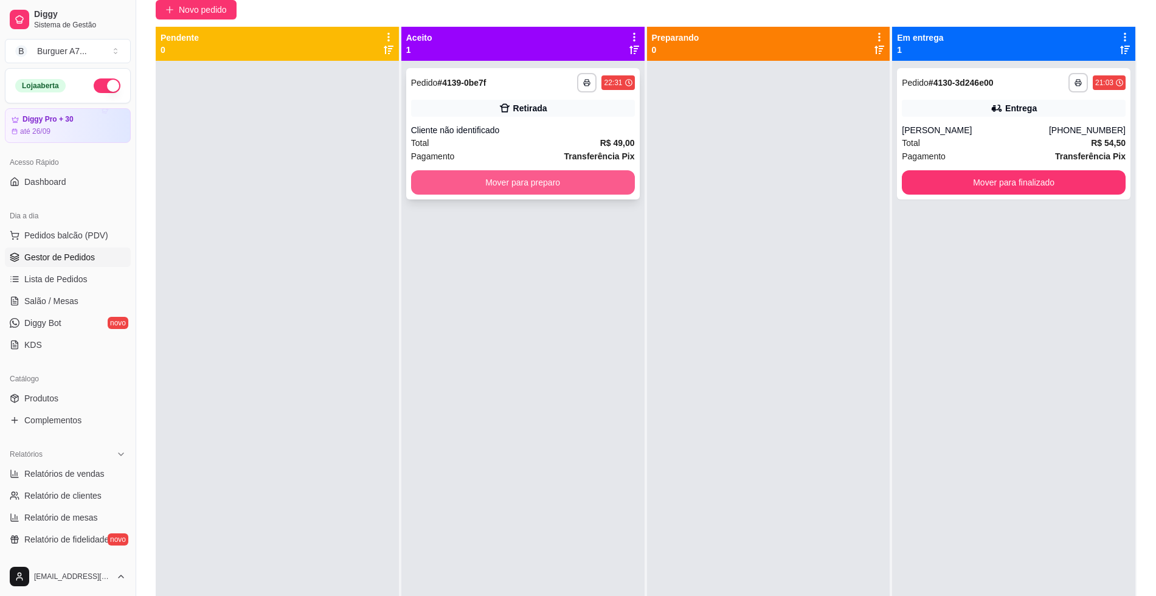
click at [599, 193] on button "Mover para preparo" at bounding box center [523, 182] width 224 height 24
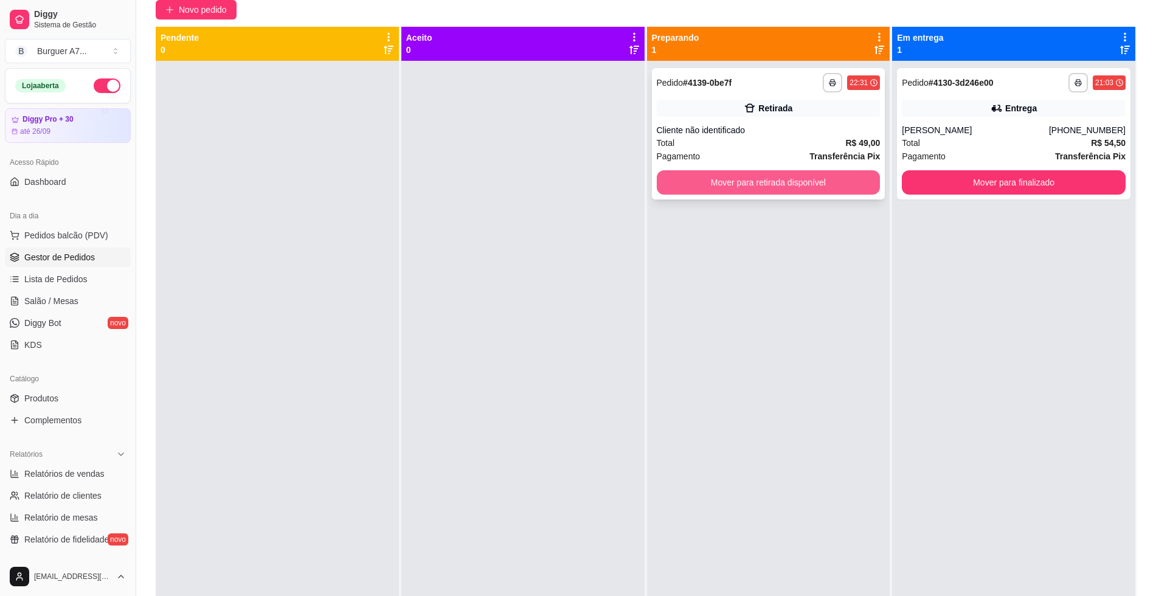
click at [759, 192] on button "Mover para retirada disponível" at bounding box center [769, 182] width 224 height 24
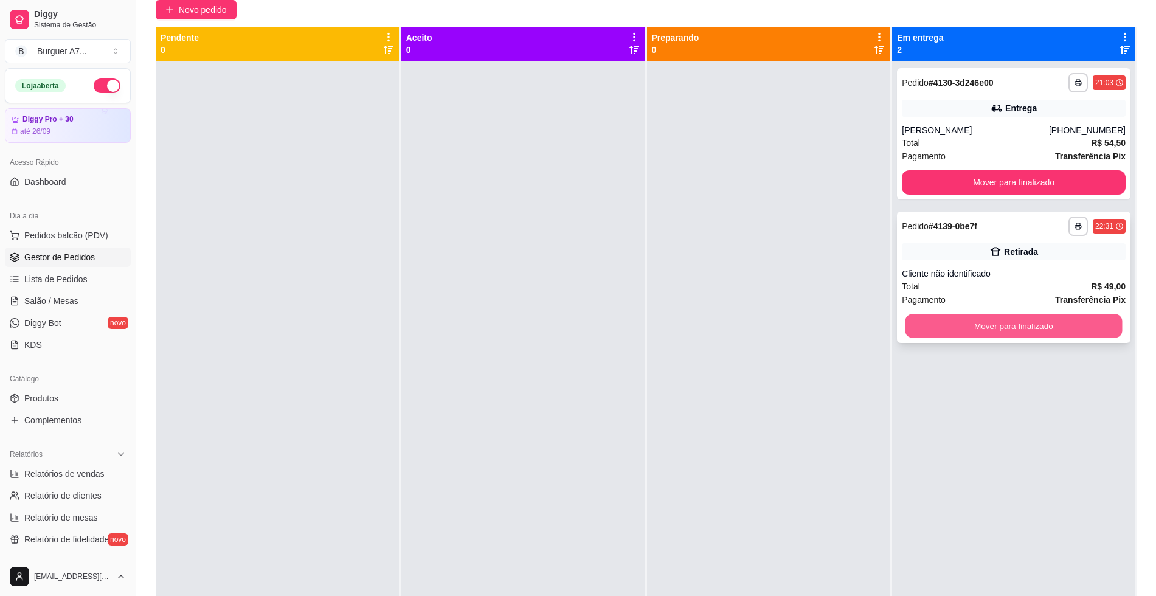
click at [974, 333] on button "Mover para finalizado" at bounding box center [1014, 326] width 217 height 24
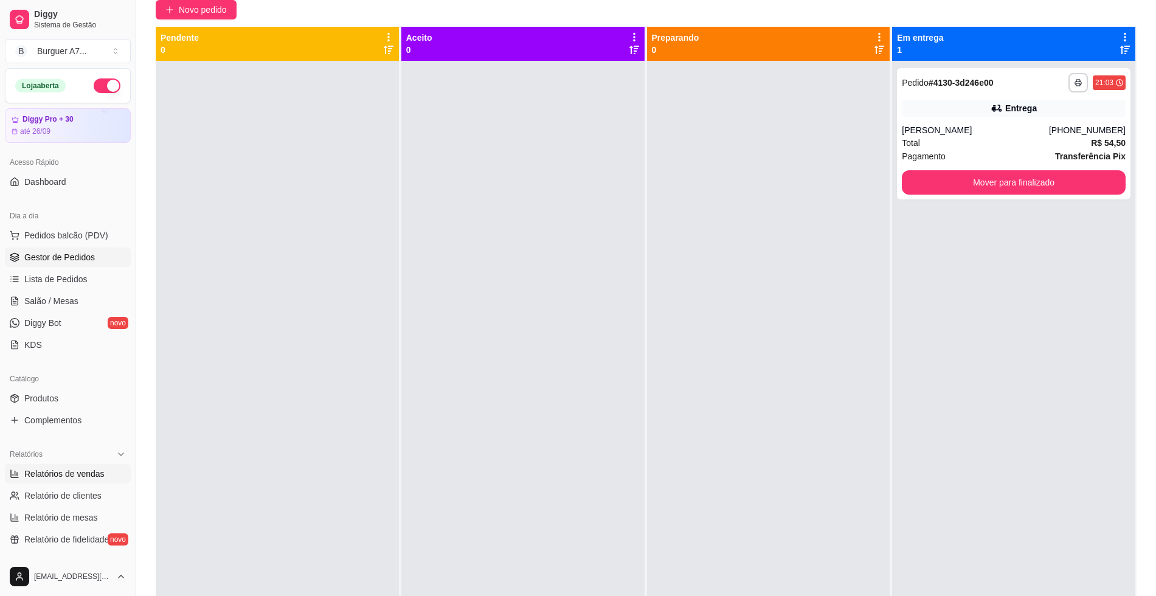
click at [69, 478] on span "Relatórios de vendas" at bounding box center [64, 474] width 80 height 12
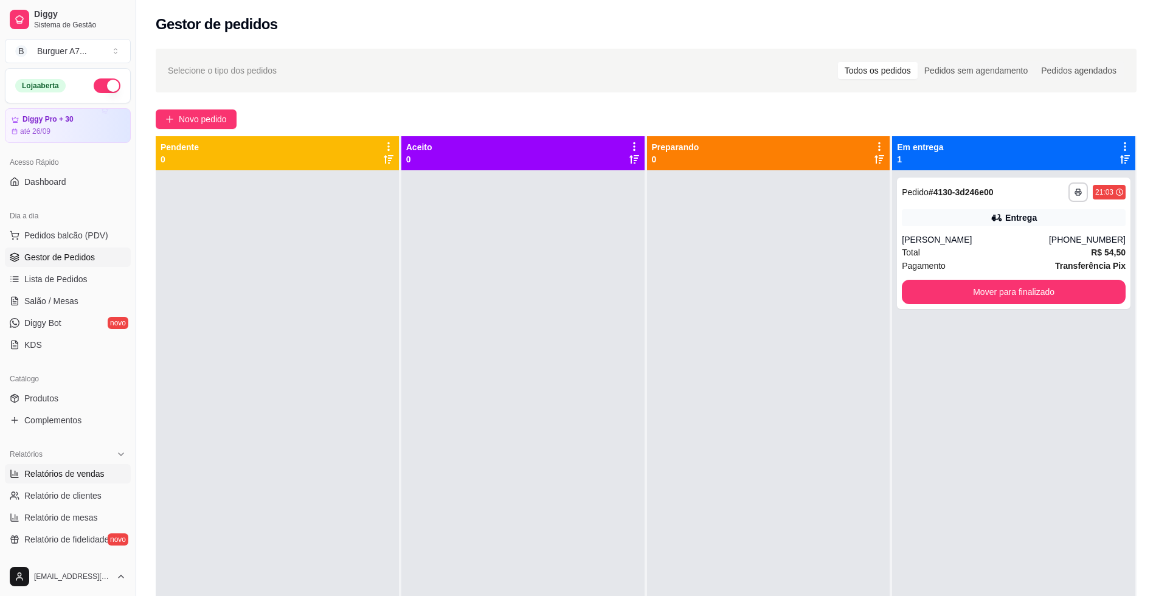
select select "ALL"
select select "0"
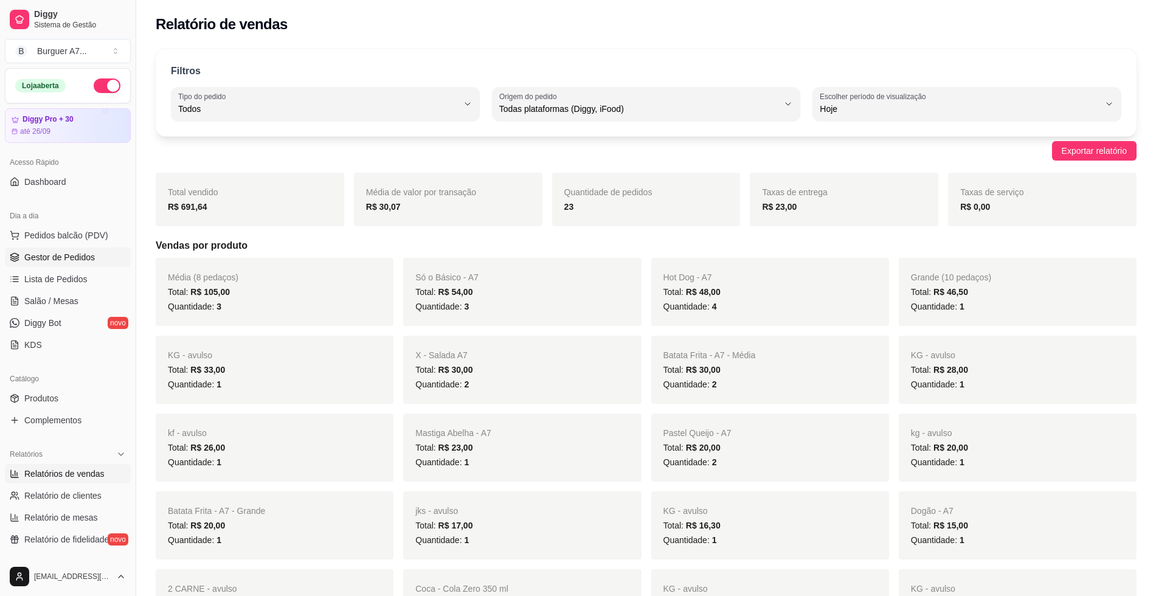
click at [93, 254] on link "Gestor de Pedidos" at bounding box center [68, 257] width 126 height 19
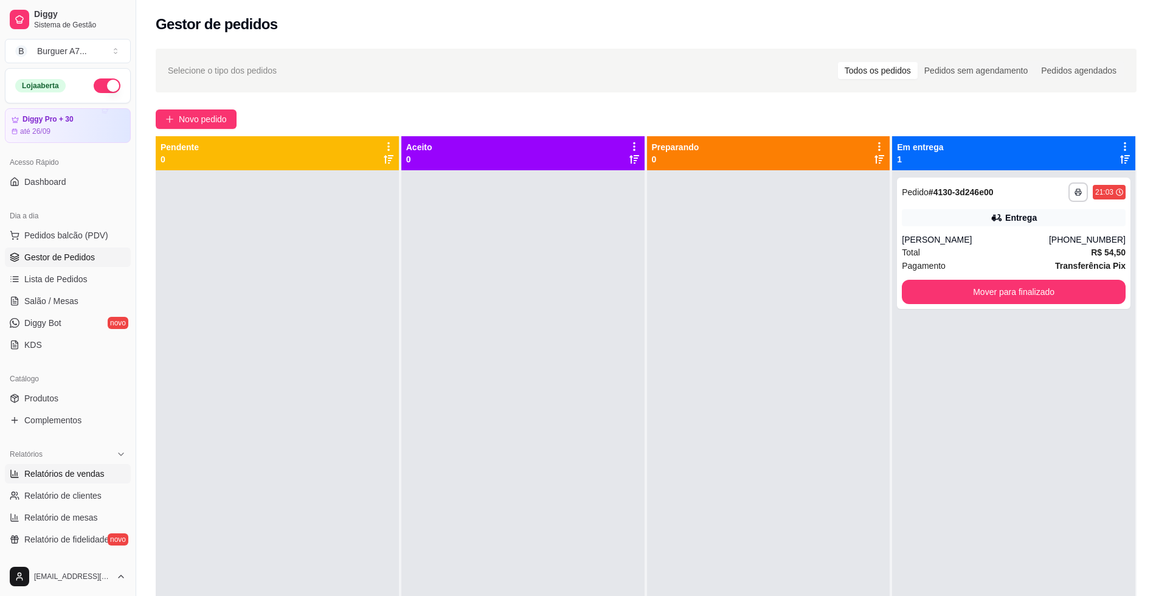
click at [66, 470] on span "Relatórios de vendas" at bounding box center [64, 474] width 80 height 12
select select "ALL"
select select "0"
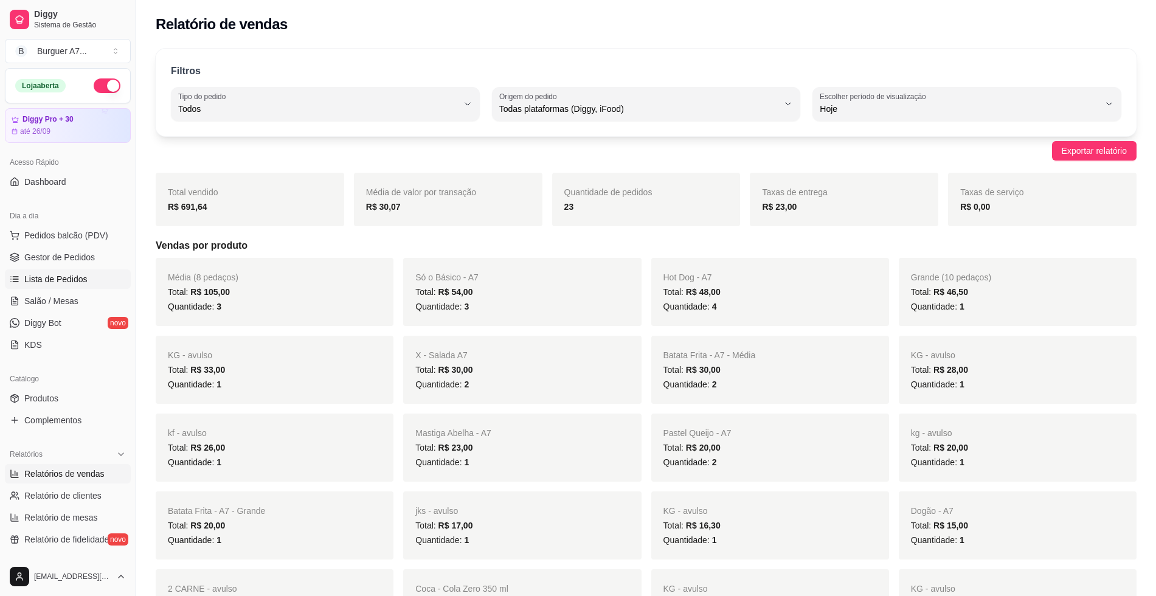
click at [65, 271] on link "Lista de Pedidos" at bounding box center [68, 278] width 126 height 19
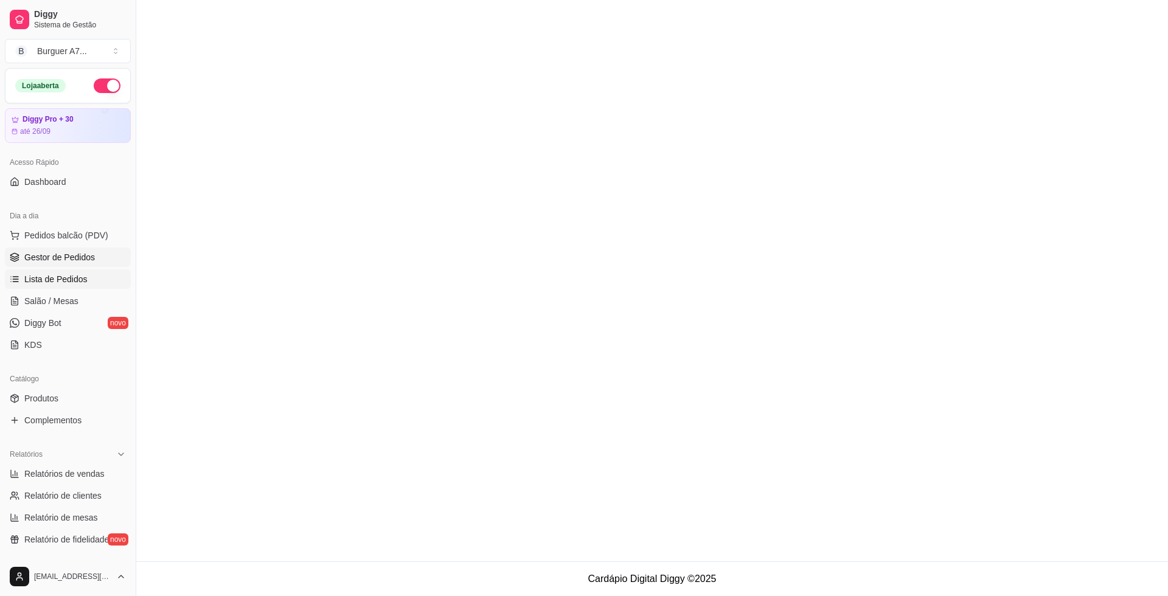
click at [69, 260] on span "Gestor de Pedidos" at bounding box center [59, 257] width 71 height 12
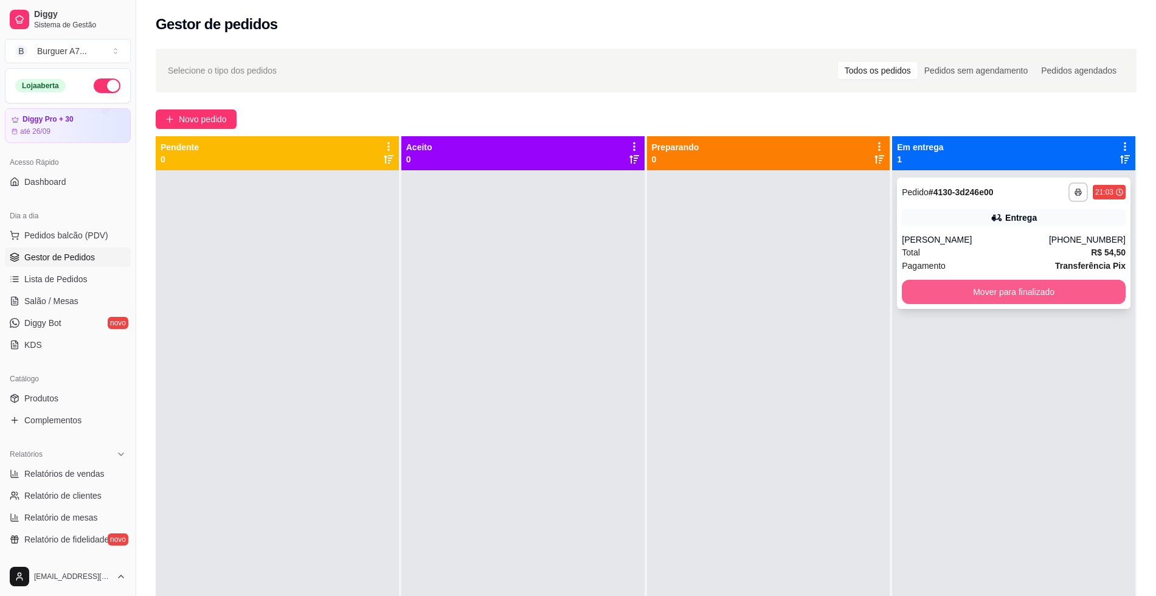
click at [1073, 285] on button "Mover para finalizado" at bounding box center [1014, 292] width 224 height 24
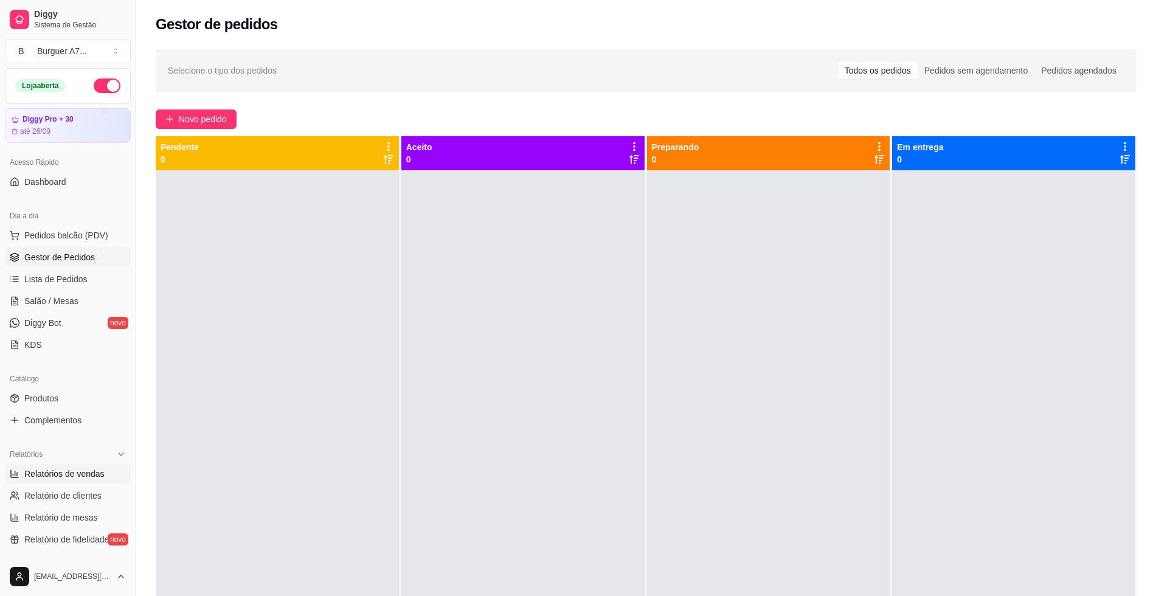
click at [58, 479] on span "Relatórios de vendas" at bounding box center [64, 474] width 80 height 12
select select "ALL"
select select "0"
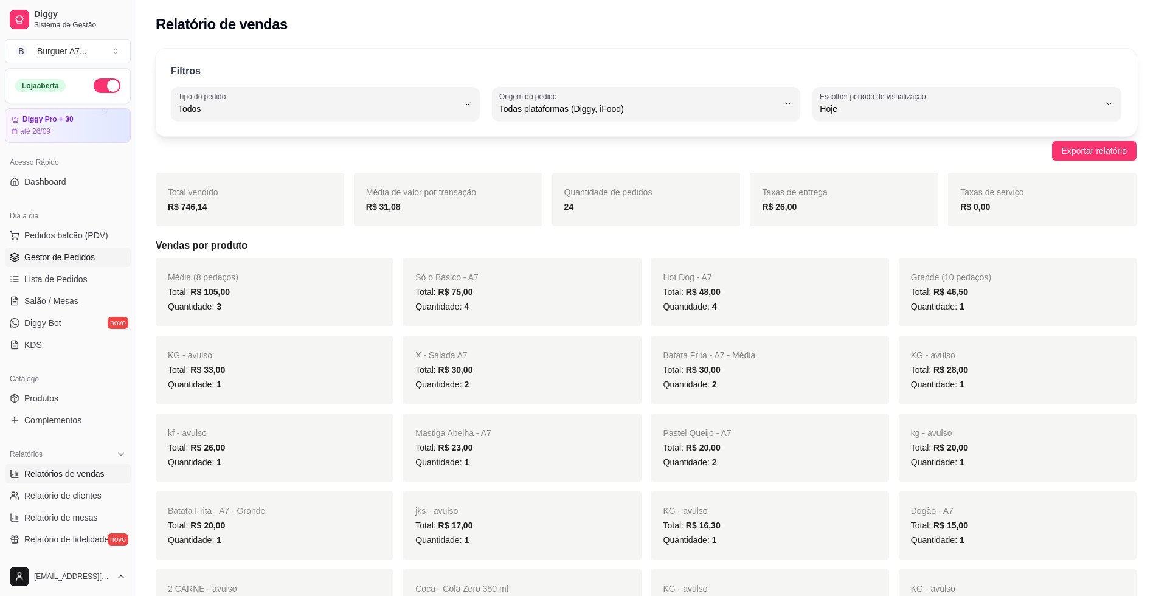
click at [86, 260] on span "Gestor de Pedidos" at bounding box center [59, 257] width 71 height 12
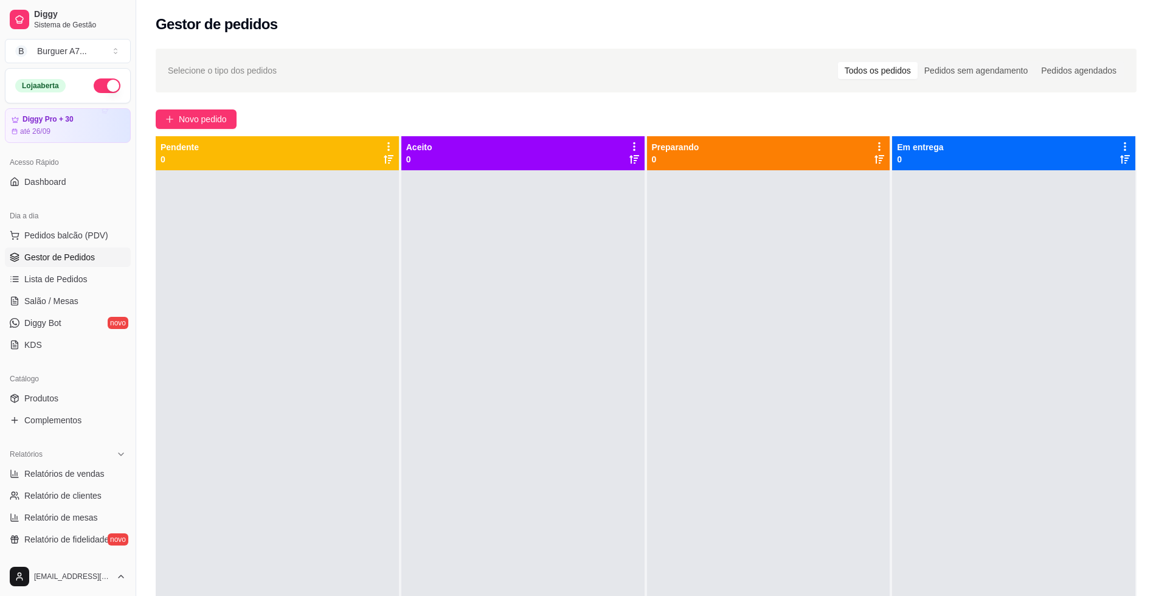
drag, startPoint x: 858, startPoint y: 564, endPoint x: 517, endPoint y: 414, distance: 372.3
click at [517, 414] on div at bounding box center [522, 468] width 243 height 596
click at [99, 89] on button "button" at bounding box center [107, 85] width 27 height 15
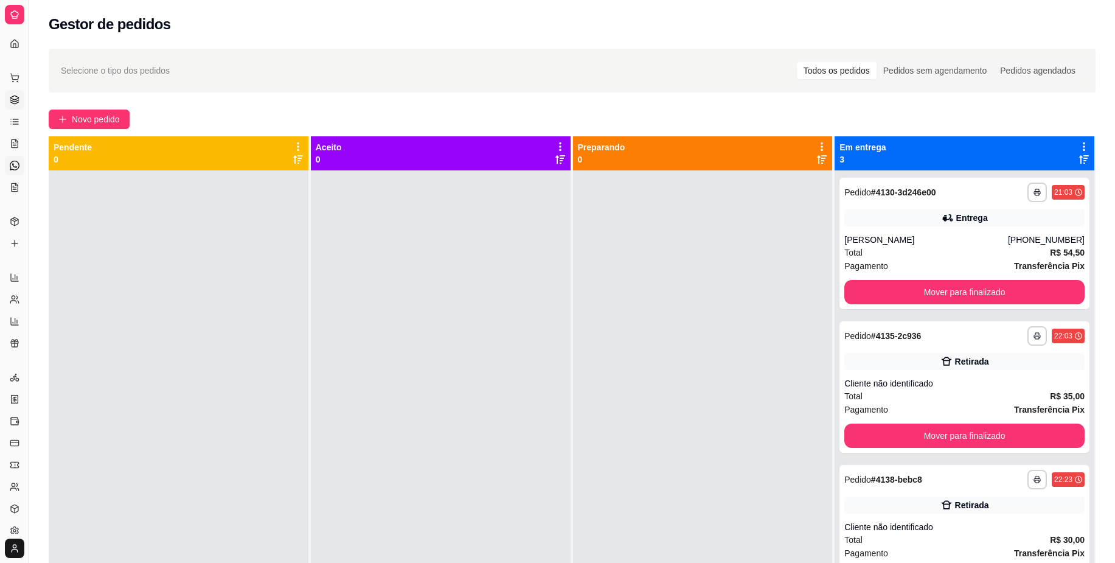
click at [17, 170] on link "Diggy Bot novo" at bounding box center [14, 165] width 19 height 19
